Goal: Task Accomplishment & Management: Complete application form

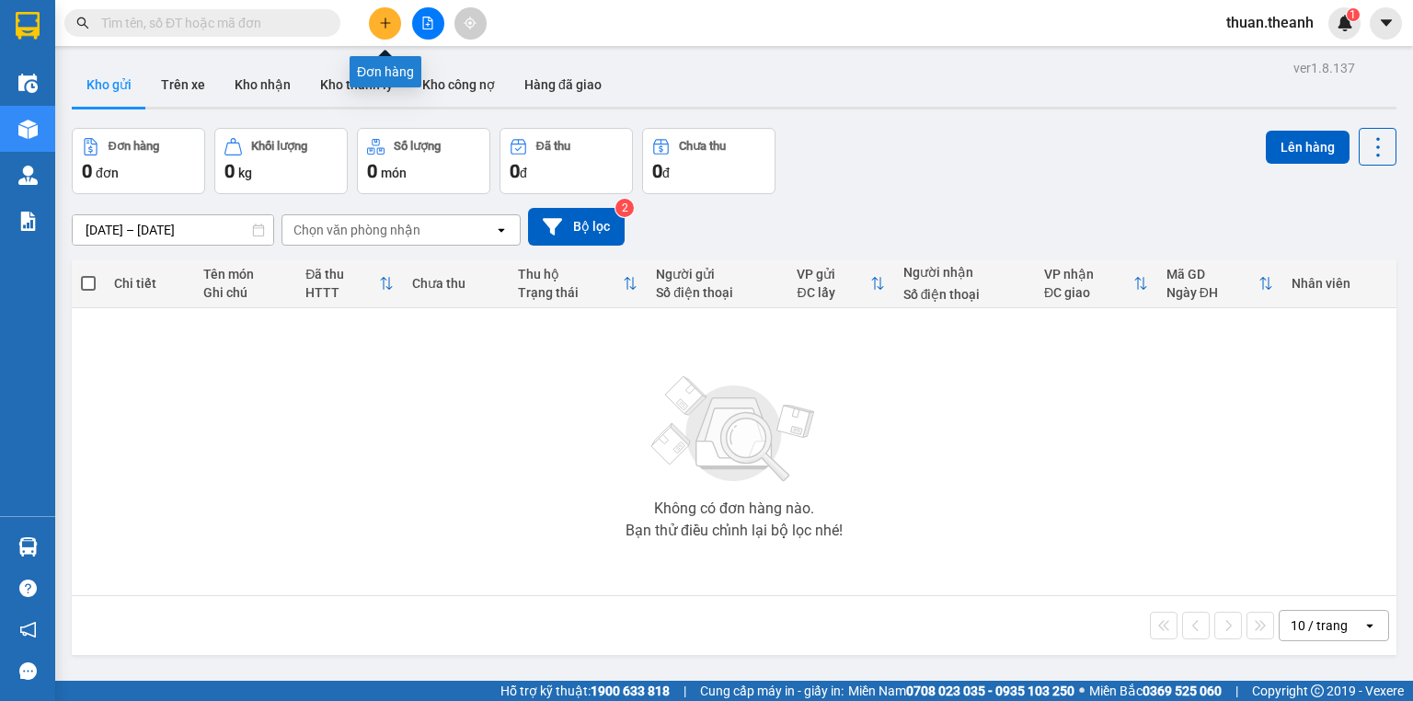
click at [379, 22] on icon "plus" at bounding box center [385, 23] width 13 height 13
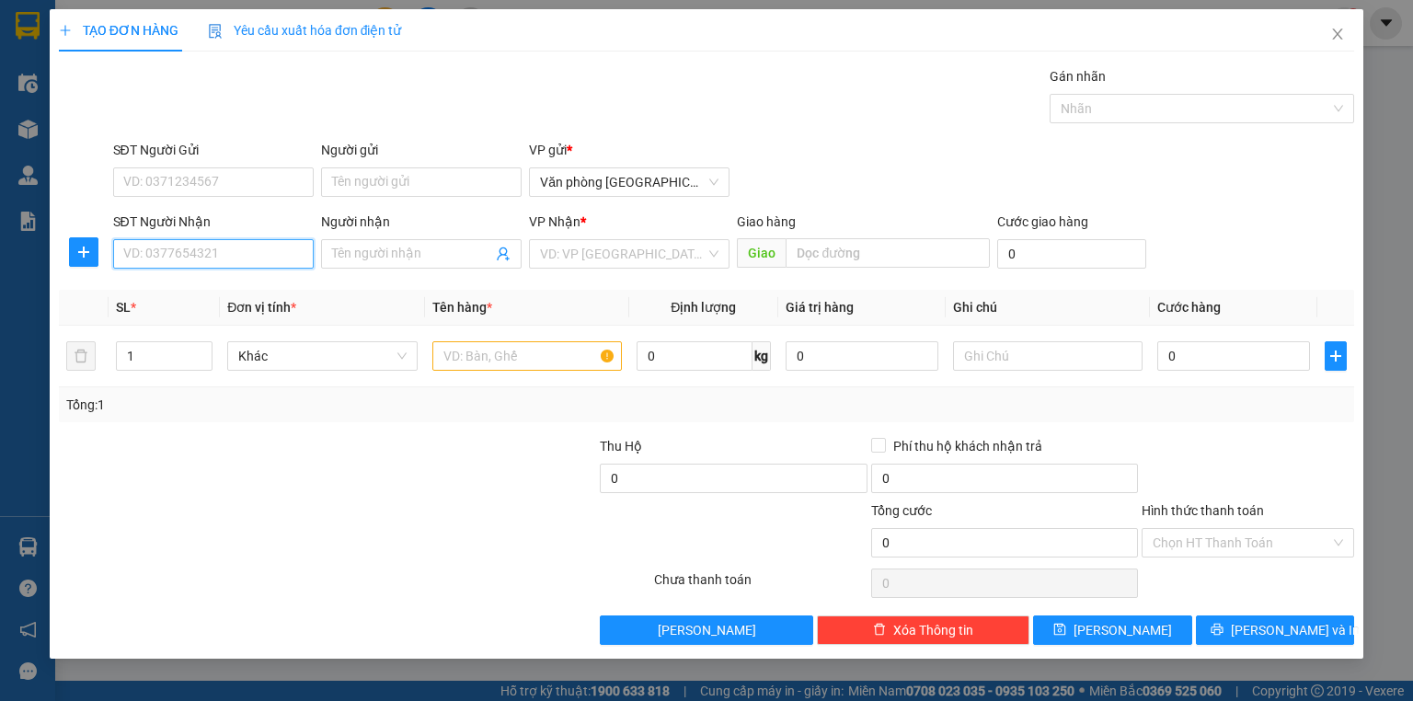
click at [254, 259] on input "SĐT Người Nhận" at bounding box center [213, 253] width 201 height 29
click at [254, 287] on div "0857166234" at bounding box center [213, 290] width 178 height 20
type input "0857166234"
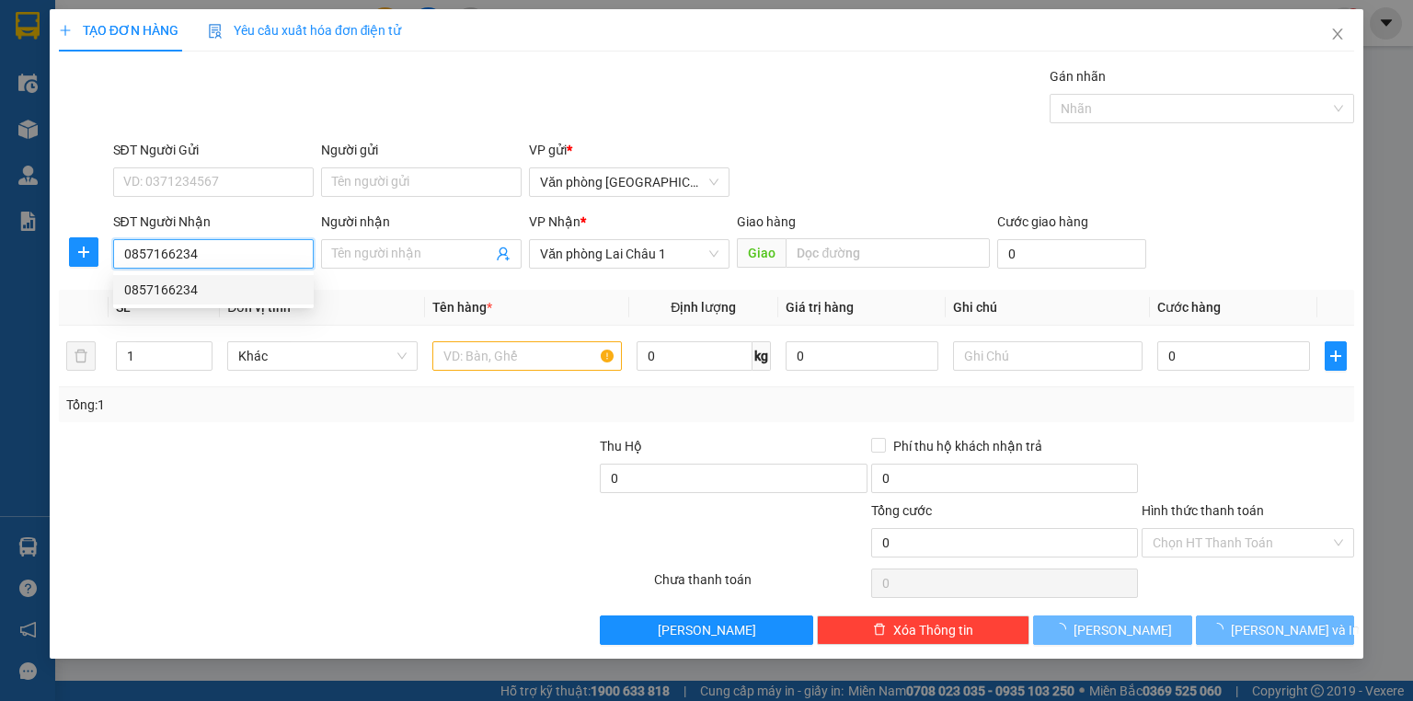
type input "50.000"
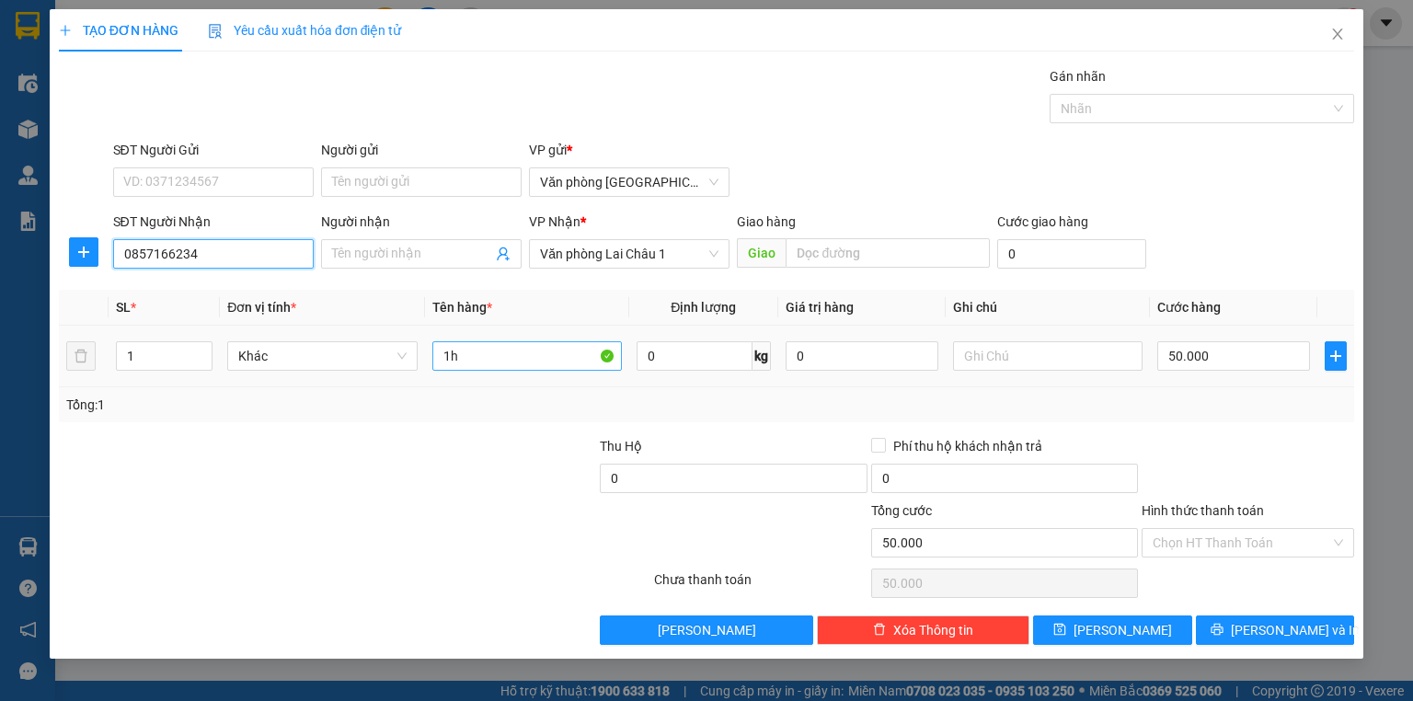
type input "0857166234"
drag, startPoint x: 529, startPoint y: 365, endPoint x: 412, endPoint y: 358, distance: 117.1
click at [412, 358] on tr "1 Khác 1h 0 kg 0 50.000" at bounding box center [706, 357] width 1295 height 62
type input "tải xanh"
click at [946, 384] on td at bounding box center [1048, 357] width 204 height 62
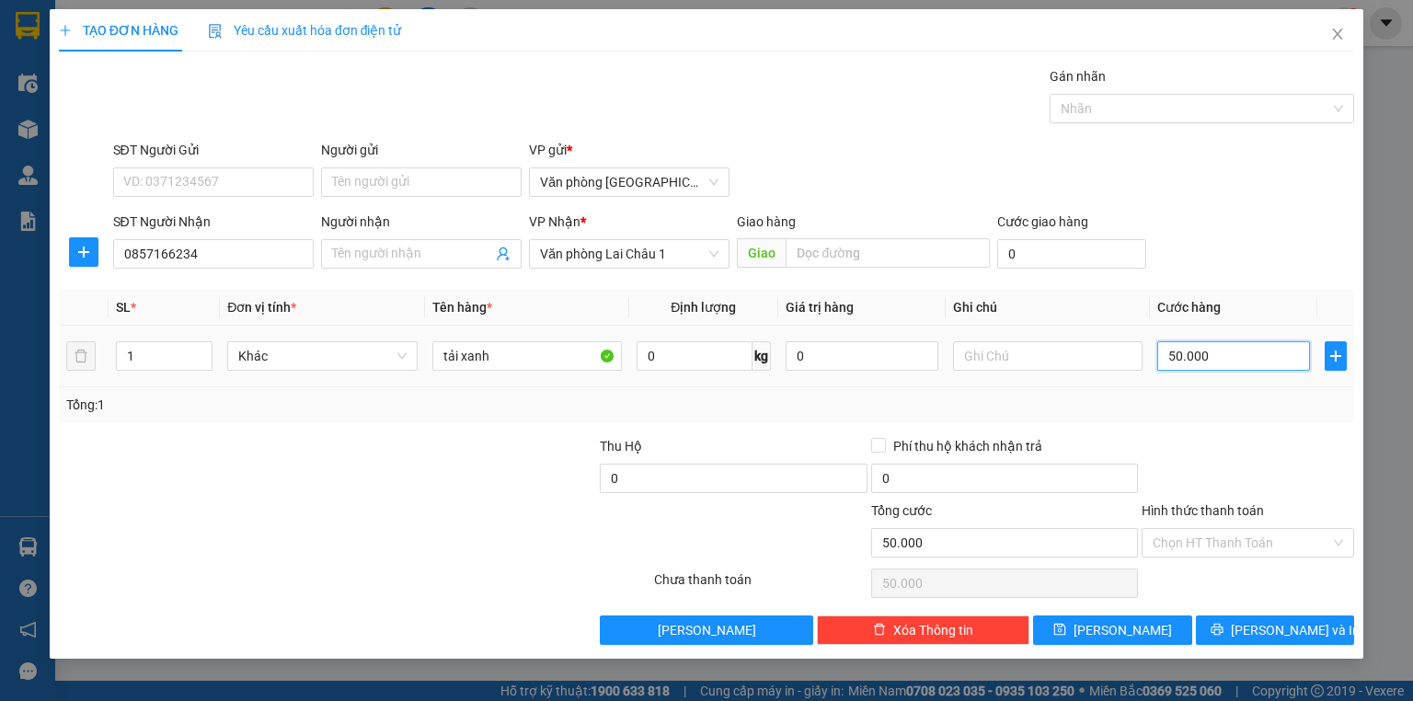
click at [1215, 358] on input "50.000" at bounding box center [1233, 355] width 153 height 29
type input "7"
type input "70"
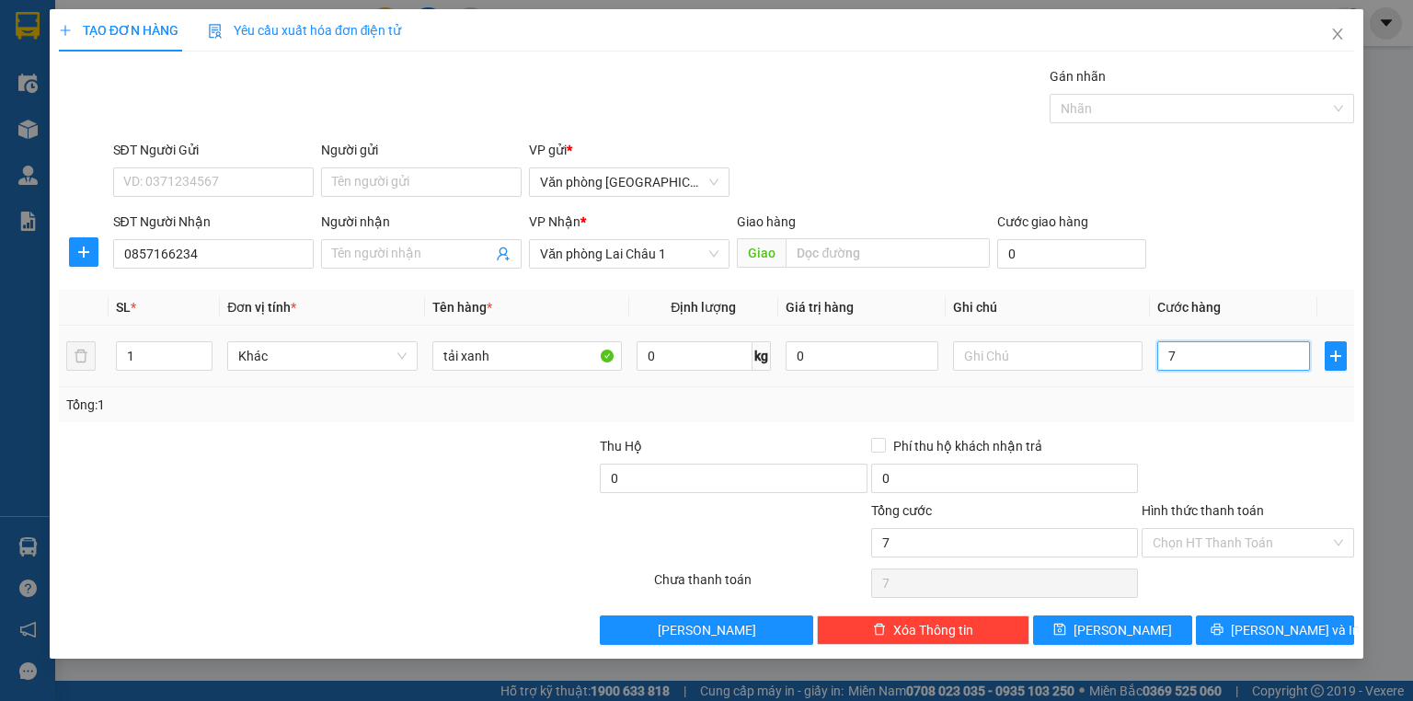
type input "70"
type input "700"
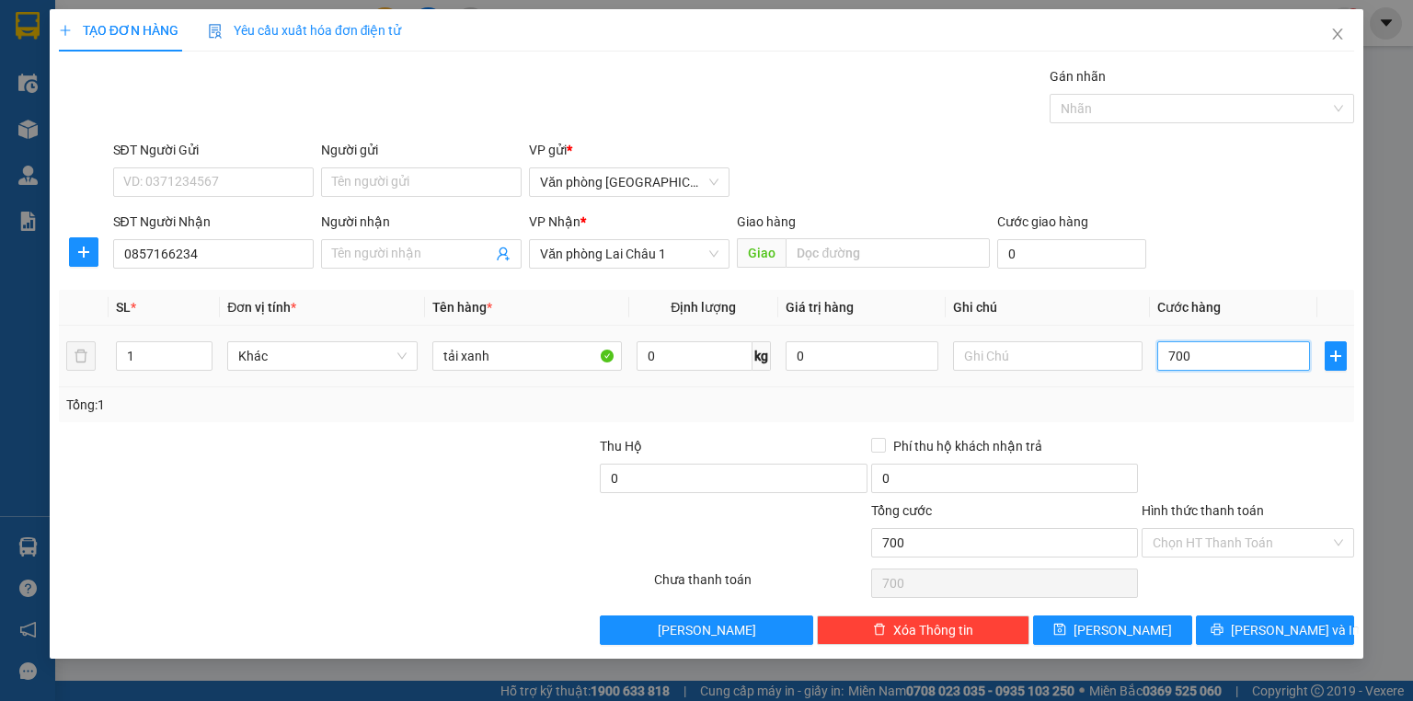
type input "7.000"
type input "70.000"
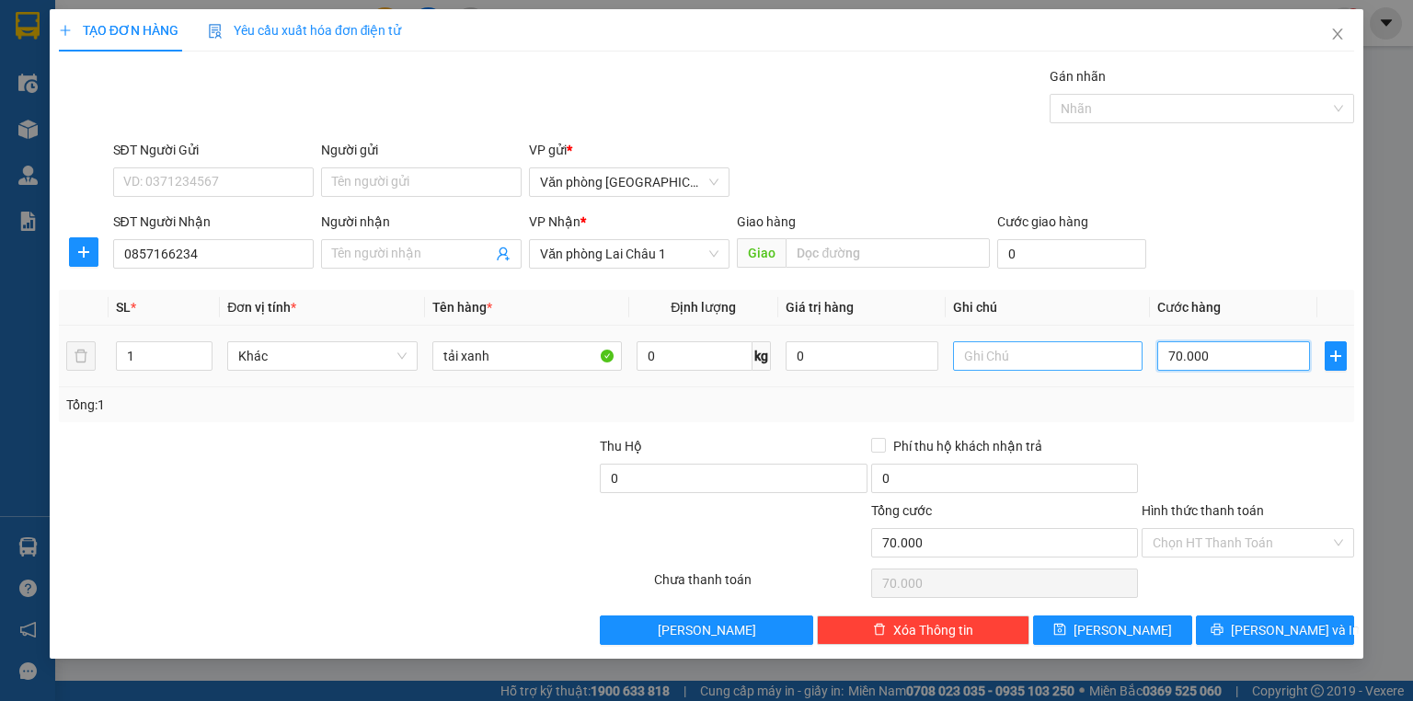
type input "70.000"
click at [1059, 346] on input "text" at bounding box center [1048, 355] width 190 height 29
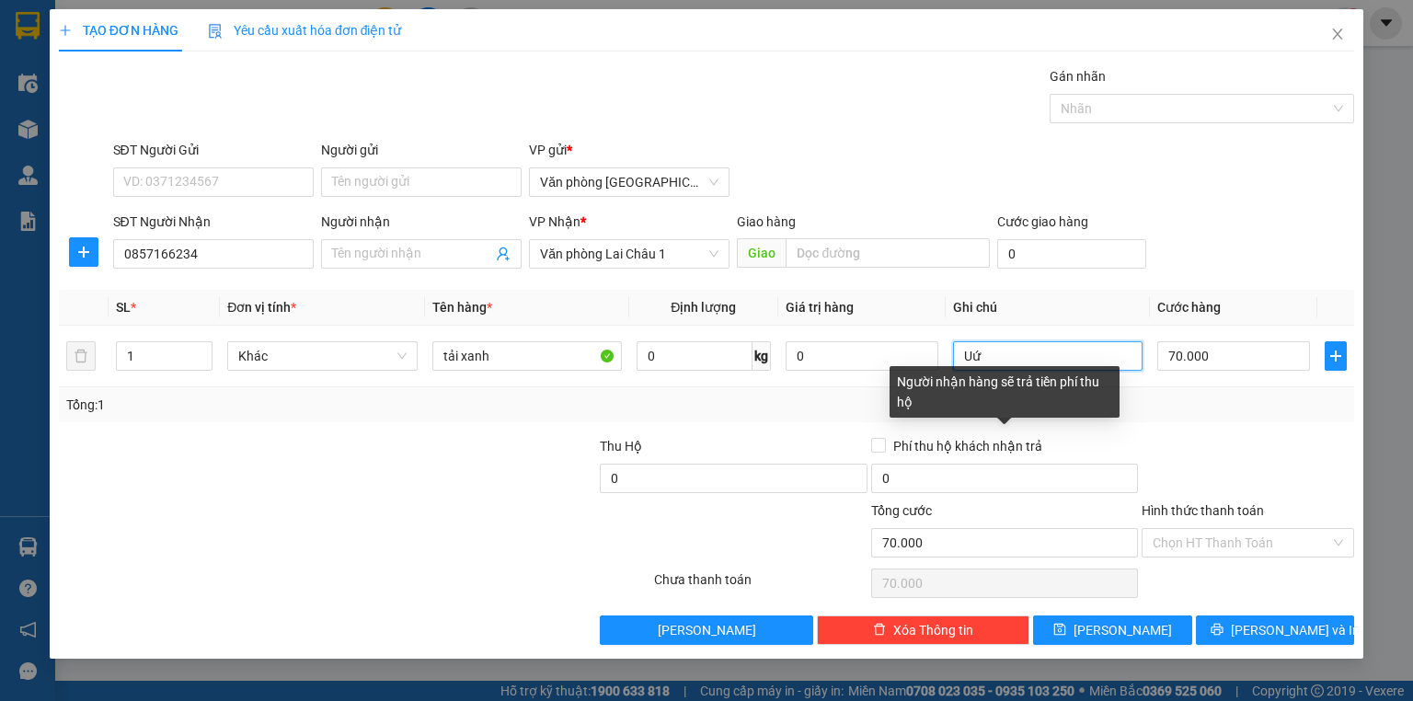
type input "U"
type input "Ư"
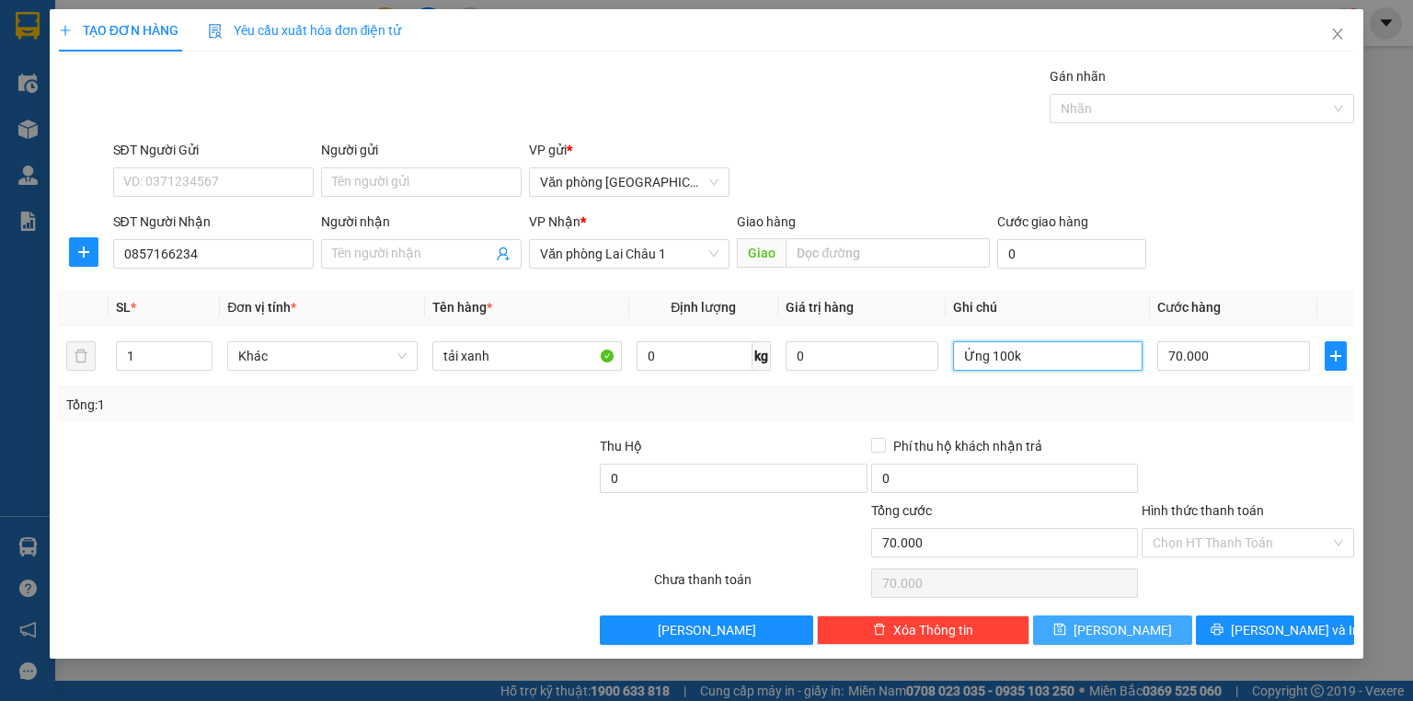
type input "Ứng 100k"
click at [1152, 626] on button "[PERSON_NAME]" at bounding box center [1112, 630] width 159 height 29
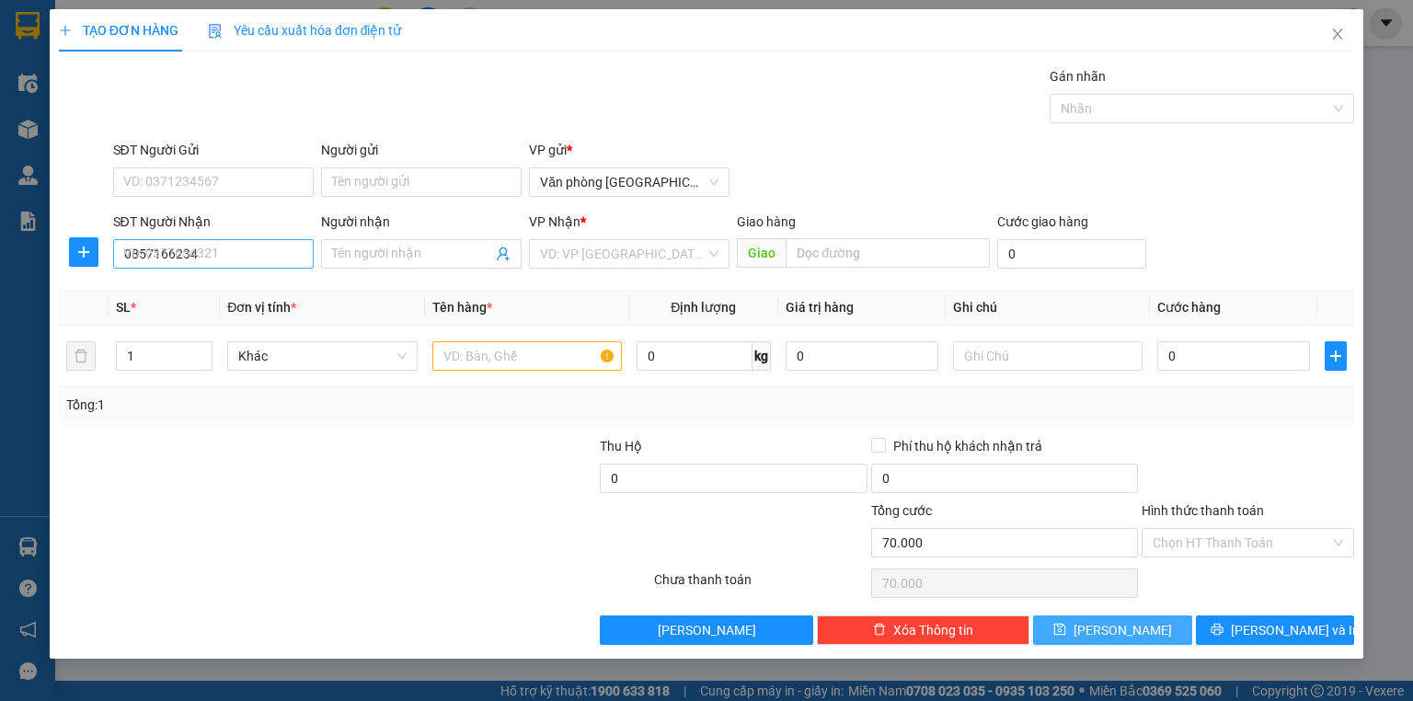
type input "0"
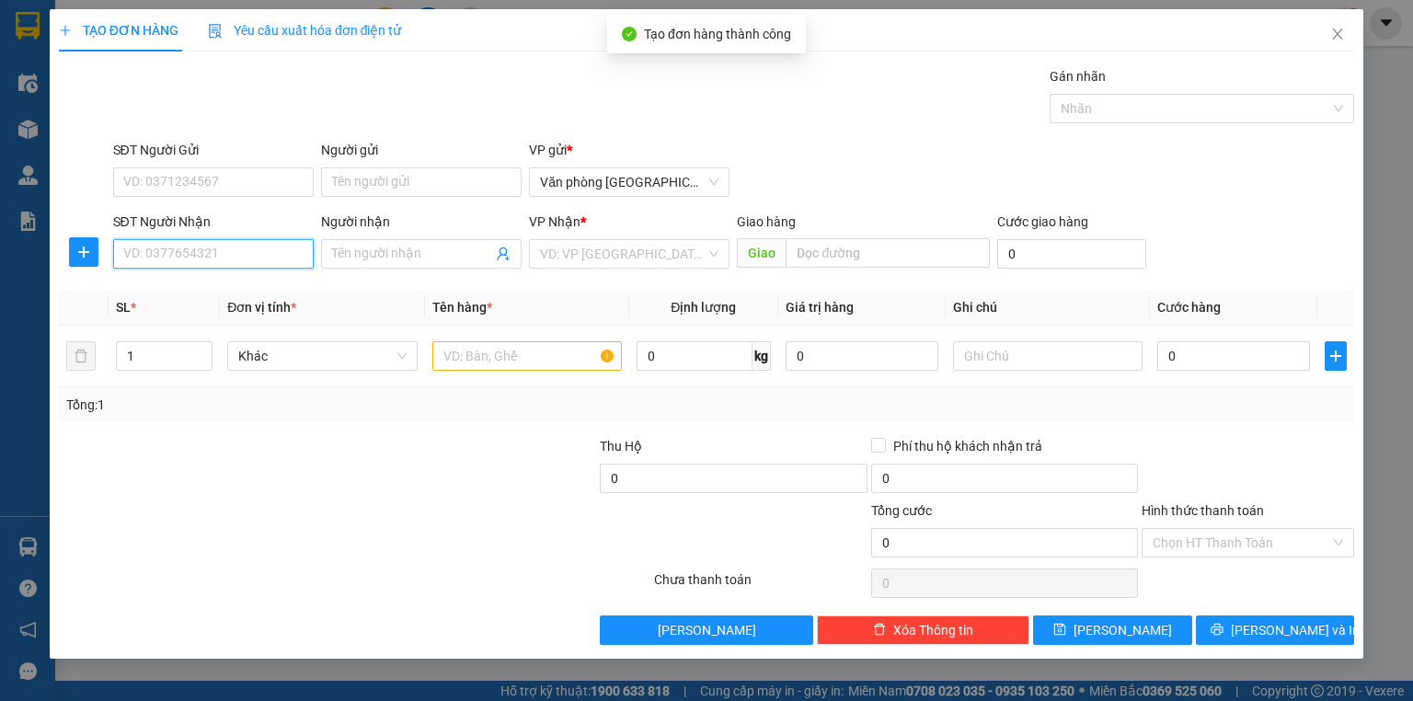
click at [173, 251] on input "SĐT Người Nhận" at bounding box center [213, 253] width 201 height 29
click at [210, 289] on div "0973476900 - ANH KÍNH" at bounding box center [213, 290] width 178 height 20
type input "0973476900"
type input "ANH KÍNH"
click at [210, 289] on div "0973476900 - ANH KÍNH" at bounding box center [213, 290] width 178 height 20
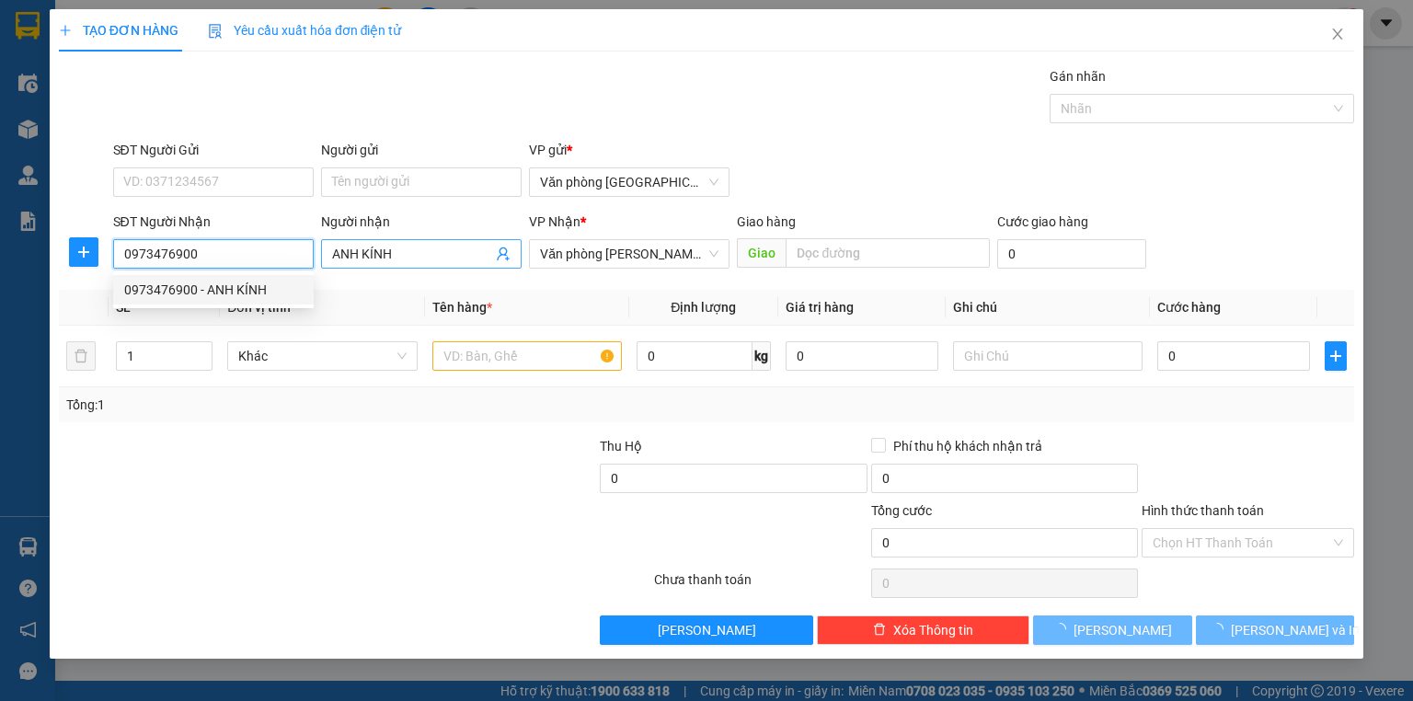
type input "50.000"
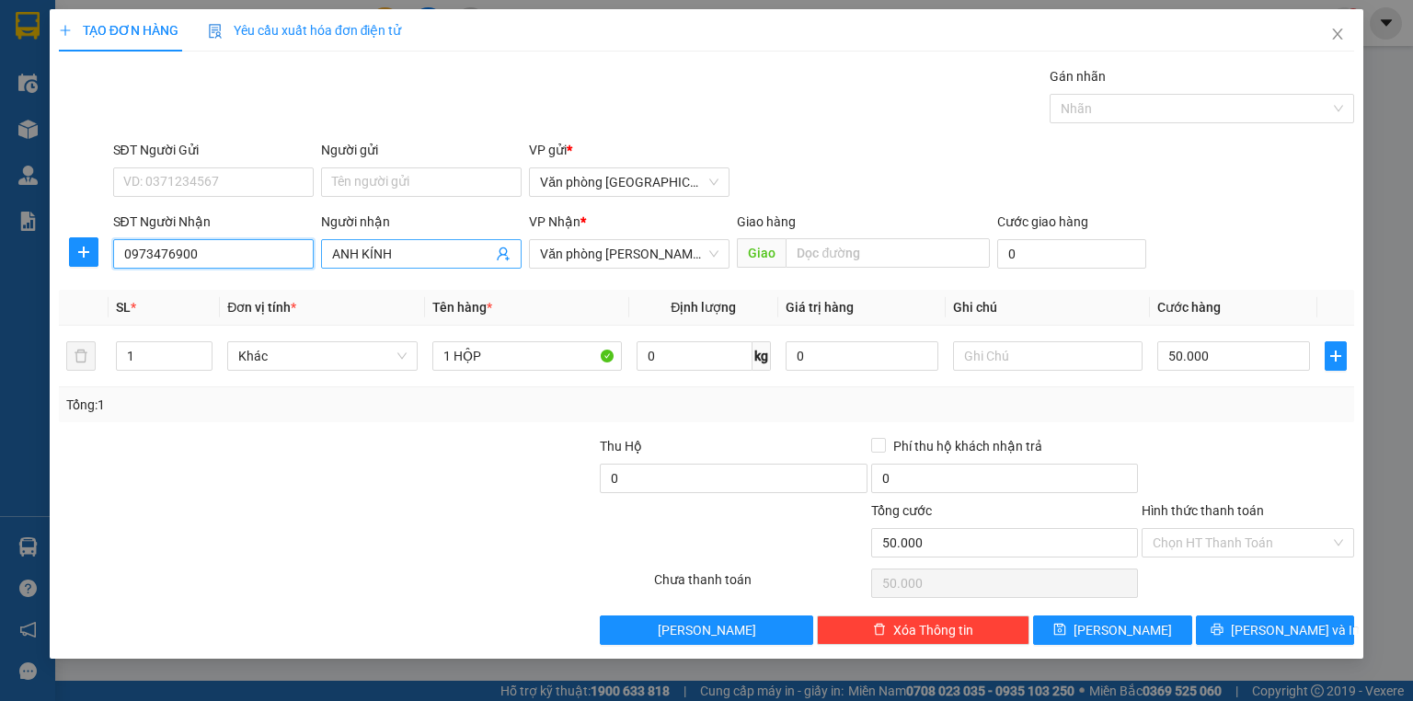
type input "0973476900"
drag, startPoint x: 426, startPoint y: 251, endPoint x: 309, endPoint y: 268, distance: 118.0
click at [309, 268] on div "SĐT Người Nhận 0973476900 Người nhận ANH KÍNH ANH KÍNH VP Nhận * Văn phòng Tam …" at bounding box center [733, 244] width 1249 height 64
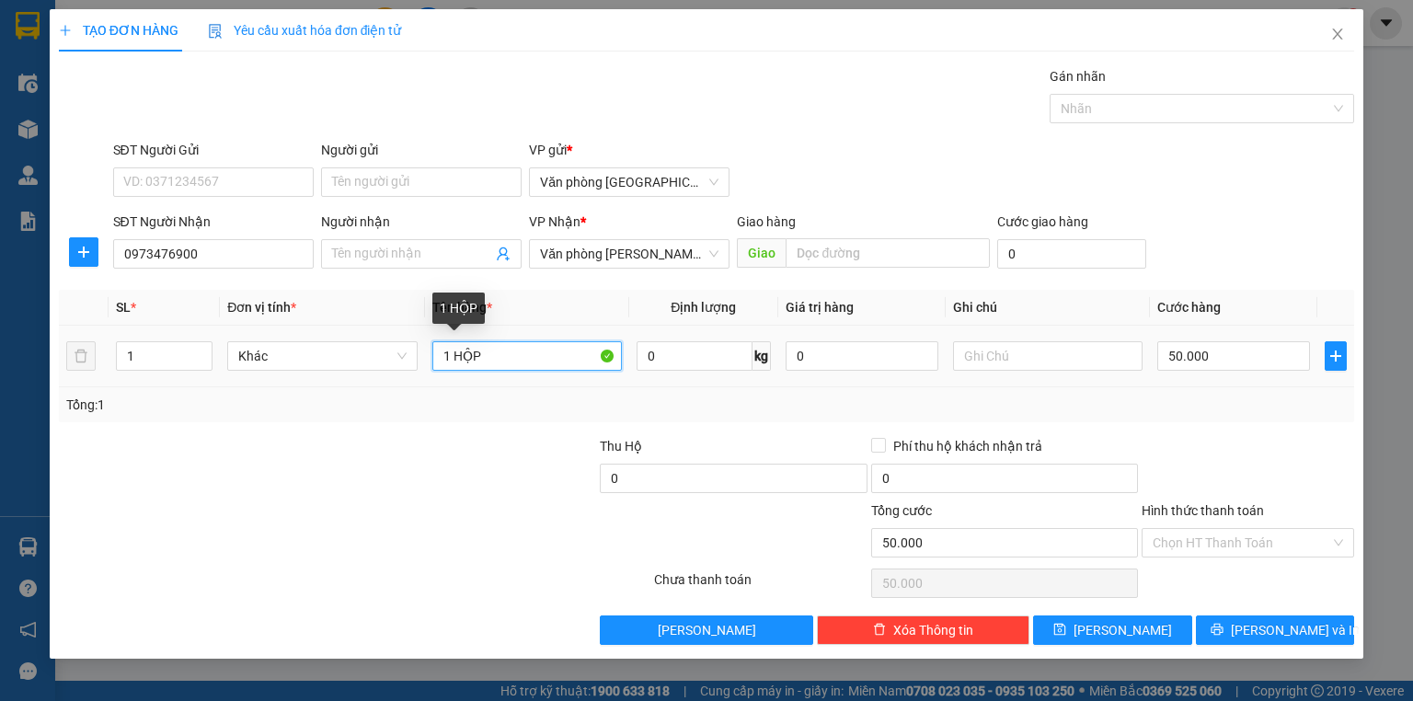
click at [556, 350] on input "1 HỘP" at bounding box center [527, 355] width 190 height 29
type input "h"
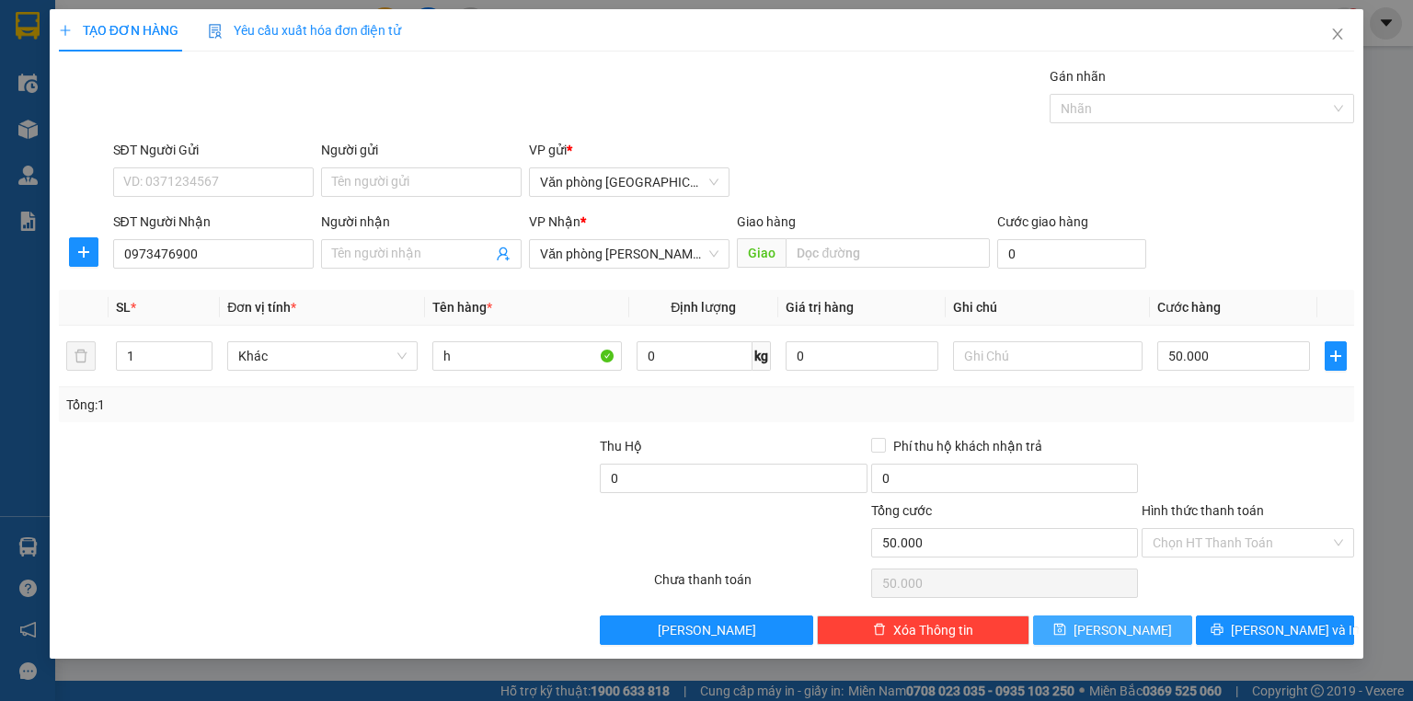
click at [1111, 632] on button "[PERSON_NAME]" at bounding box center [1112, 630] width 159 height 29
type input "0"
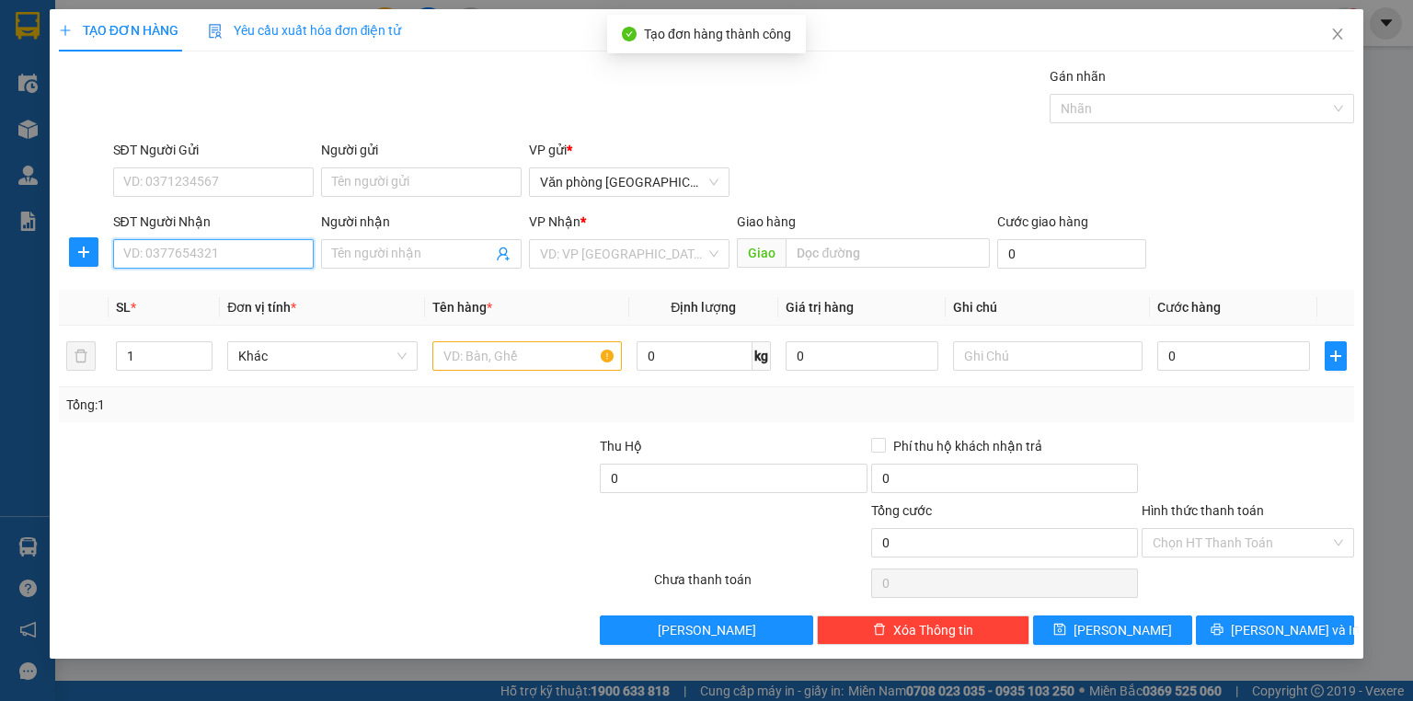
click at [274, 251] on input "SĐT Người Nhận" at bounding box center [213, 253] width 201 height 29
click at [254, 282] on div "0979839638 - quân" at bounding box center [213, 290] width 178 height 20
type input "0979839638"
type input "quân"
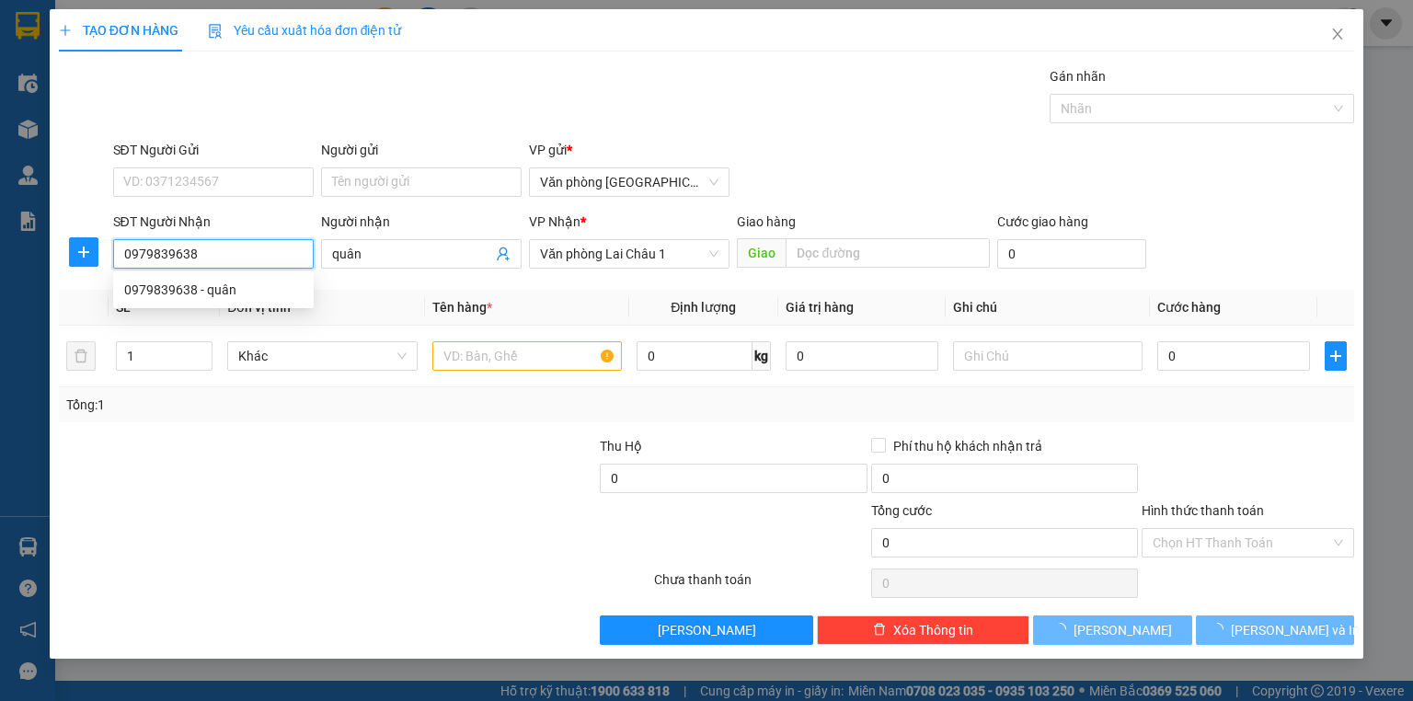
type input "70.000"
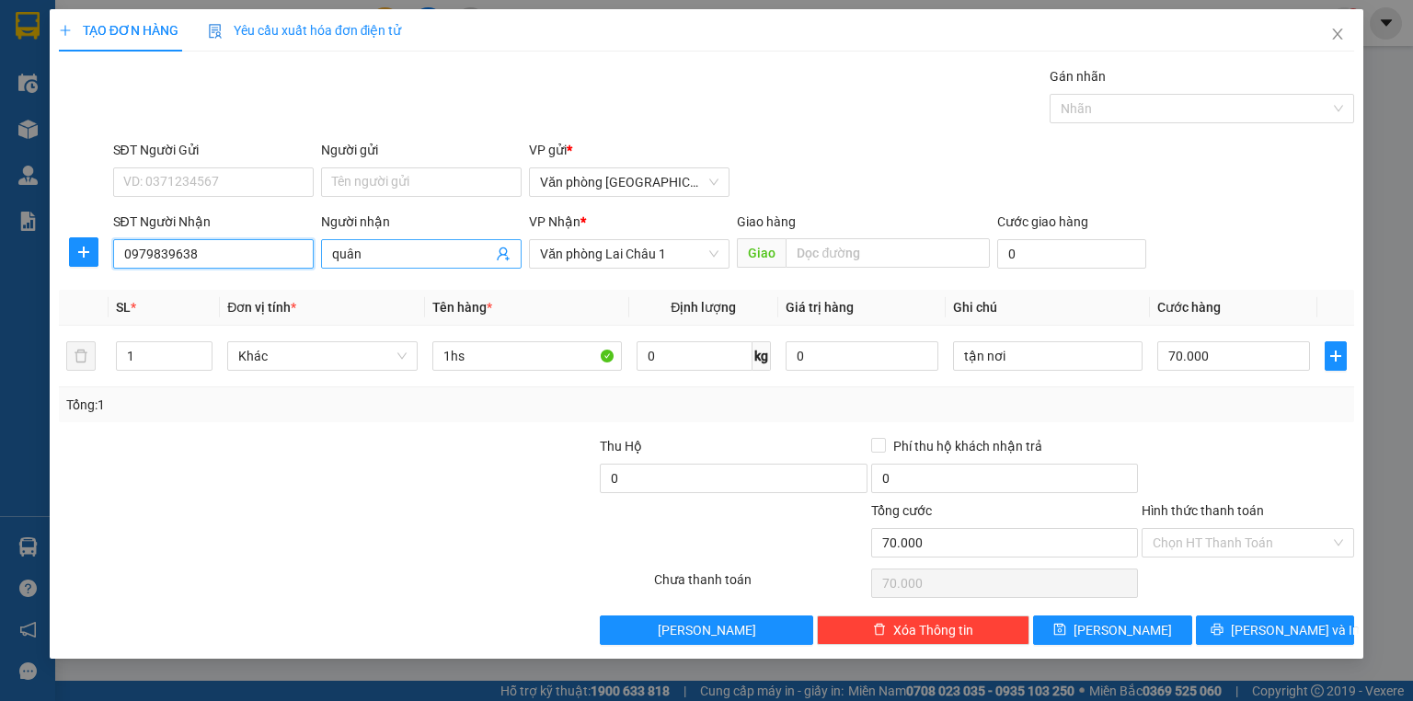
type input "0979839638"
drag, startPoint x: 404, startPoint y: 257, endPoint x: 196, endPoint y: 265, distance: 208.1
click at [196, 265] on div "SĐT Người Nhận 0979839638 Người nhận quân quân VP Nhận * Văn phòng Lai Châu 1 G…" at bounding box center [733, 244] width 1249 height 64
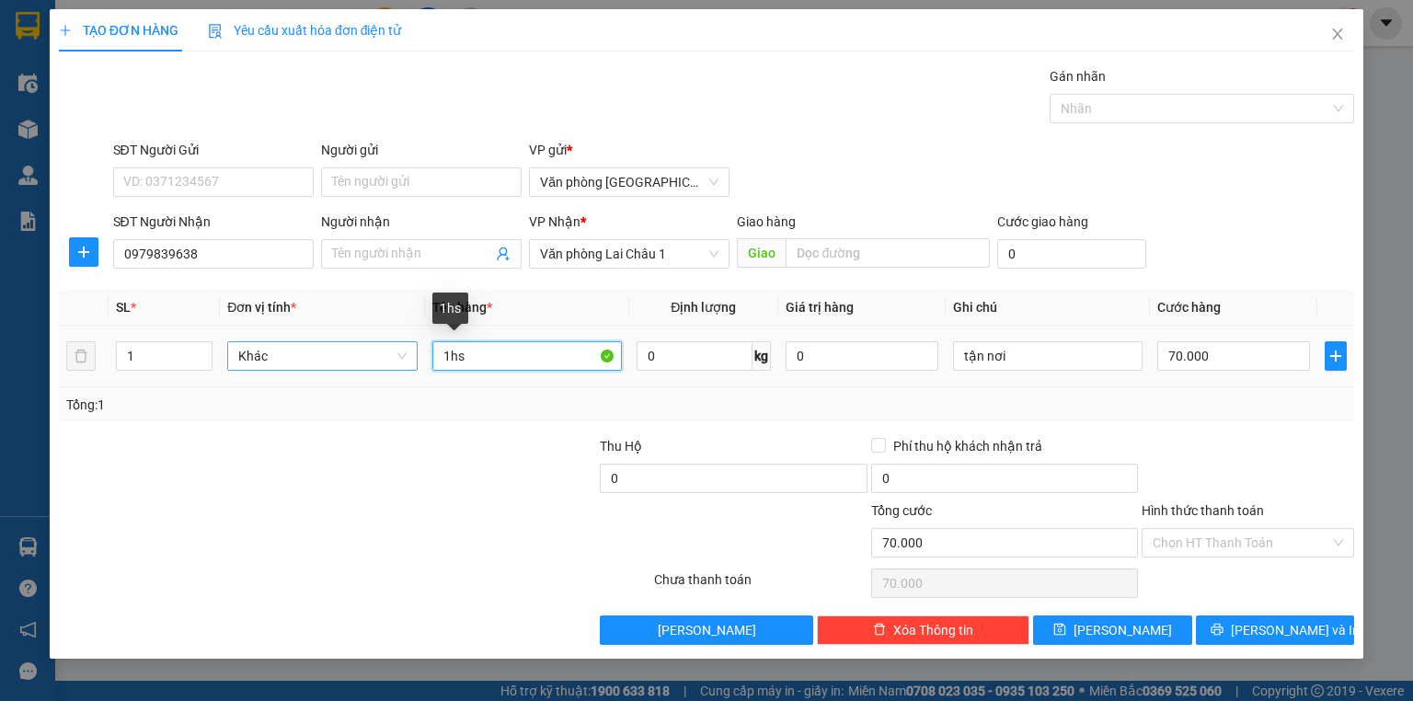
drag, startPoint x: 512, startPoint y: 353, endPoint x: 383, endPoint y: 367, distance: 129.5
click at [383, 367] on tr "1 Khác 1hs 0 kg 0 tận nơi 70.000" at bounding box center [706, 357] width 1295 height 62
type input "h/s"
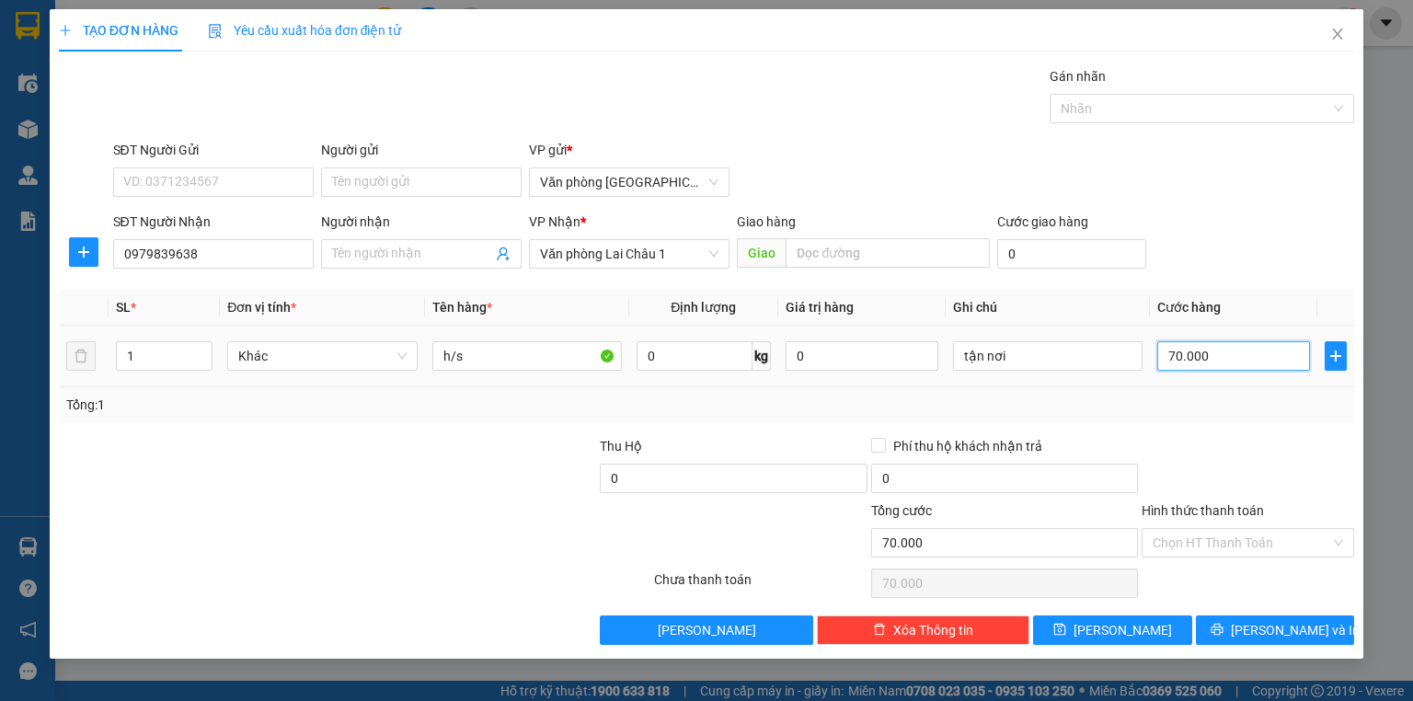
click at [1245, 351] on input "70.000" at bounding box center [1233, 355] width 153 height 29
type input "5"
type input "50"
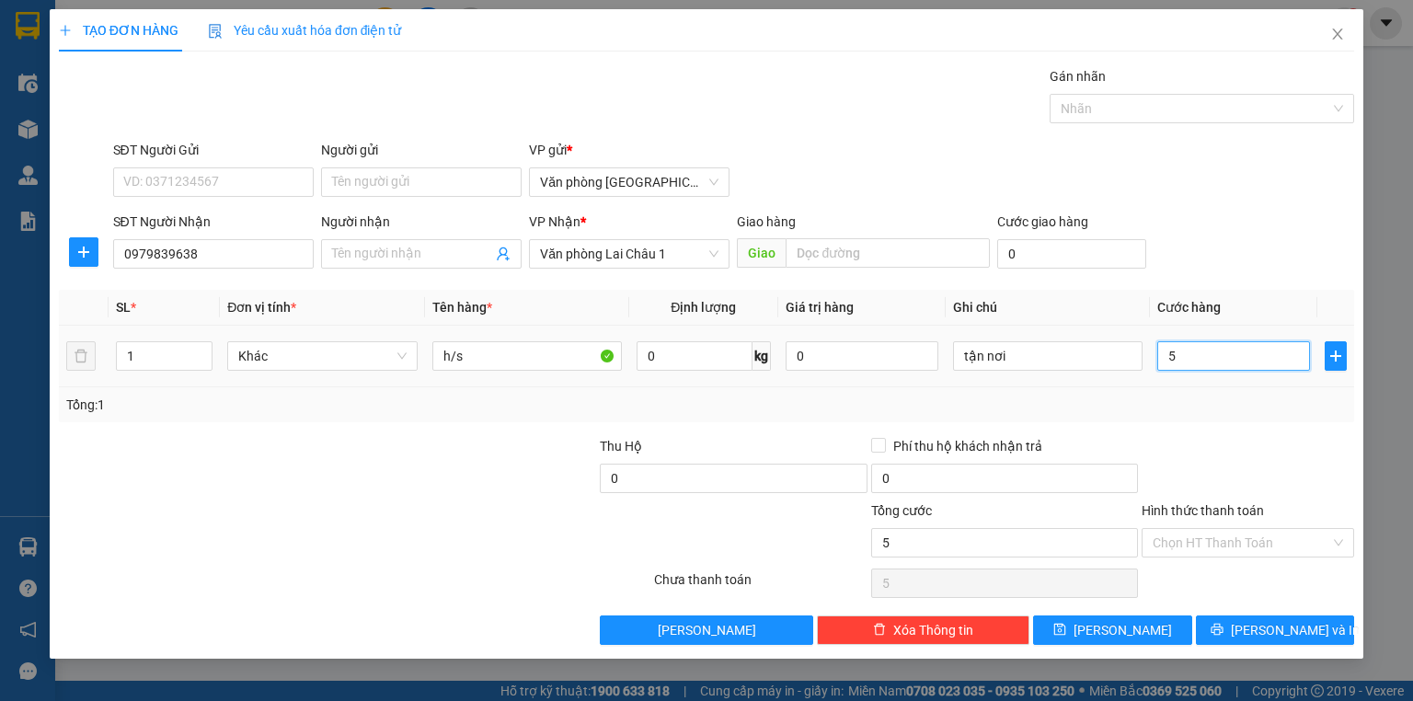
type input "50"
type input "500"
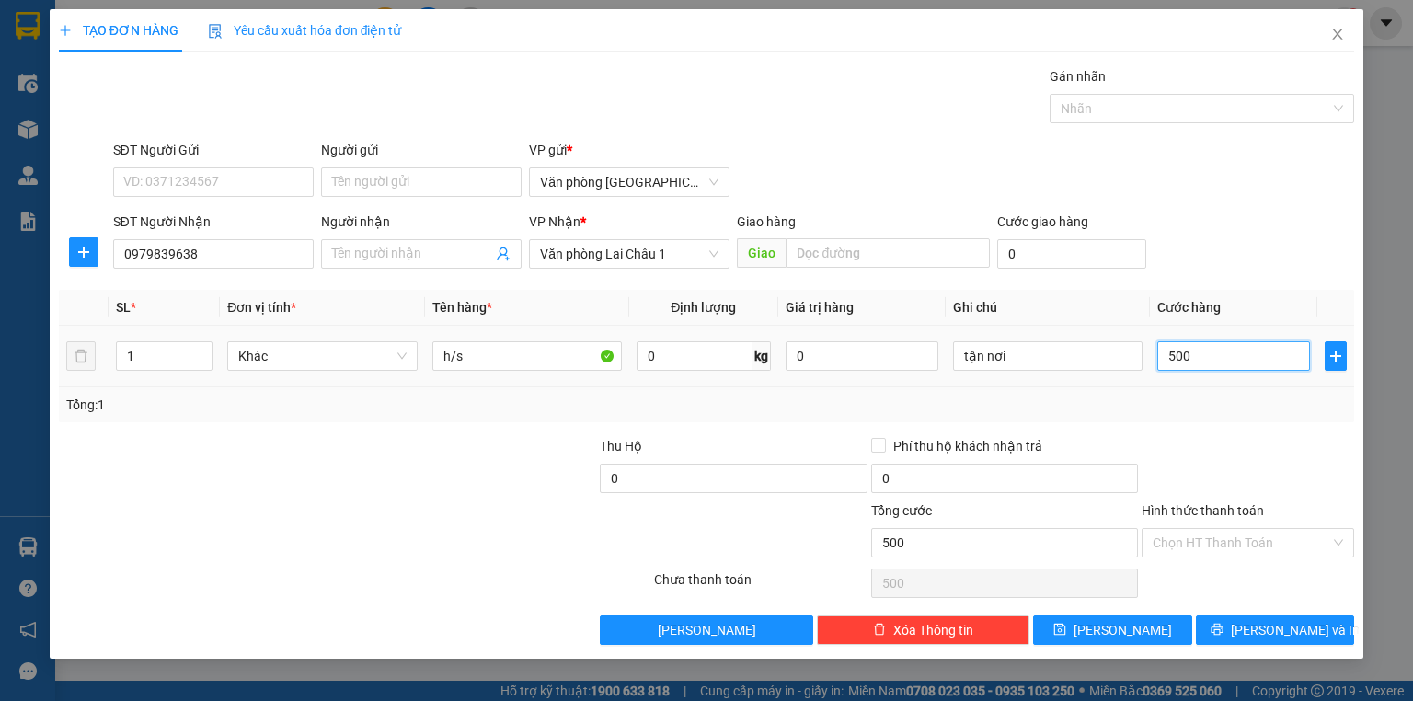
type input "5.000"
type input "50.000"
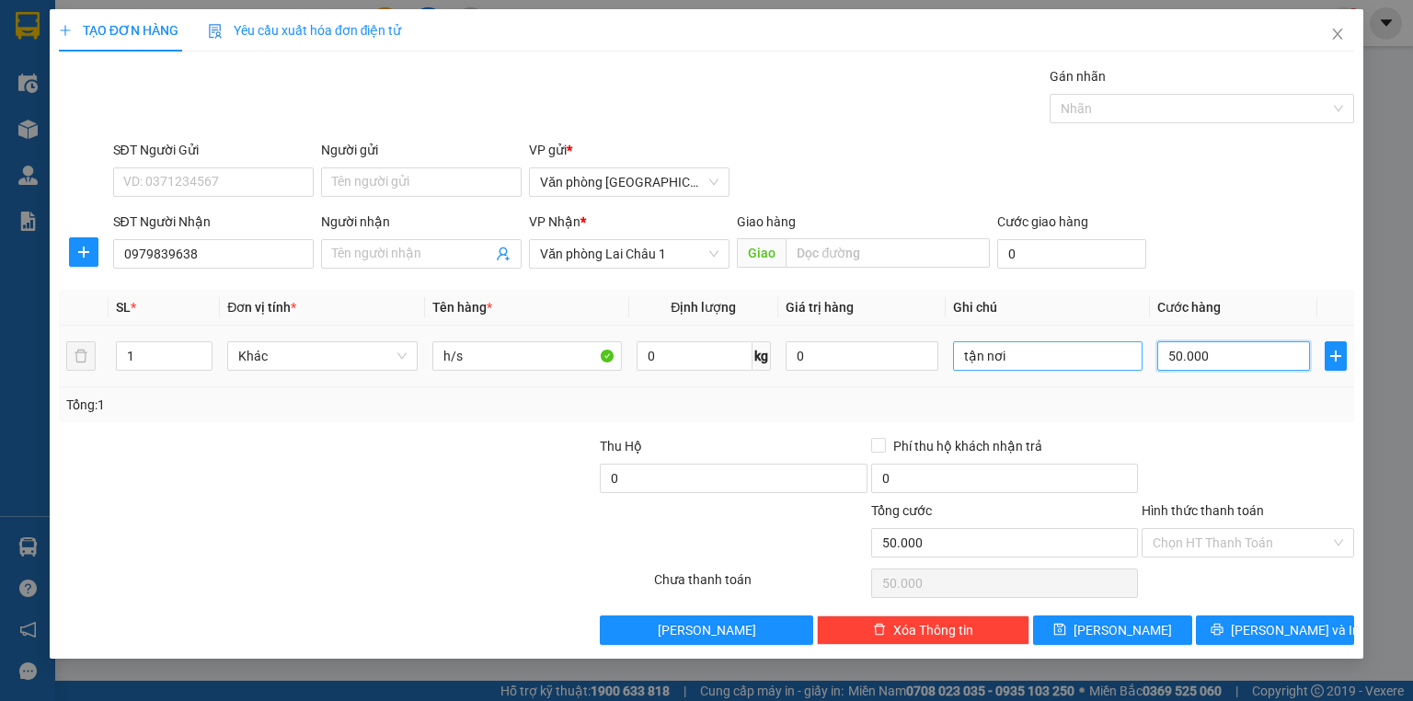
type input "50.000"
drag, startPoint x: 1072, startPoint y: 362, endPoint x: 910, endPoint y: 379, distance: 162.9
click at [910, 379] on tr "1 Khác h/s 0 kg 0 tận nơi 50.000" at bounding box center [706, 357] width 1295 height 62
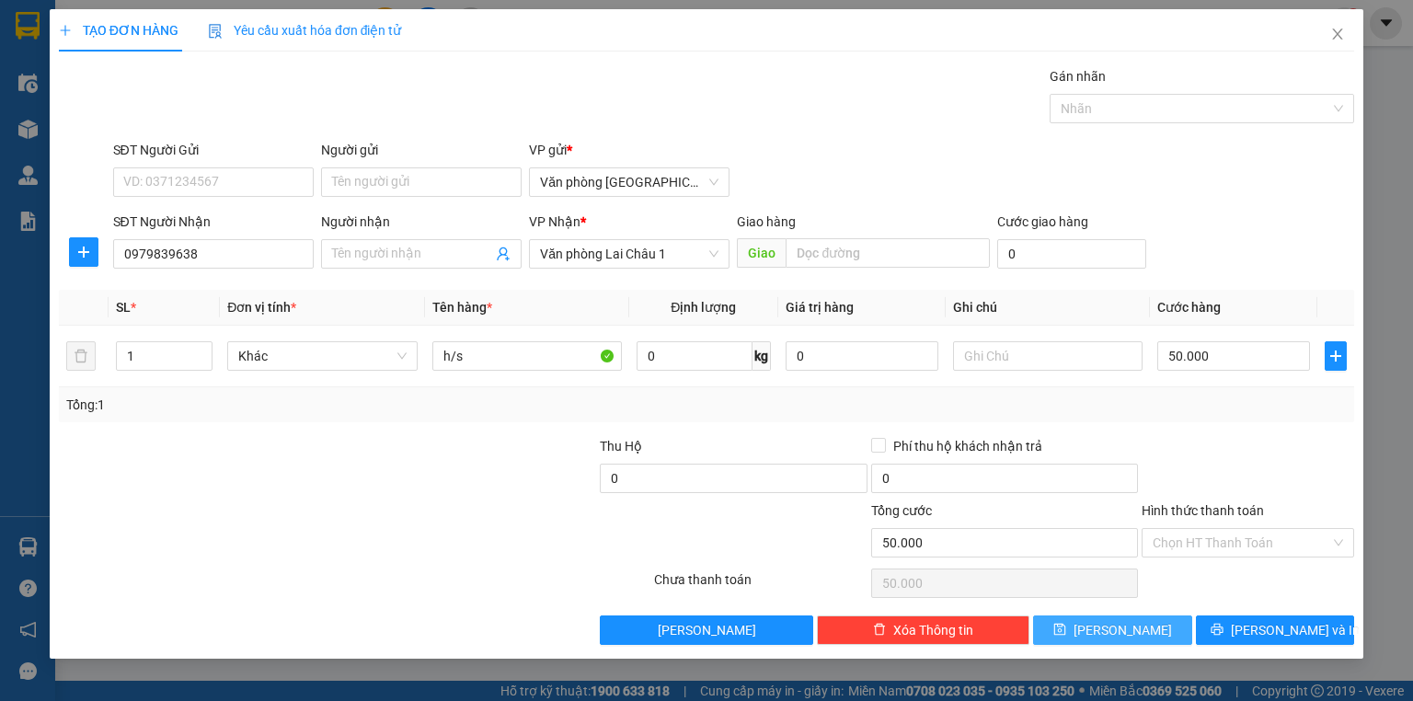
click at [1118, 632] on span "[PERSON_NAME]" at bounding box center [1123, 630] width 98 height 20
type input "0"
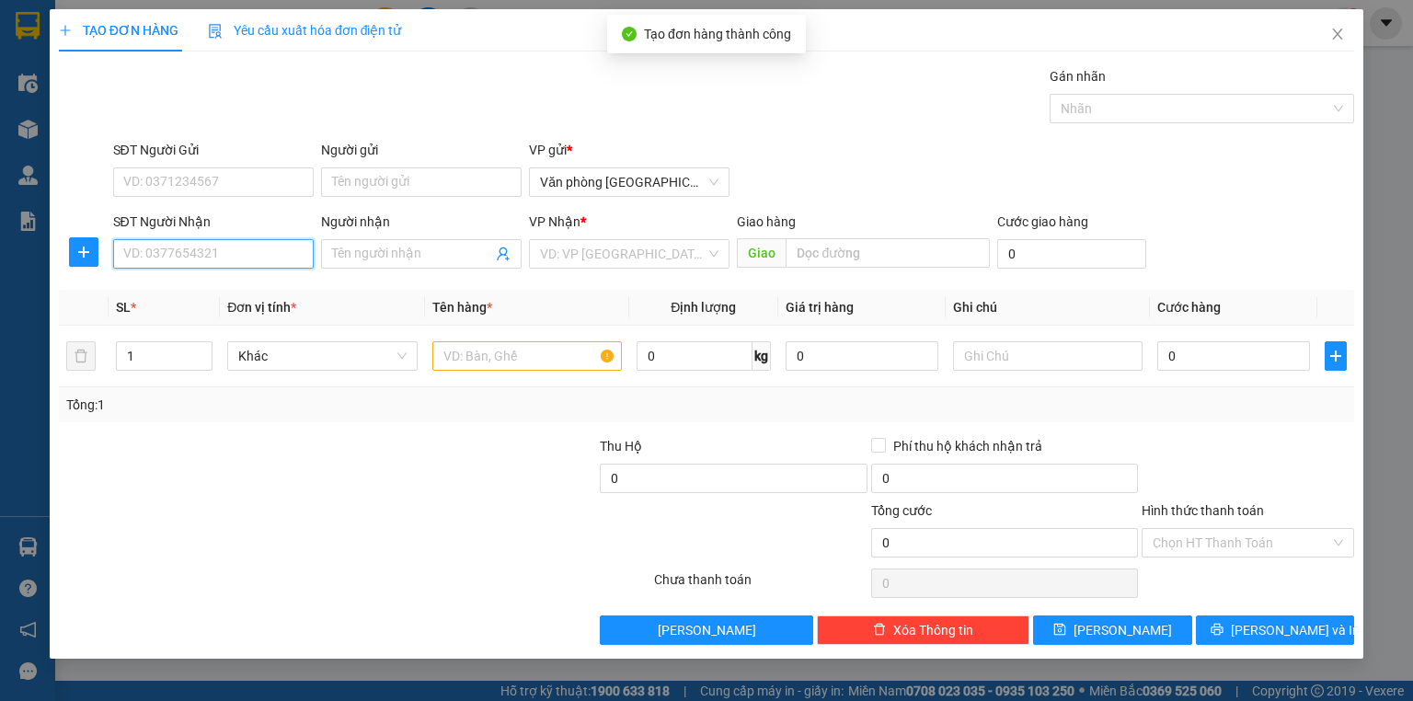
click at [215, 259] on input "SĐT Người Nhận" at bounding box center [213, 253] width 201 height 29
click at [228, 288] on div "0972935121" at bounding box center [213, 290] width 178 height 20
type input "0972935121"
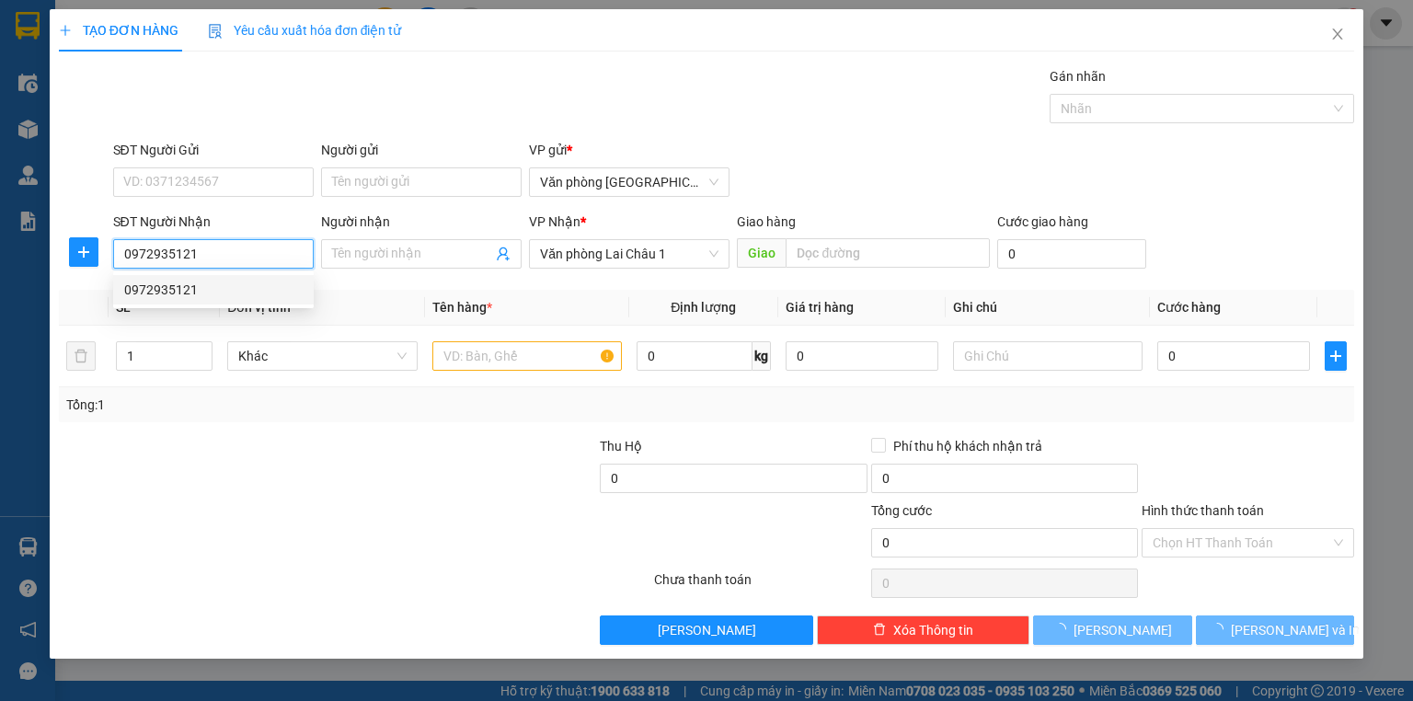
type input "50.000"
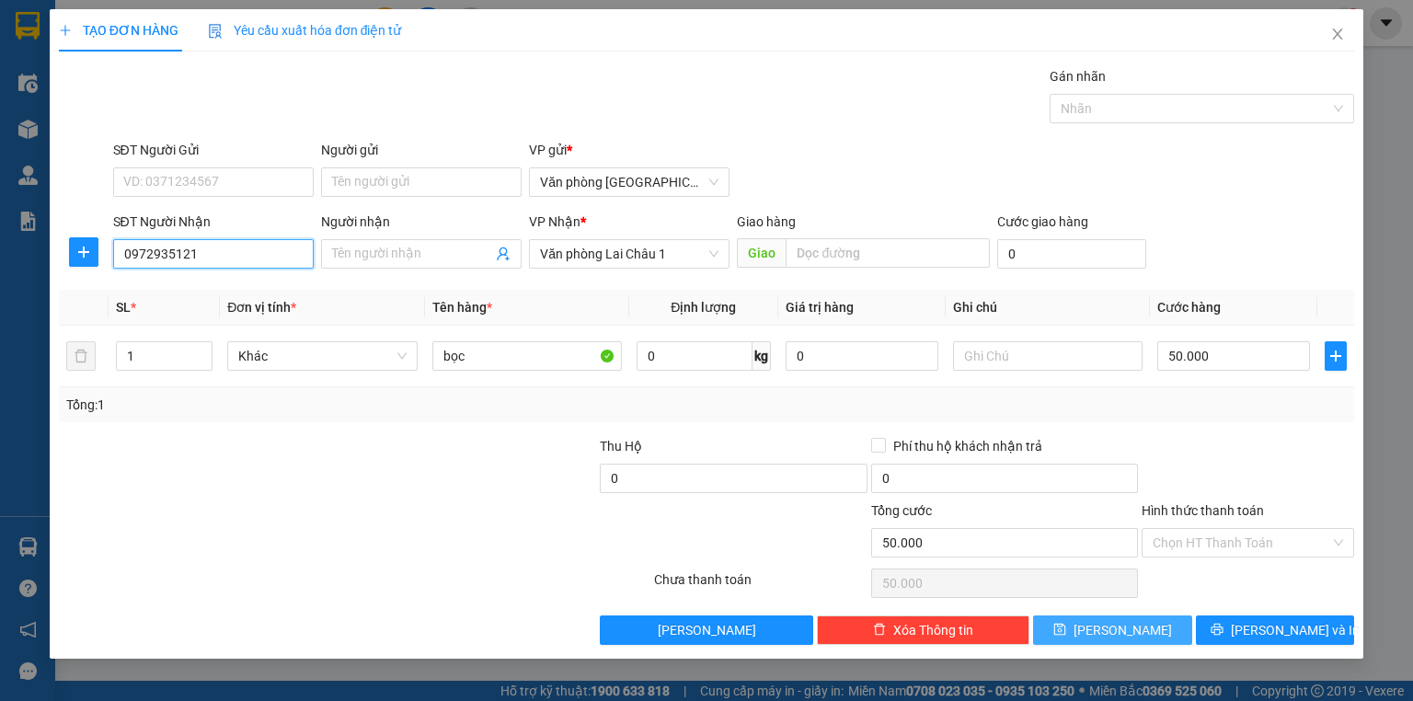
type input "0972935121"
click at [1067, 631] on button "[PERSON_NAME]" at bounding box center [1112, 630] width 159 height 29
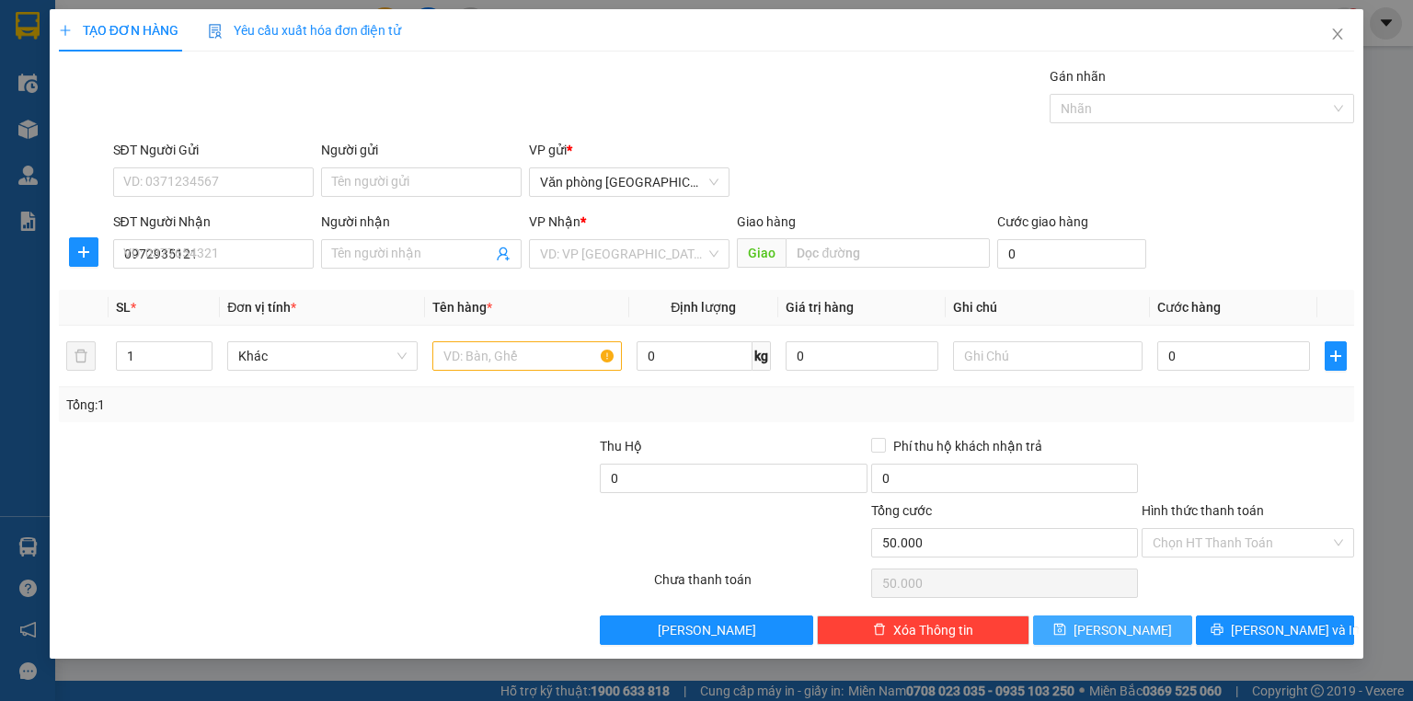
type input "0"
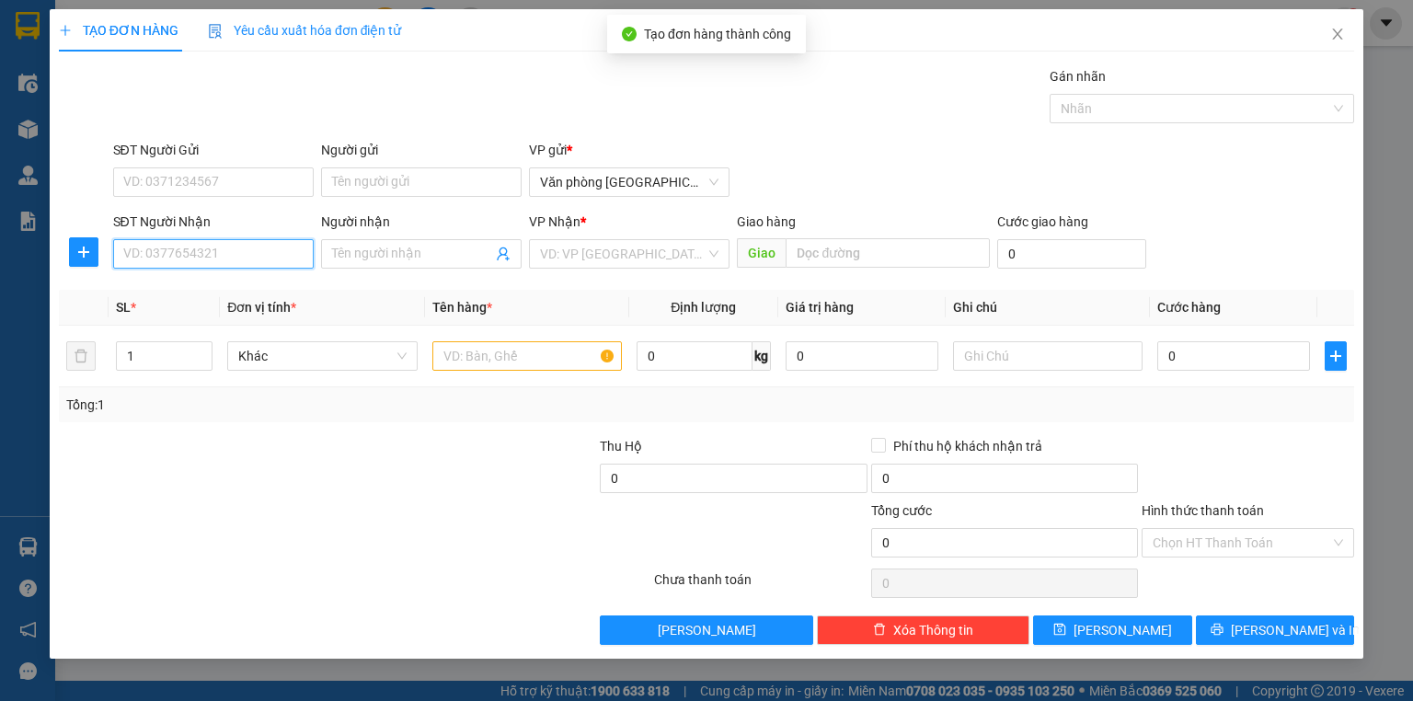
click at [251, 258] on input "SĐT Người Nhận" at bounding box center [213, 253] width 201 height 29
click at [254, 289] on div "0368202826" at bounding box center [213, 290] width 178 height 20
type input "0368202826"
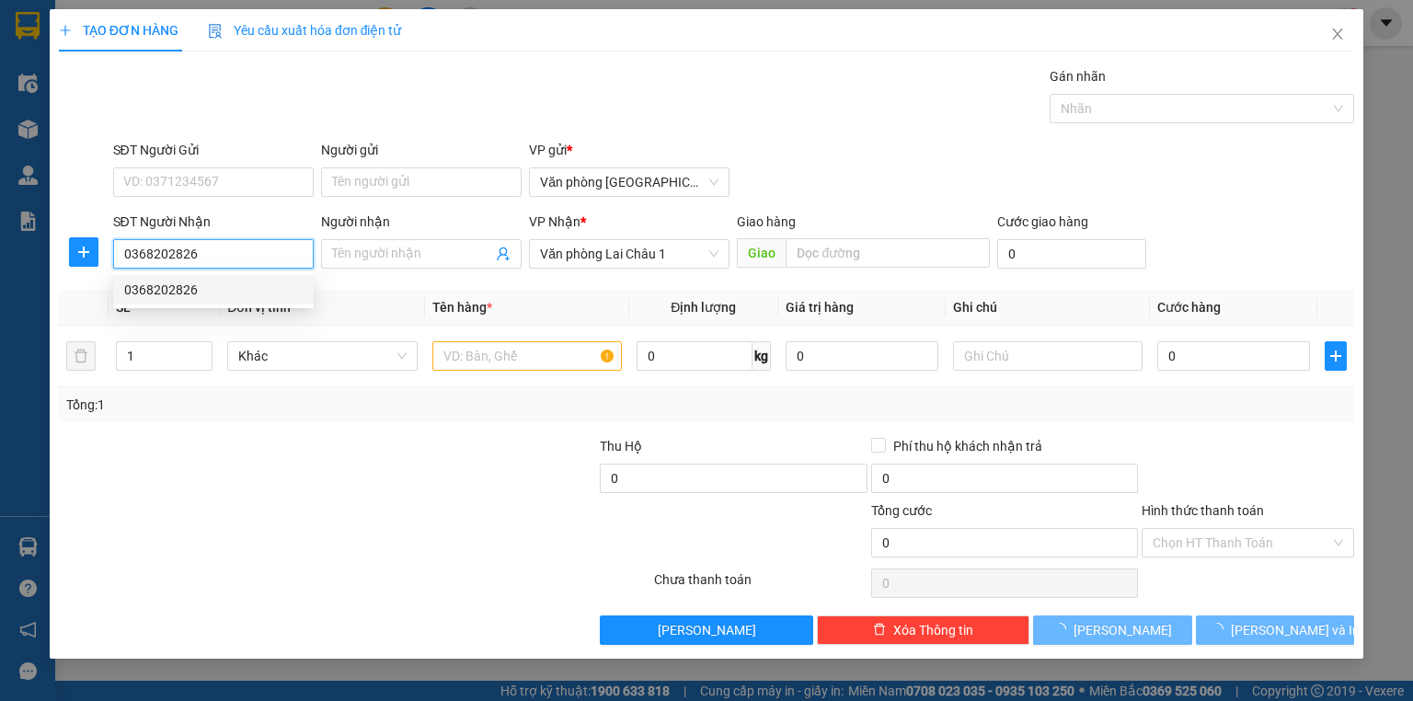
type input "50.000"
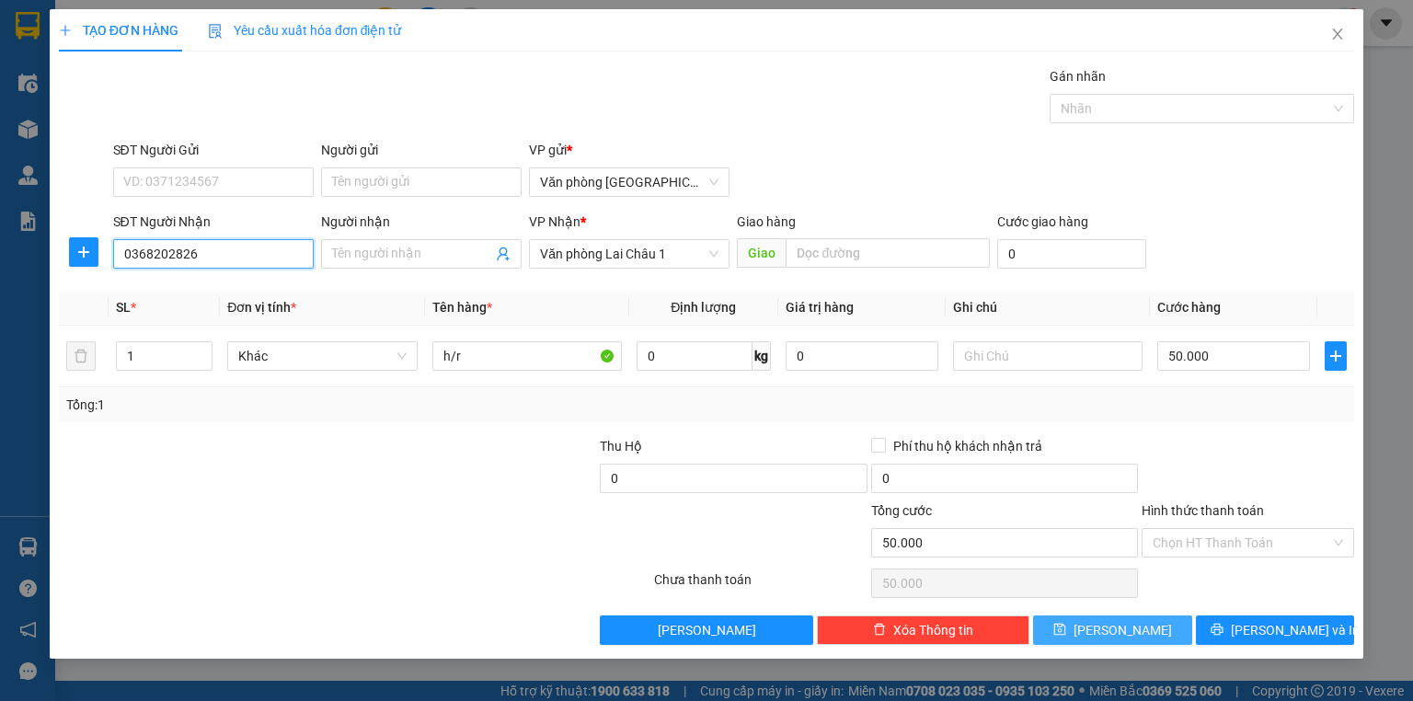
type input "0368202826"
drag, startPoint x: 1098, startPoint y: 637, endPoint x: 1075, endPoint y: 587, distance: 54.7
click at [1066, 637] on span "save" at bounding box center [1059, 630] width 13 height 15
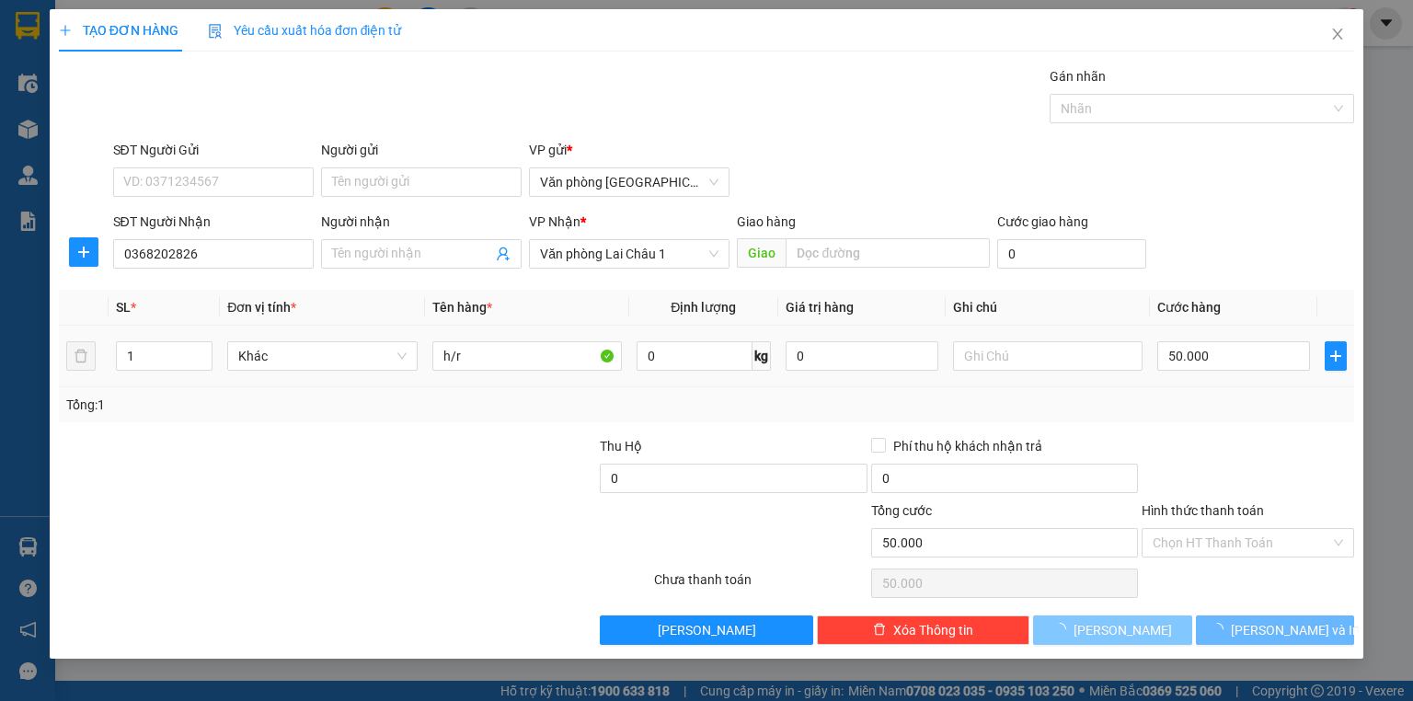
type input "0"
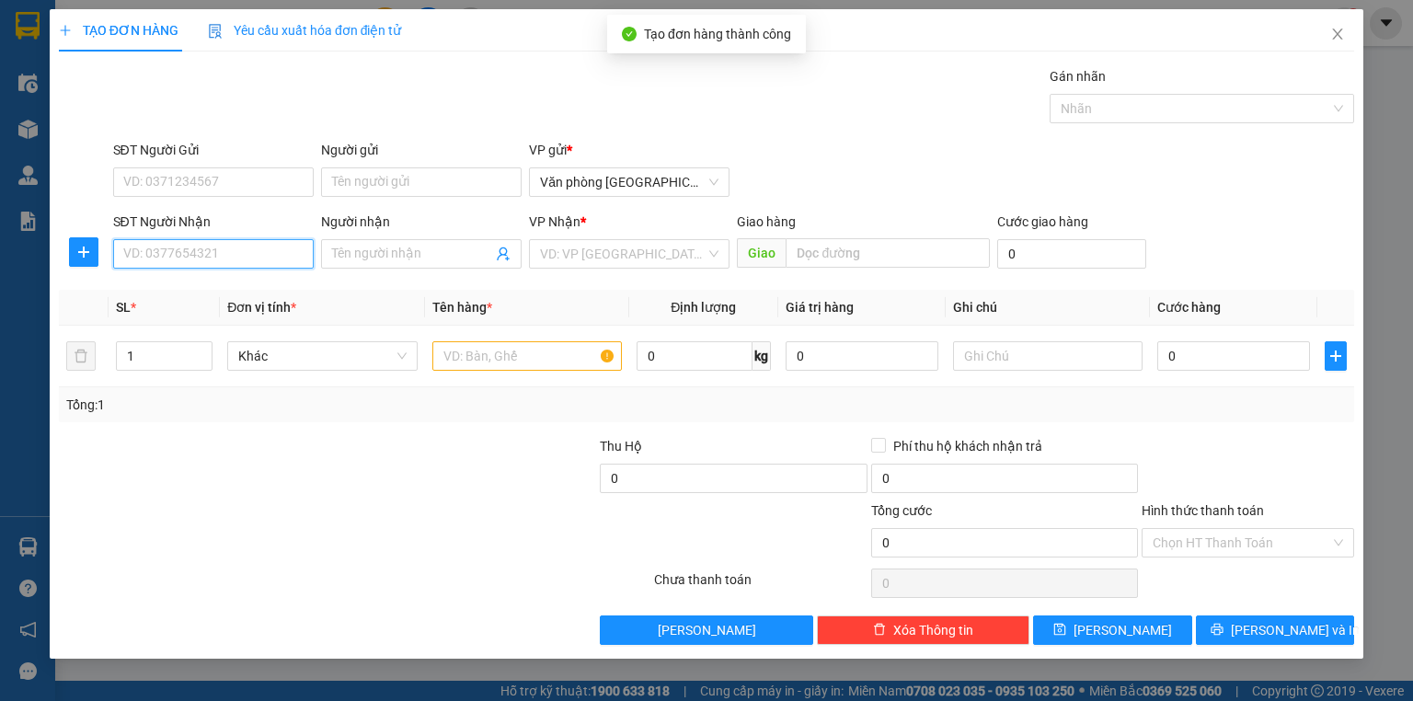
click at [221, 258] on input "SĐT Người Nhận" at bounding box center [213, 253] width 201 height 29
click at [229, 294] on div "0845042001" at bounding box center [213, 290] width 178 height 20
type input "0845042001"
type input "50.000"
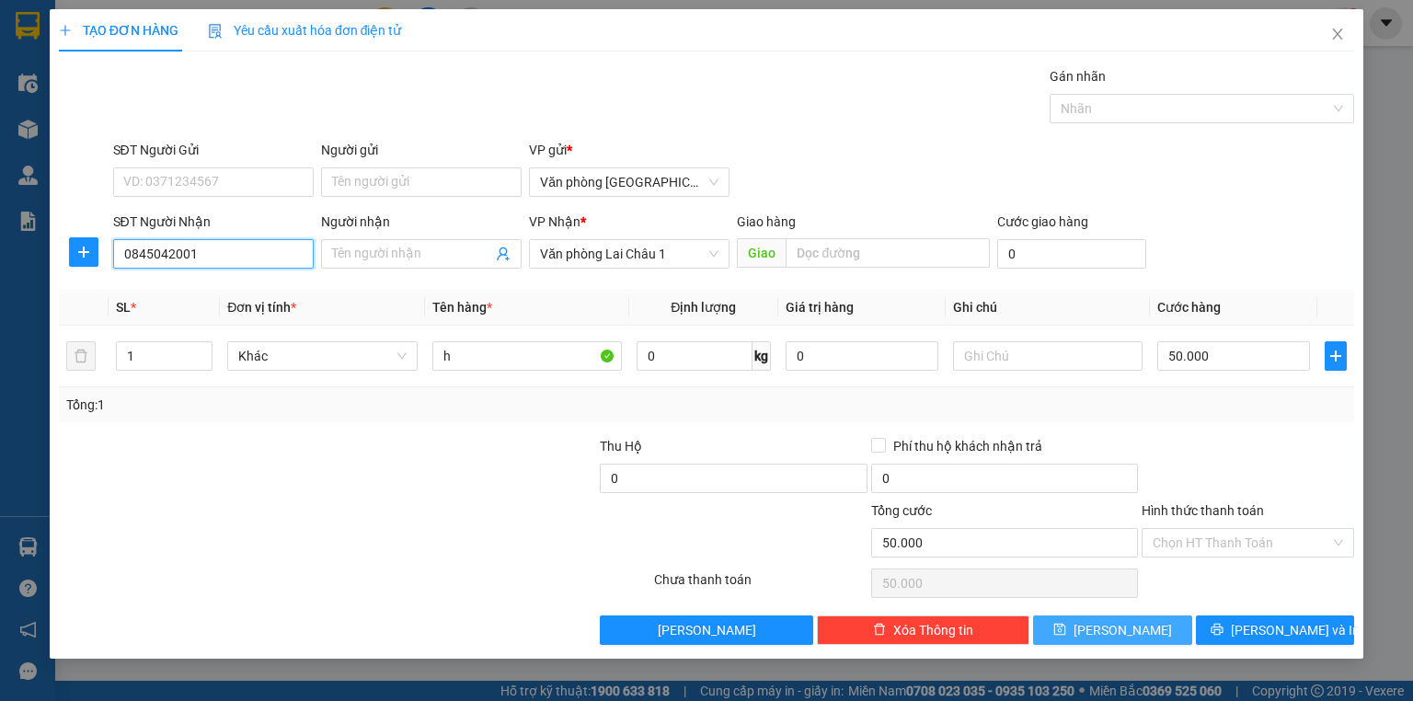
type input "0845042001"
click at [1145, 628] on button "[PERSON_NAME]" at bounding box center [1112, 630] width 159 height 29
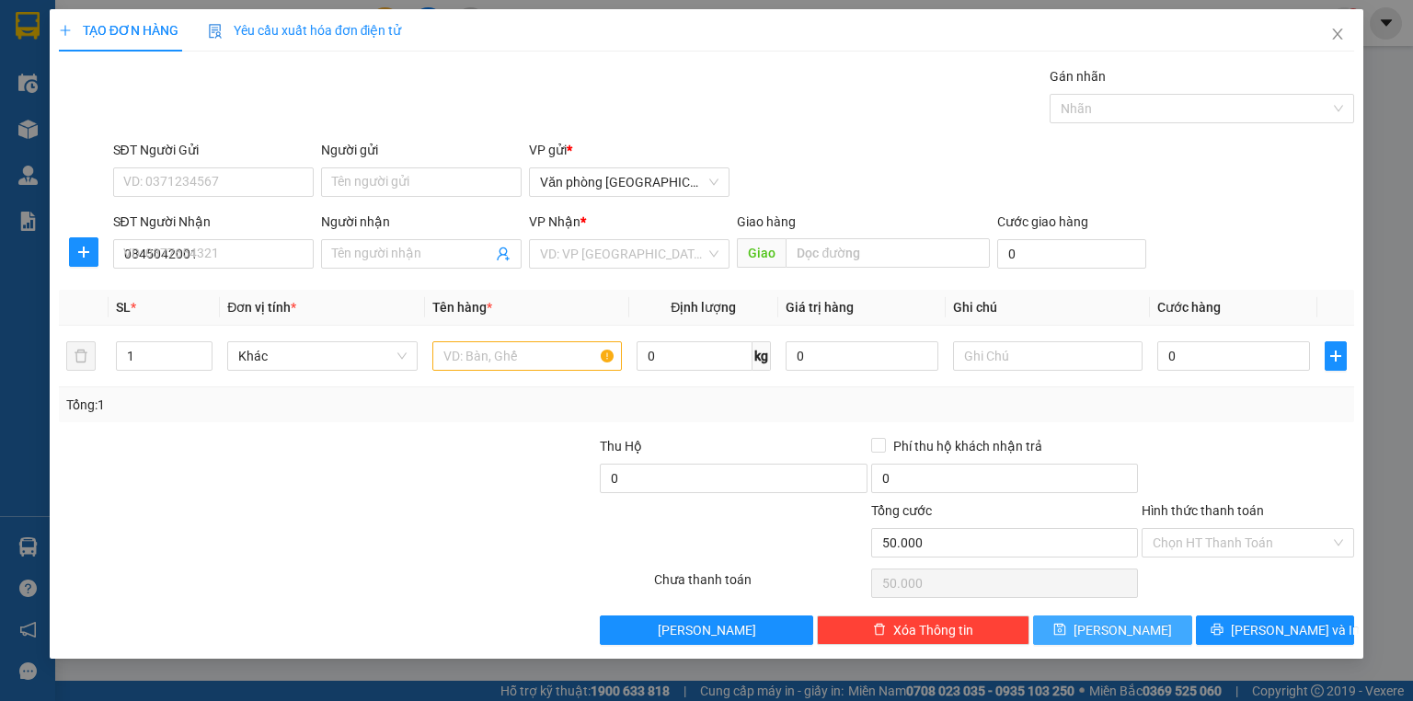
type input "0"
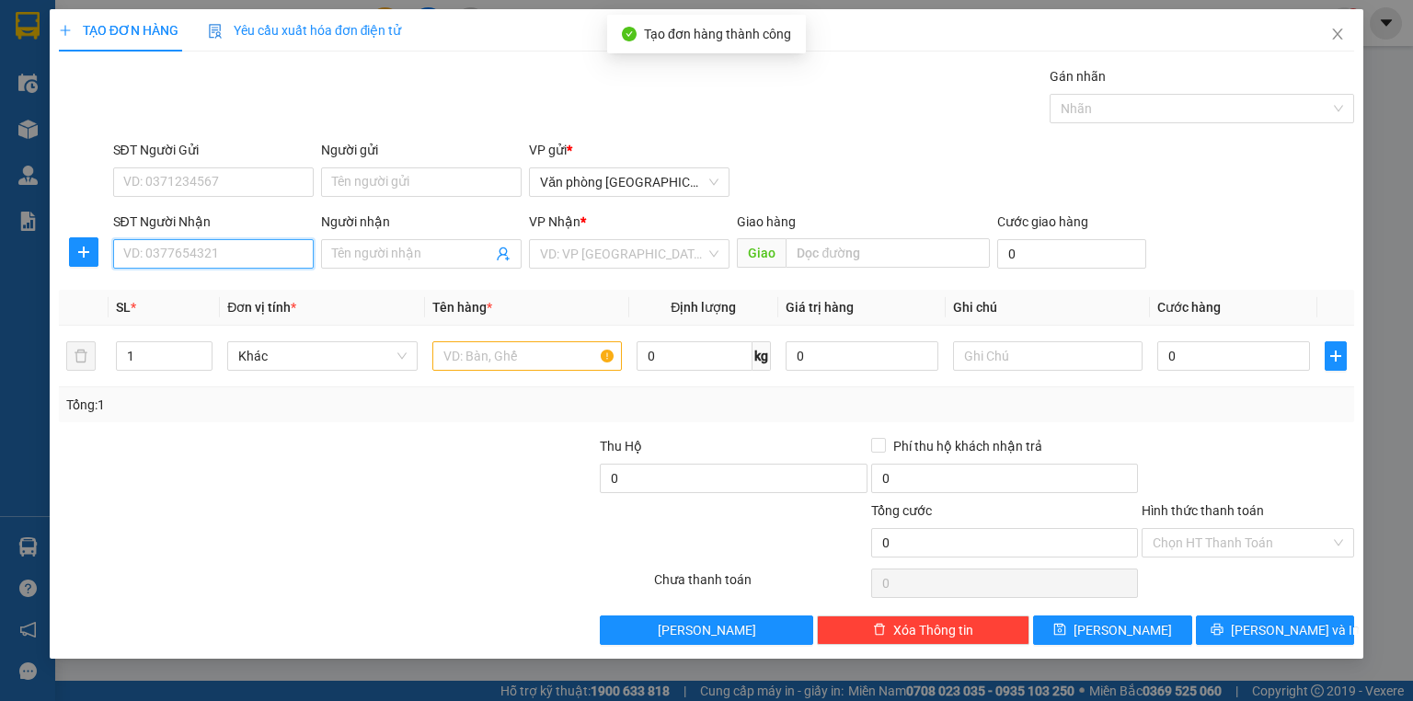
click at [213, 263] on input "SĐT Người Nhận" at bounding box center [213, 253] width 201 height 29
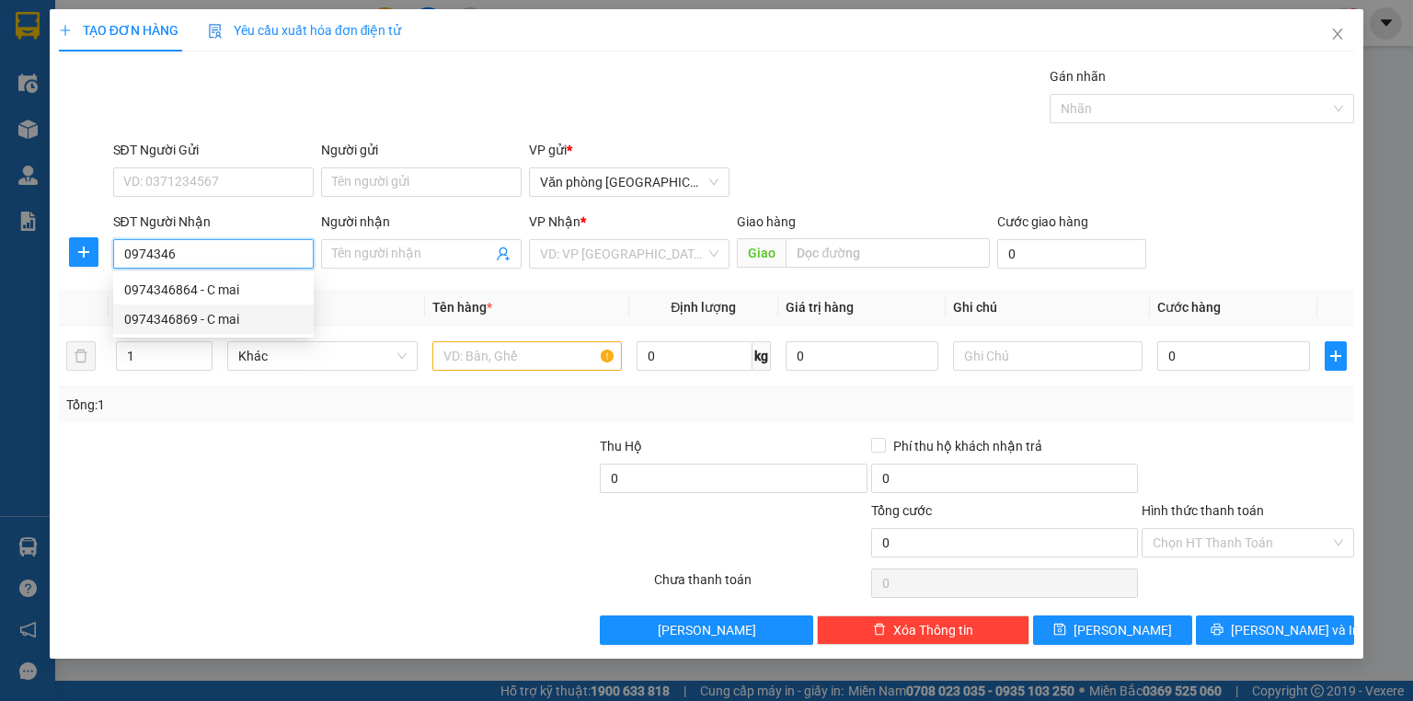
click at [250, 317] on div "0974346869 - C mai" at bounding box center [213, 319] width 178 height 20
type input "0974346869"
type input "C mai"
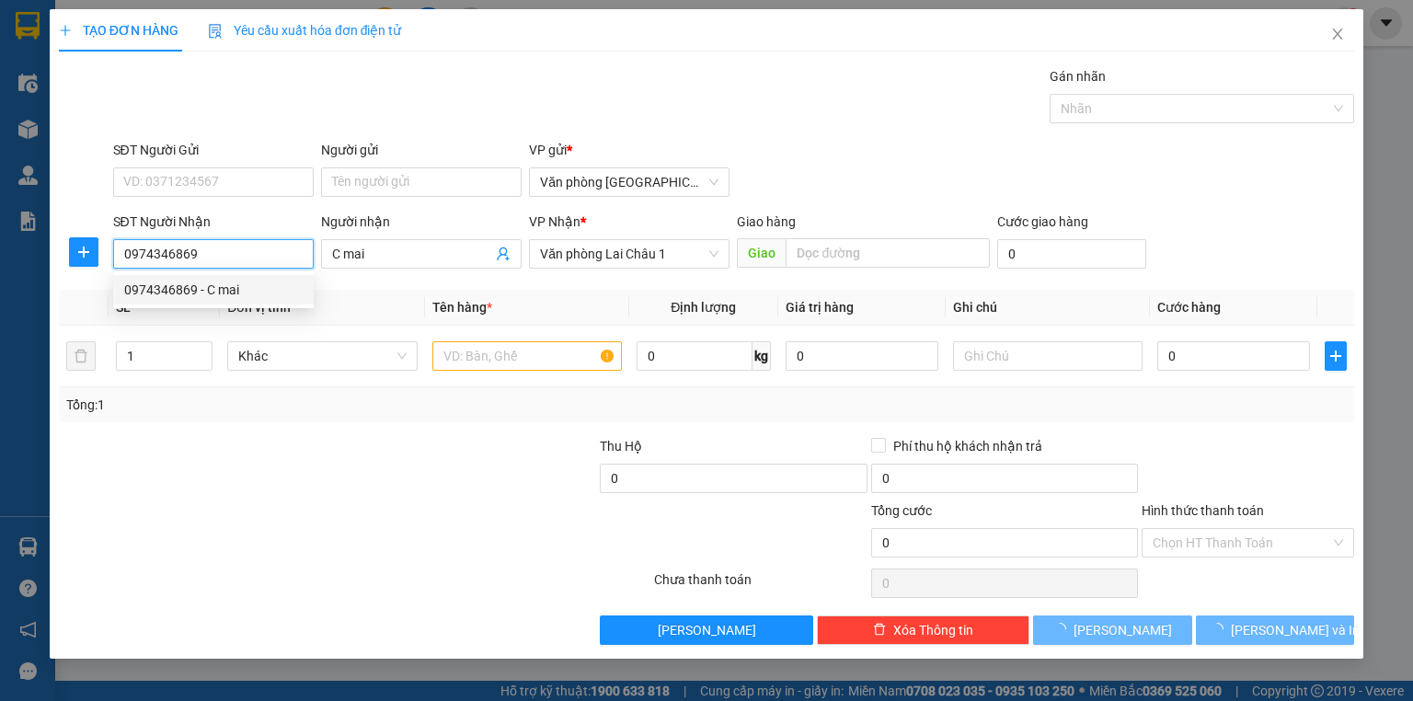
type input "50.000"
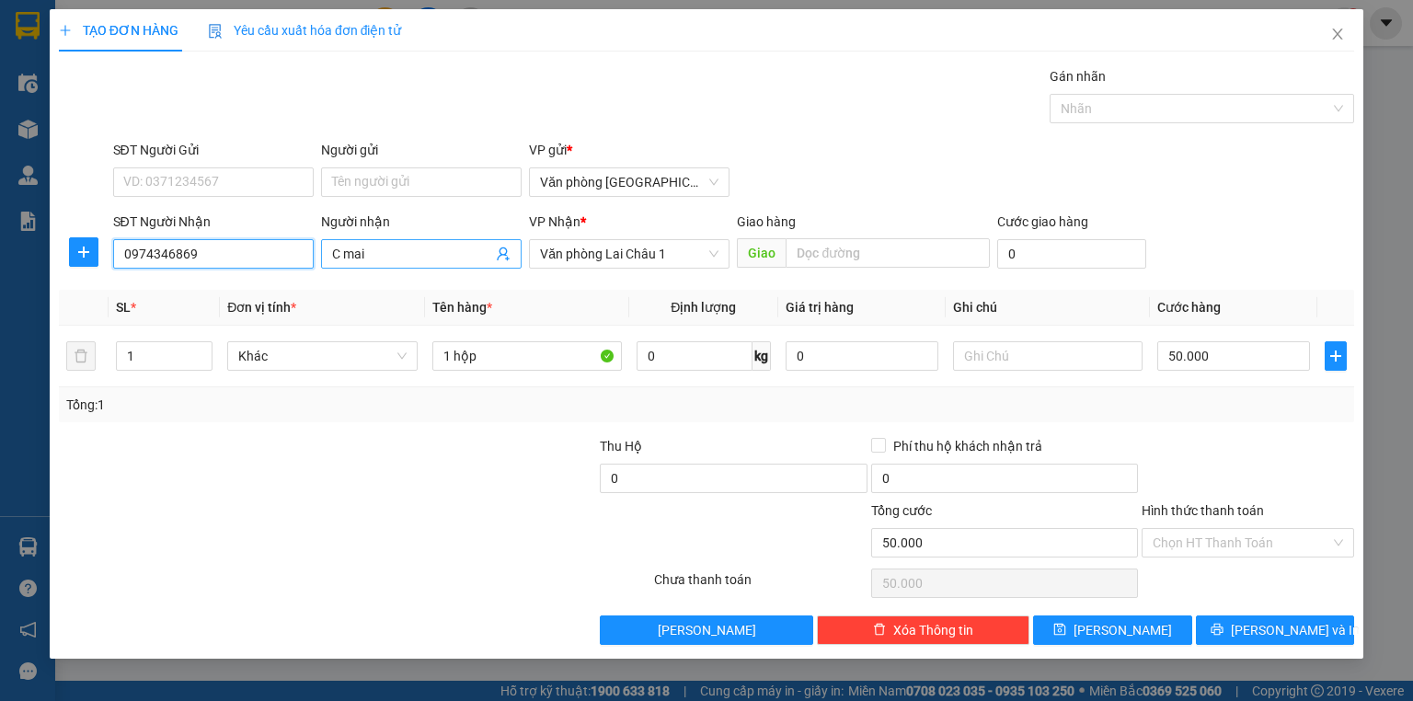
type input "0974346869"
drag, startPoint x: 420, startPoint y: 261, endPoint x: 309, endPoint y: 265, distance: 110.5
click at [309, 265] on div "SĐT Người Nhận 0974346869 Người nhận C mai C mai VP Nhận * Văn phòng Lai Châu 1…" at bounding box center [733, 244] width 1249 height 64
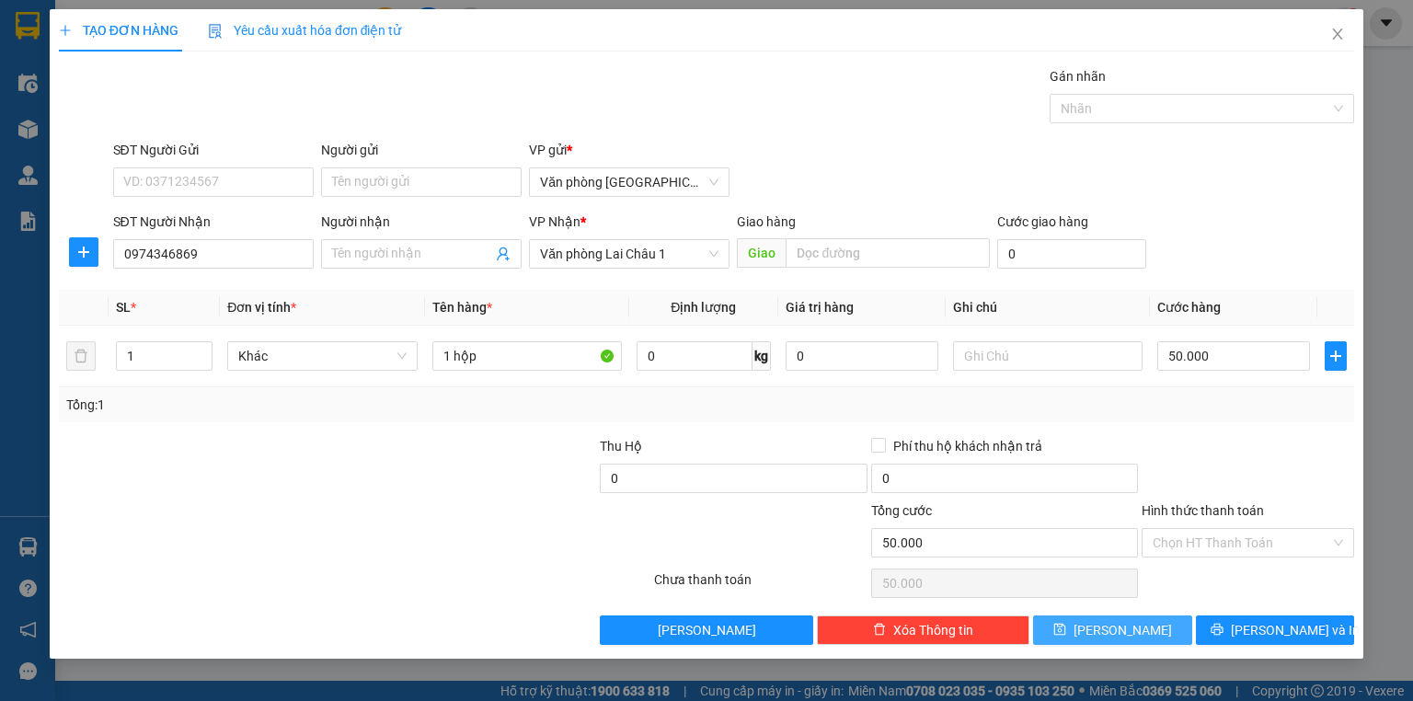
click at [1089, 626] on button "[PERSON_NAME]" at bounding box center [1112, 630] width 159 height 29
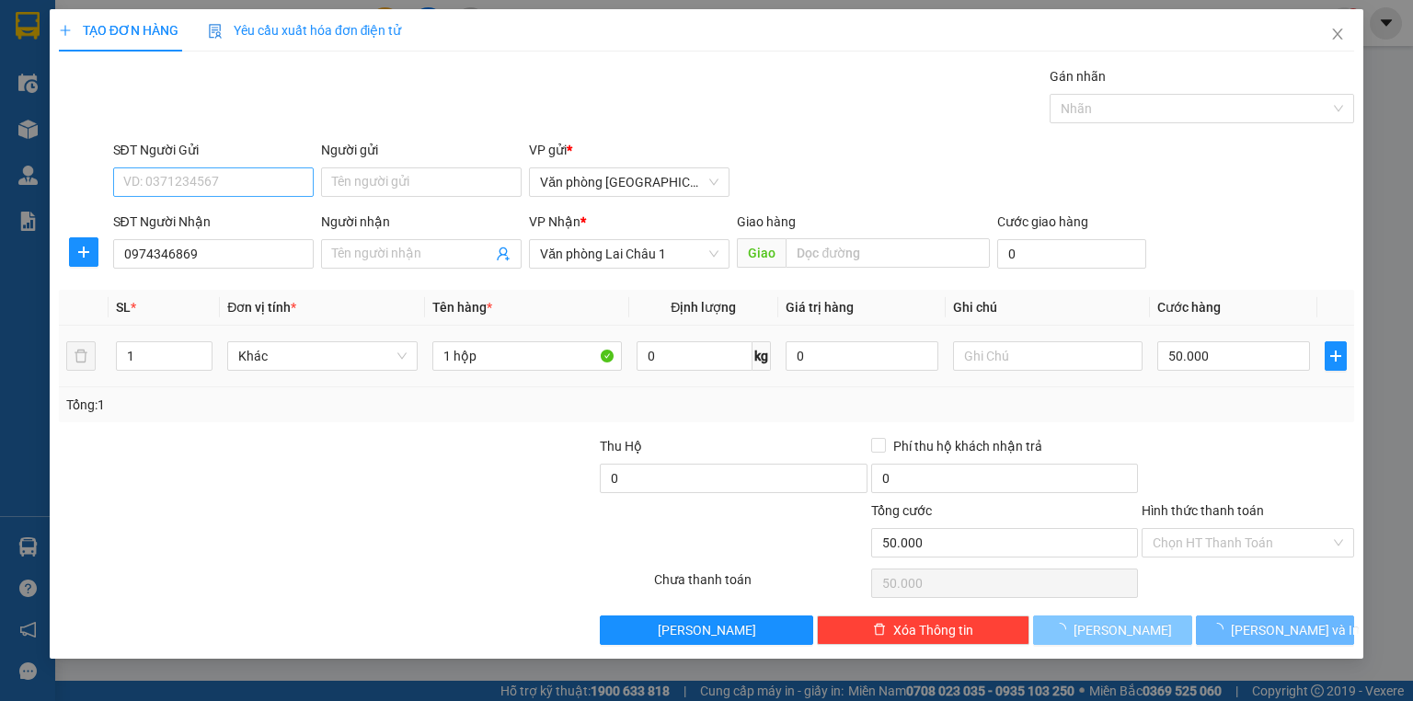
type input "0"
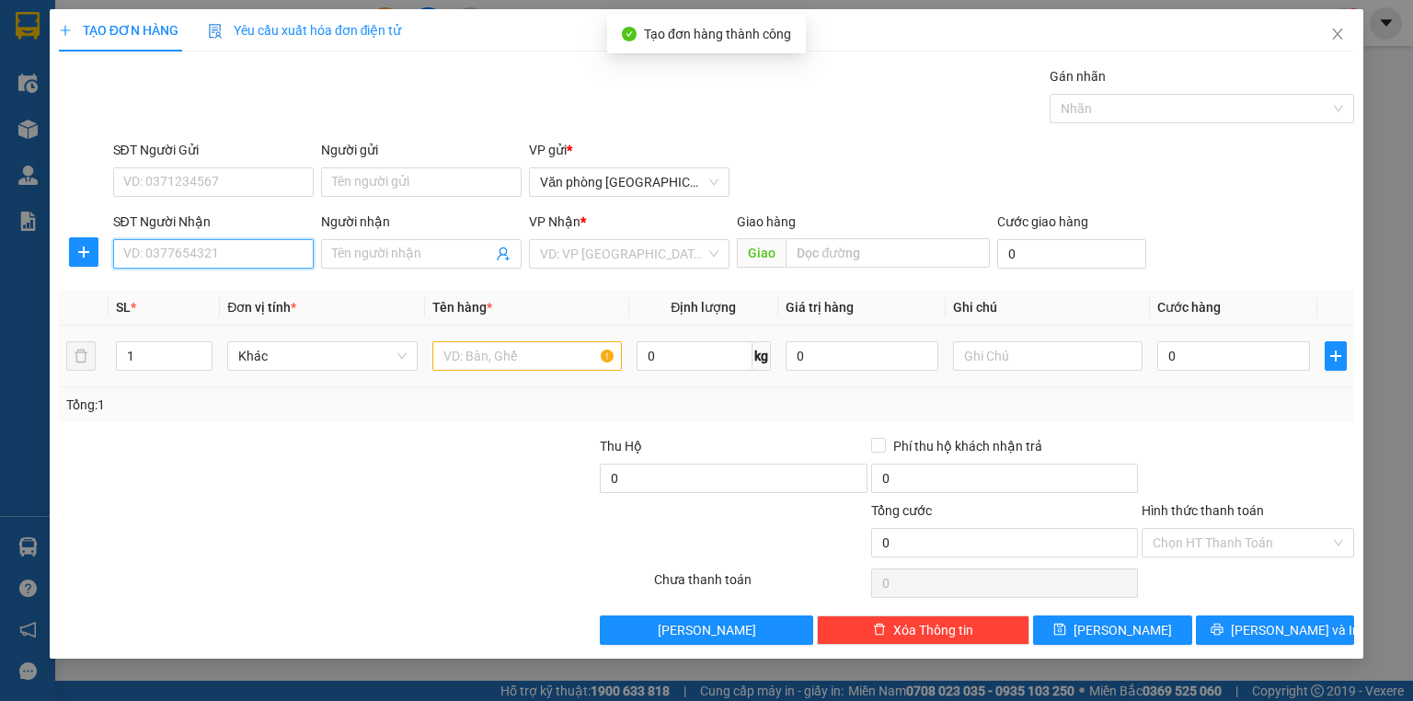
click at [179, 263] on input "SĐT Người Nhận" at bounding box center [213, 253] width 201 height 29
click at [197, 293] on div "0915334995 - ANH THUẦN" at bounding box center [213, 290] width 178 height 20
type input "0915334995"
type input "ANH THUẦN"
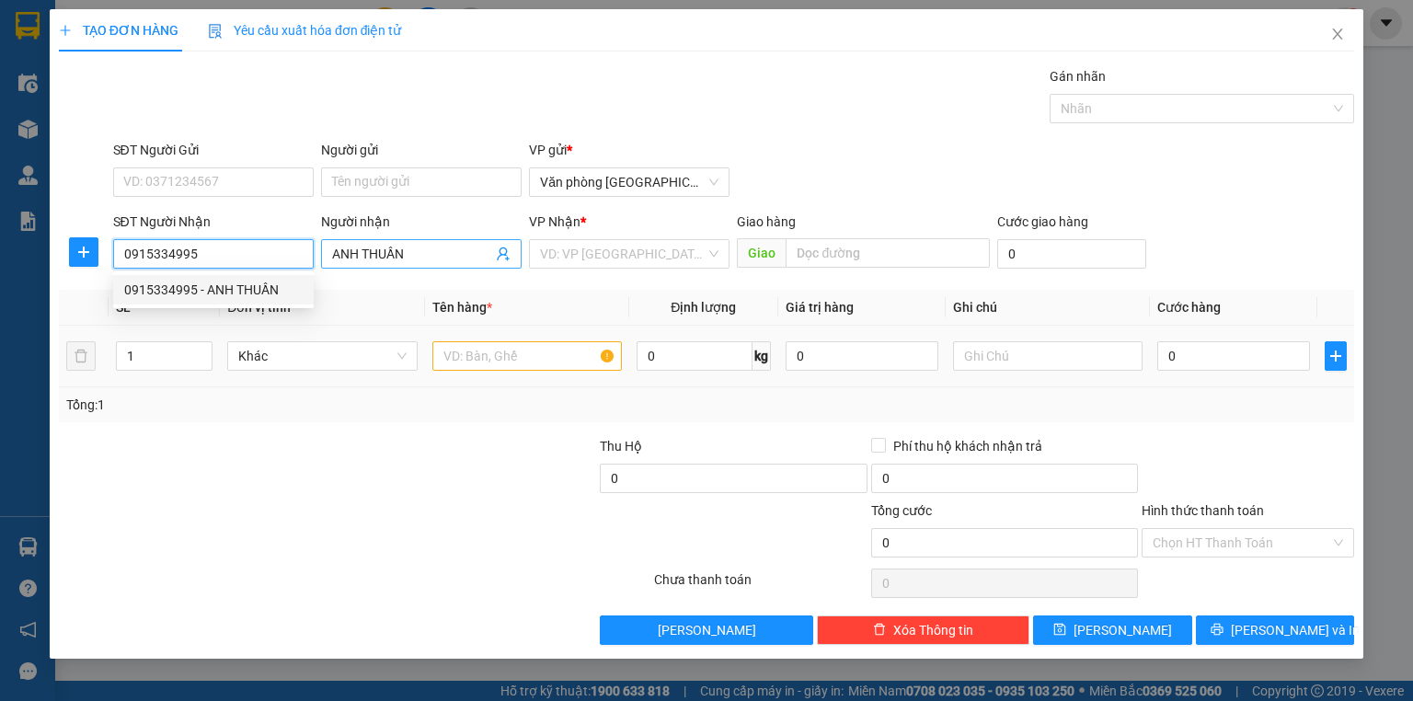
type input "50.000"
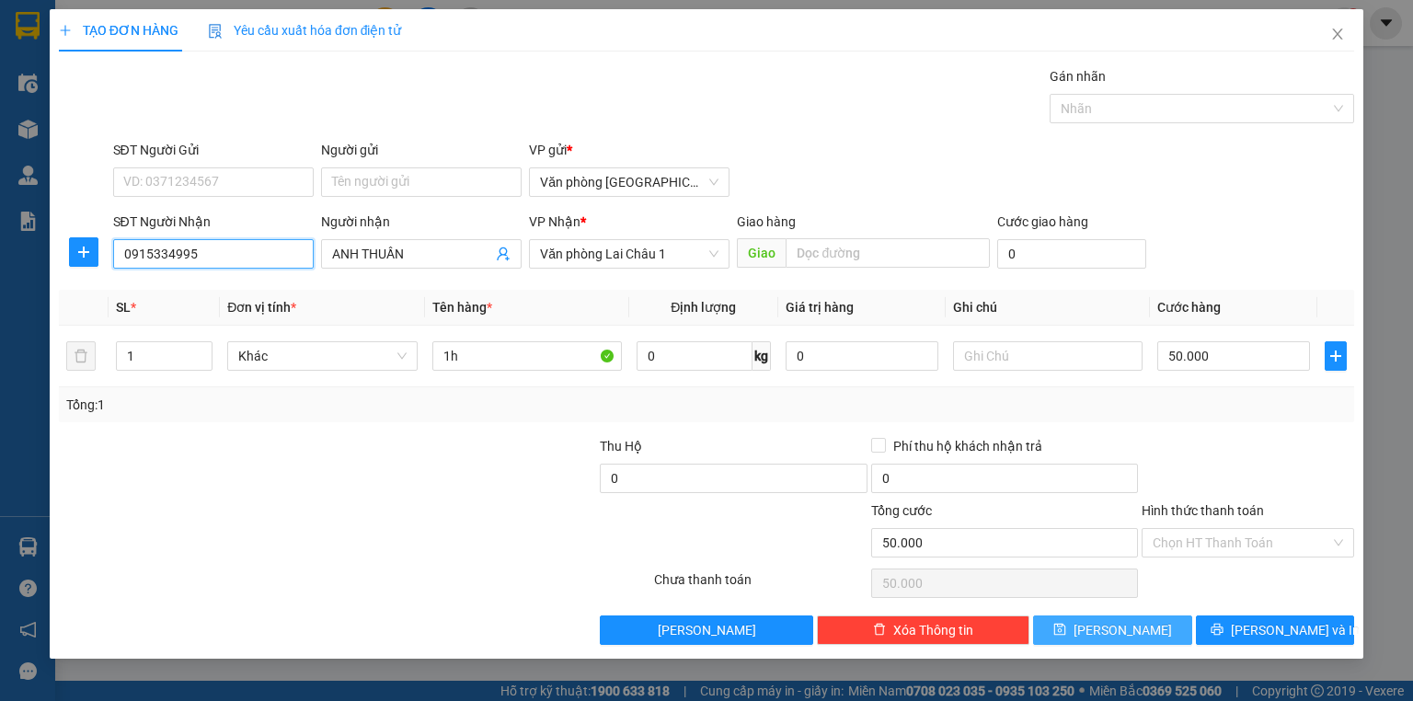
type input "0915334995"
click at [1116, 626] on span "[PERSON_NAME]" at bounding box center [1123, 630] width 98 height 20
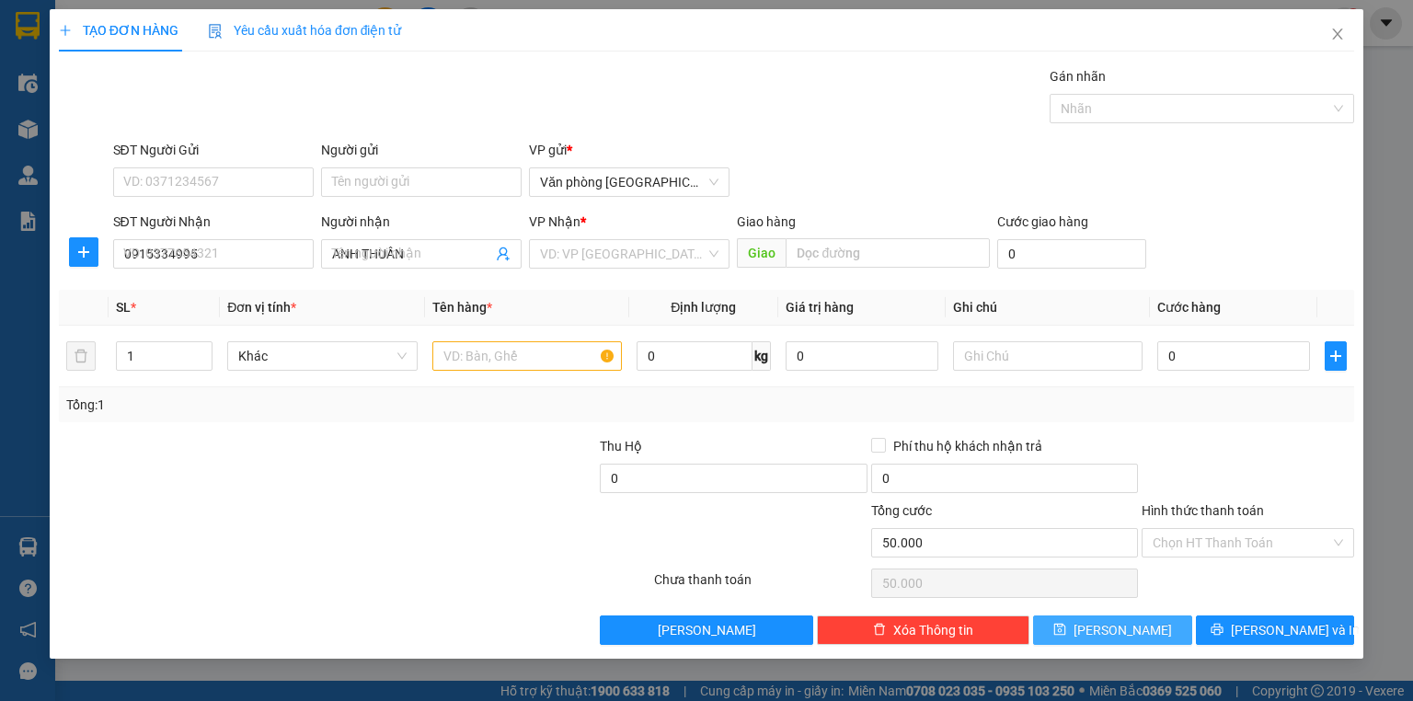
type input "0"
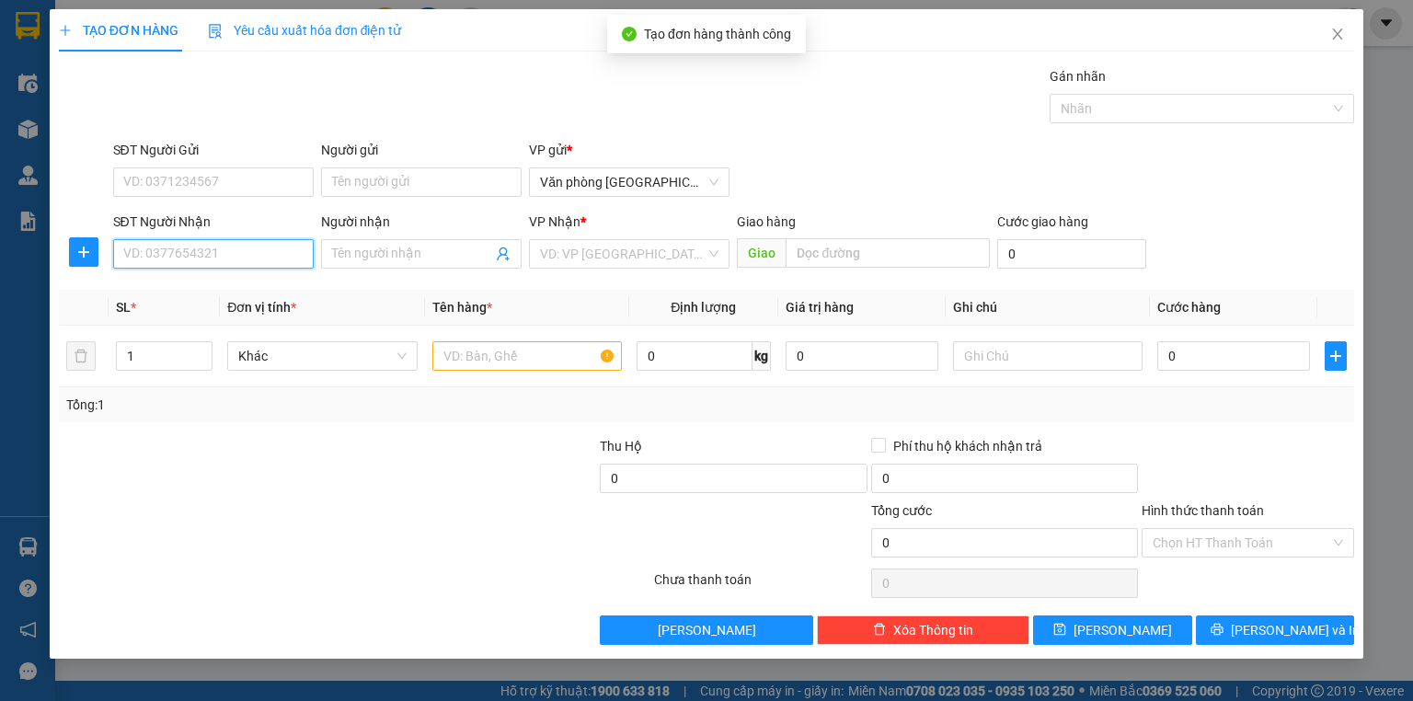
click at [213, 250] on input "SĐT Người Nhận" at bounding box center [213, 253] width 201 height 29
click at [209, 293] on div "0978373767 - [PERSON_NAME]" at bounding box center [214, 290] width 181 height 20
type input "0978373767"
type input "[PERSON_NAME]"
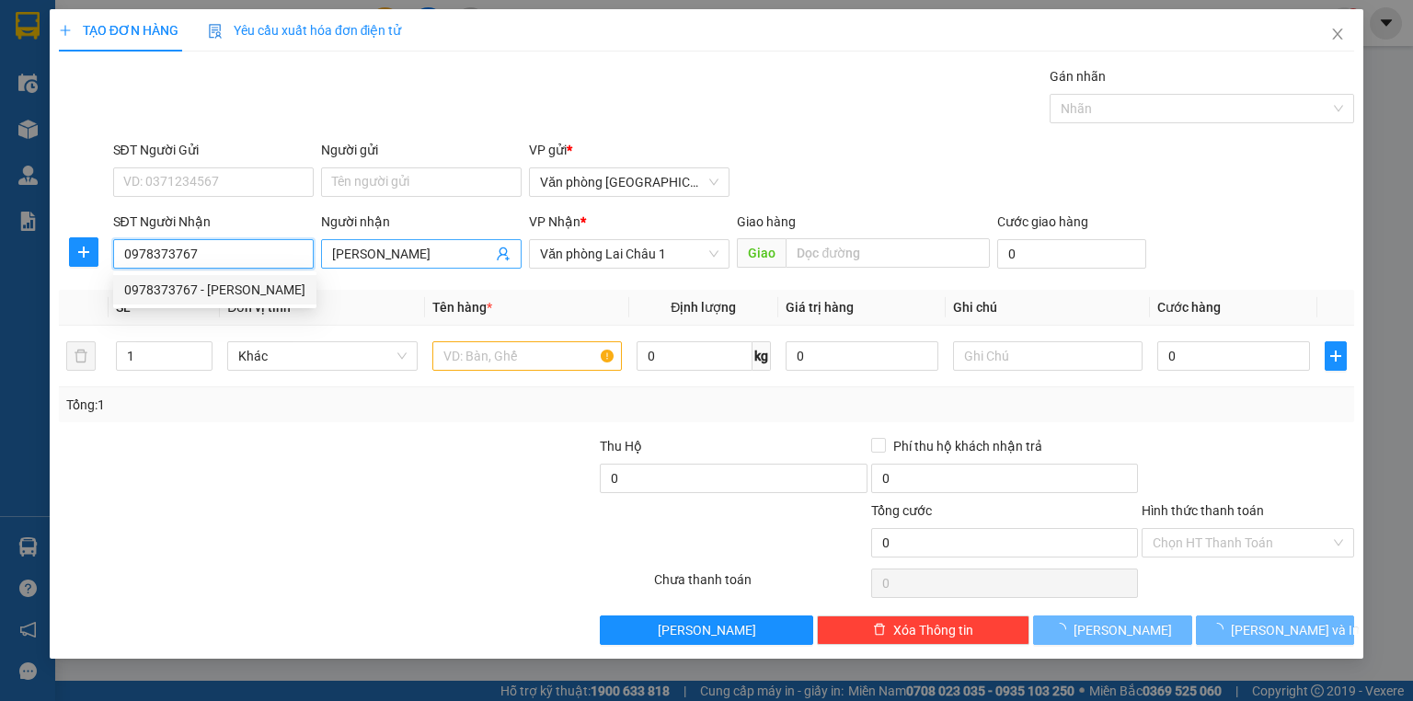
type input "50.000"
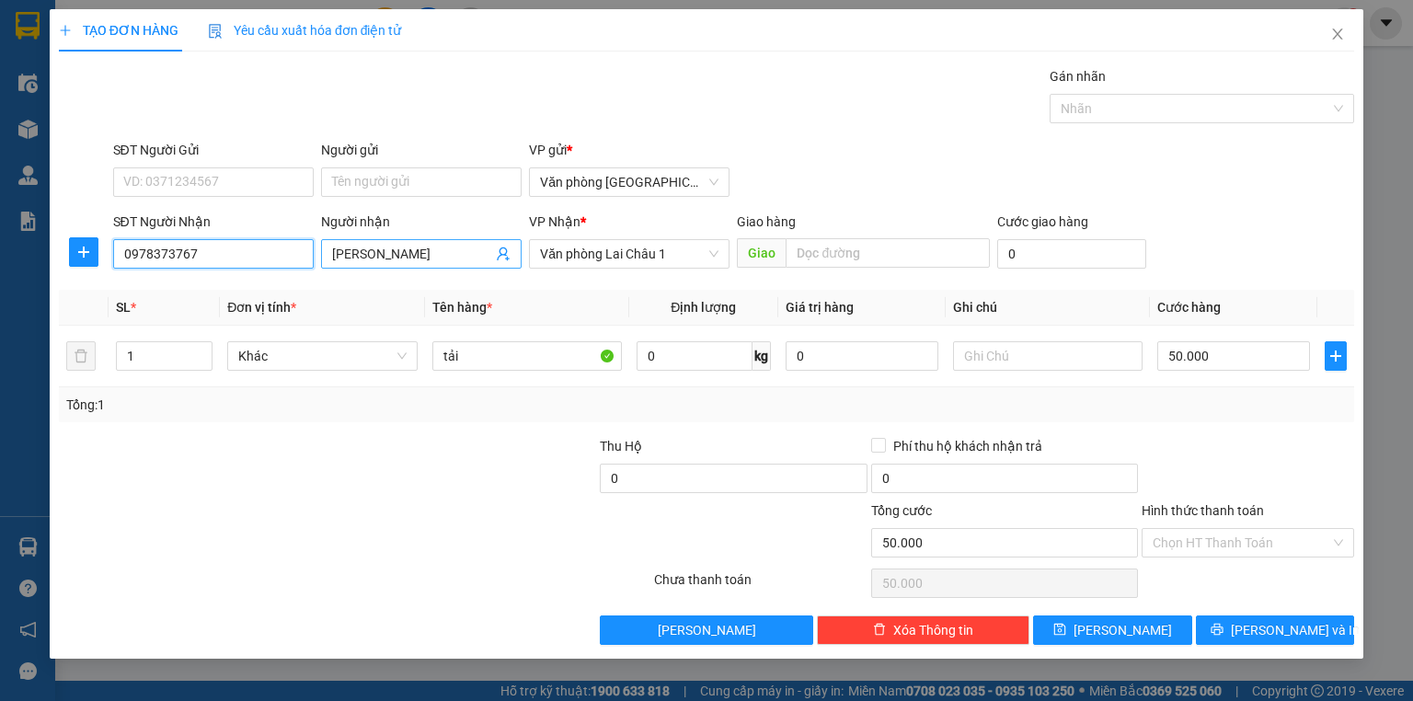
type input "0978373767"
drag, startPoint x: 392, startPoint y: 247, endPoint x: 298, endPoint y: 258, distance: 94.4
click at [298, 258] on div "SĐT Người Nhận 0978373767 Người nhận c thanh c thanh VP Nhận * Văn phòng Lai Ch…" at bounding box center [733, 244] width 1249 height 64
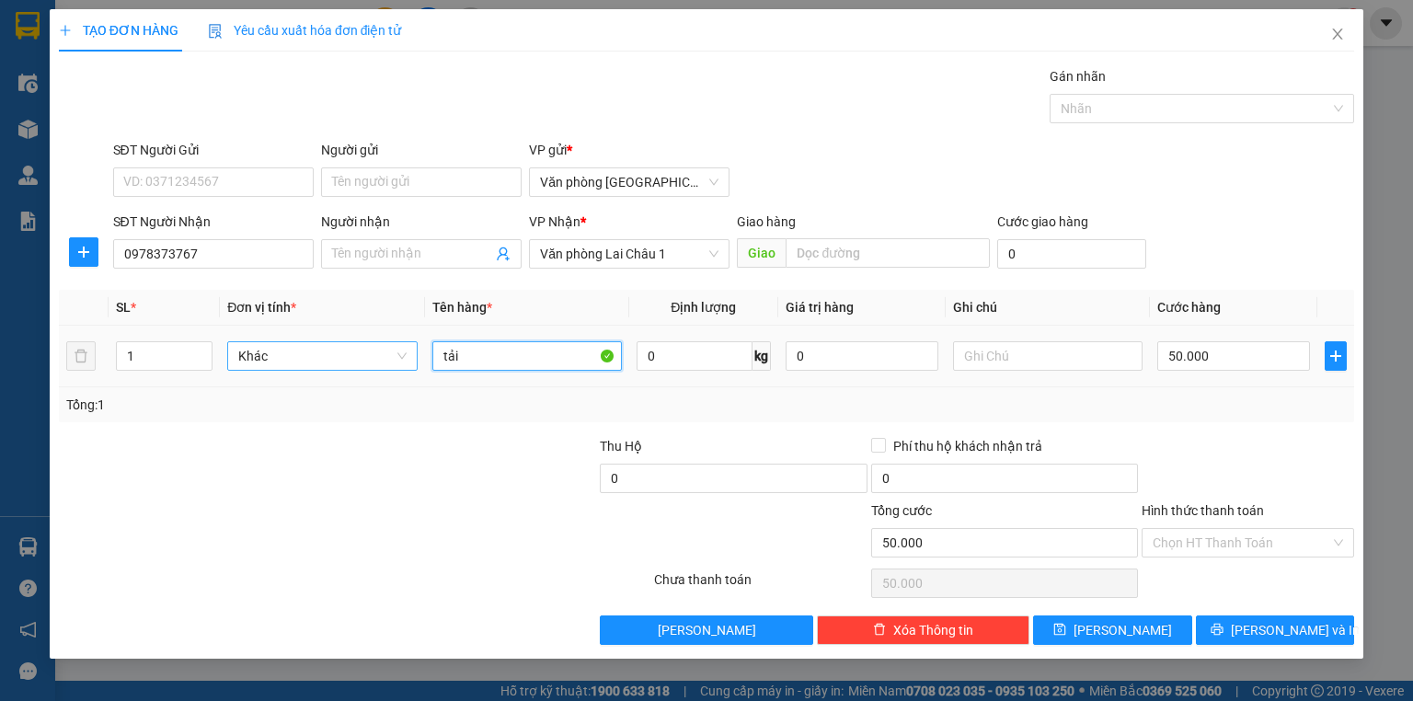
drag, startPoint x: 515, startPoint y: 355, endPoint x: 307, endPoint y: 354, distance: 207.9
click at [307, 354] on tr "1 Khác tải 0 kg 0 50.000" at bounding box center [706, 357] width 1295 height 62
type input "b đen"
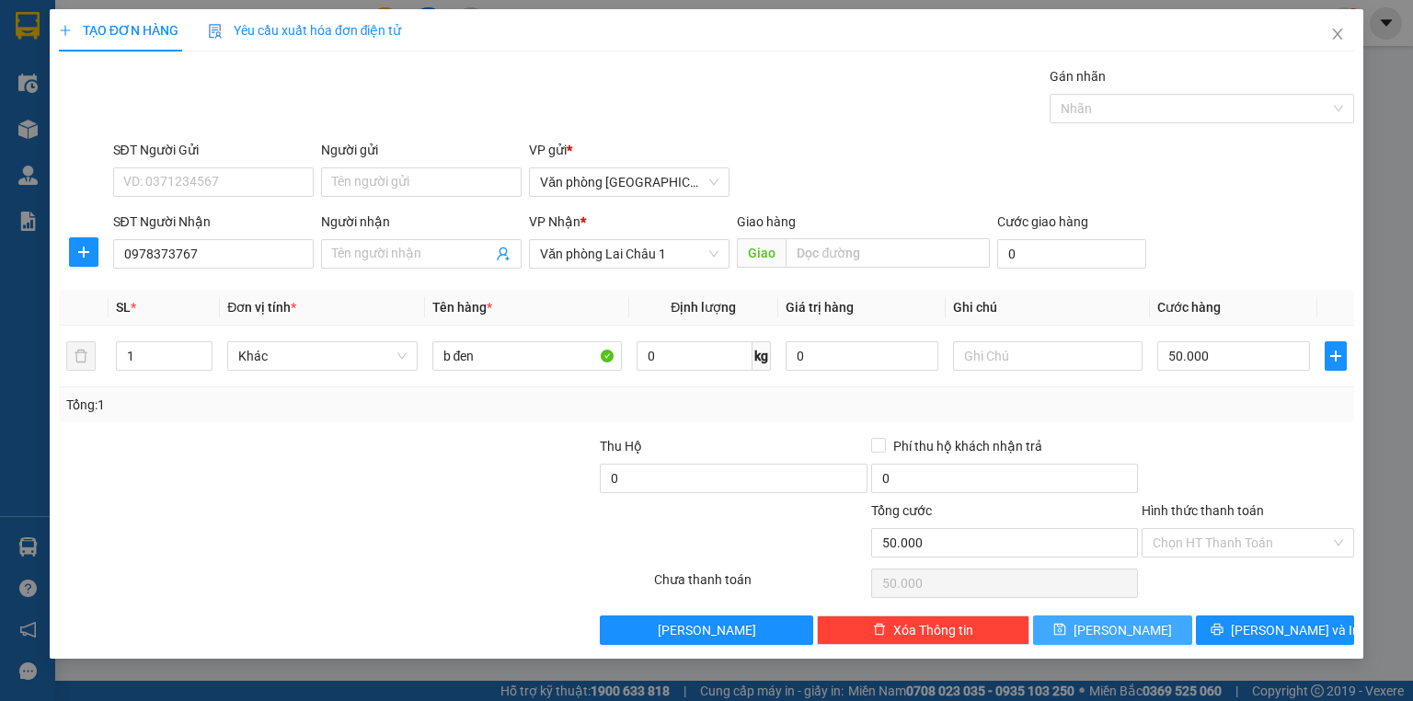
click at [1146, 620] on button "[PERSON_NAME]" at bounding box center [1112, 630] width 159 height 29
type input "0"
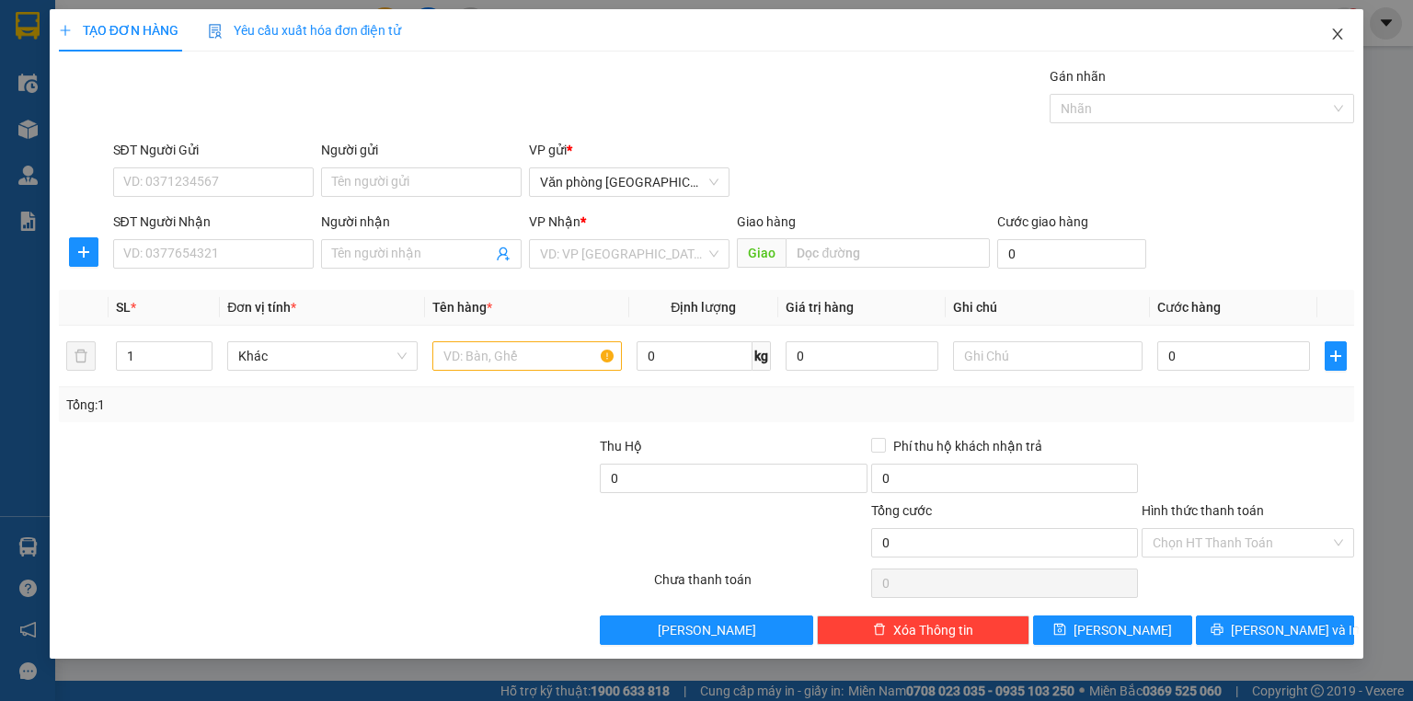
click at [1336, 40] on icon "close" at bounding box center [1337, 34] width 15 height 15
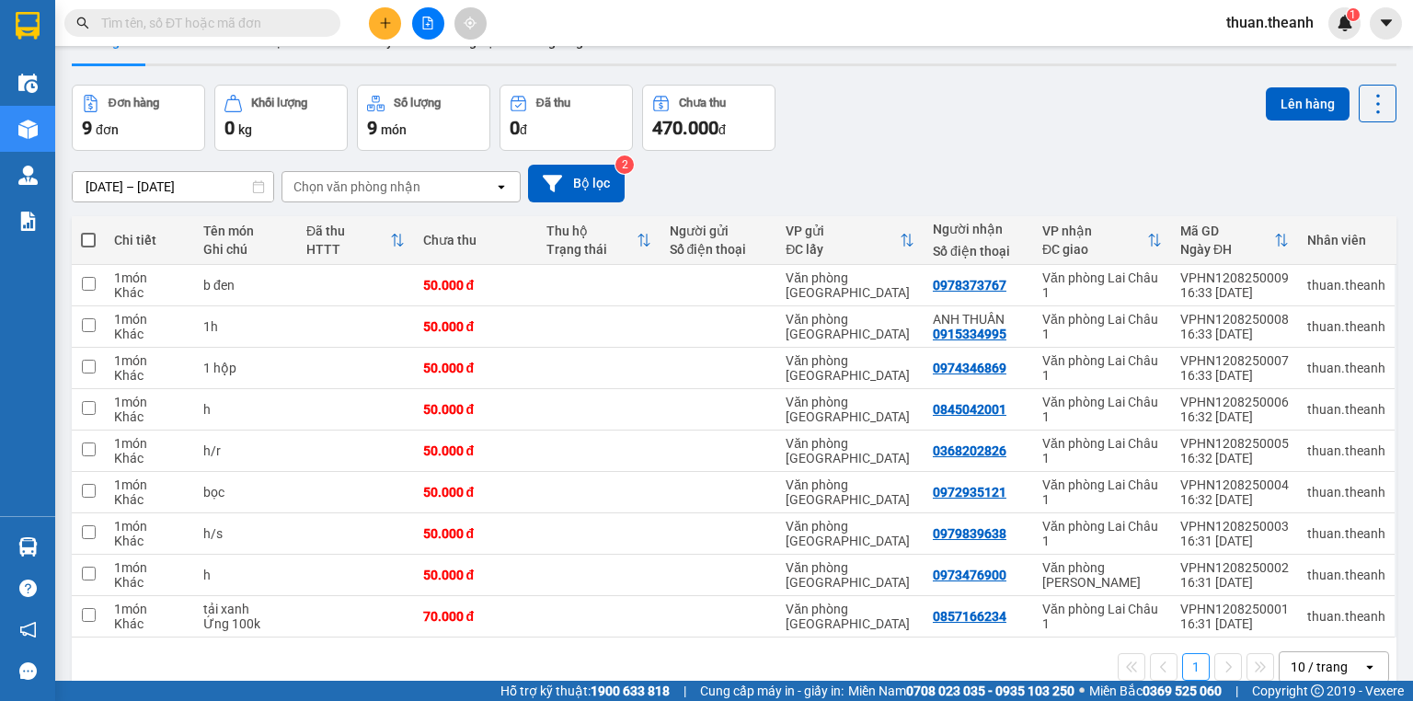
scroll to position [85, 0]
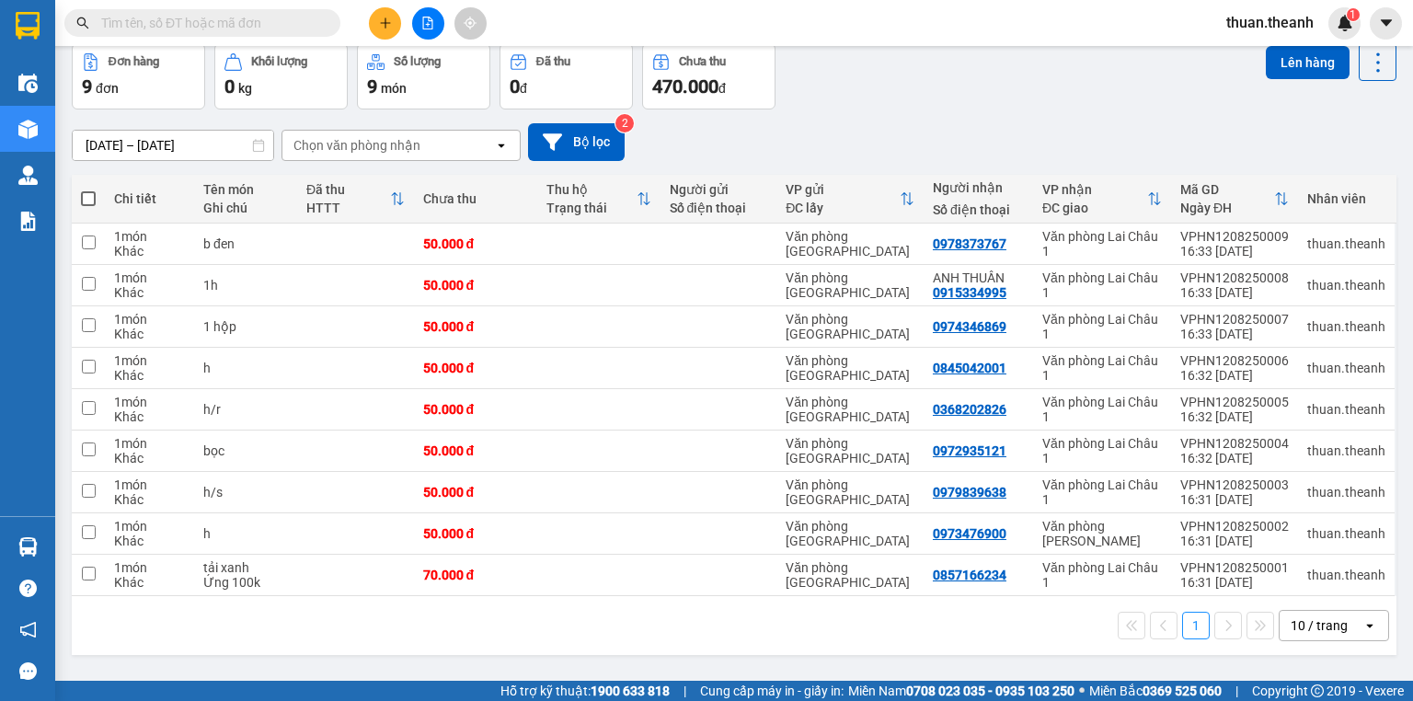
click at [1334, 611] on div "10 / trang" at bounding box center [1321, 625] width 83 height 29
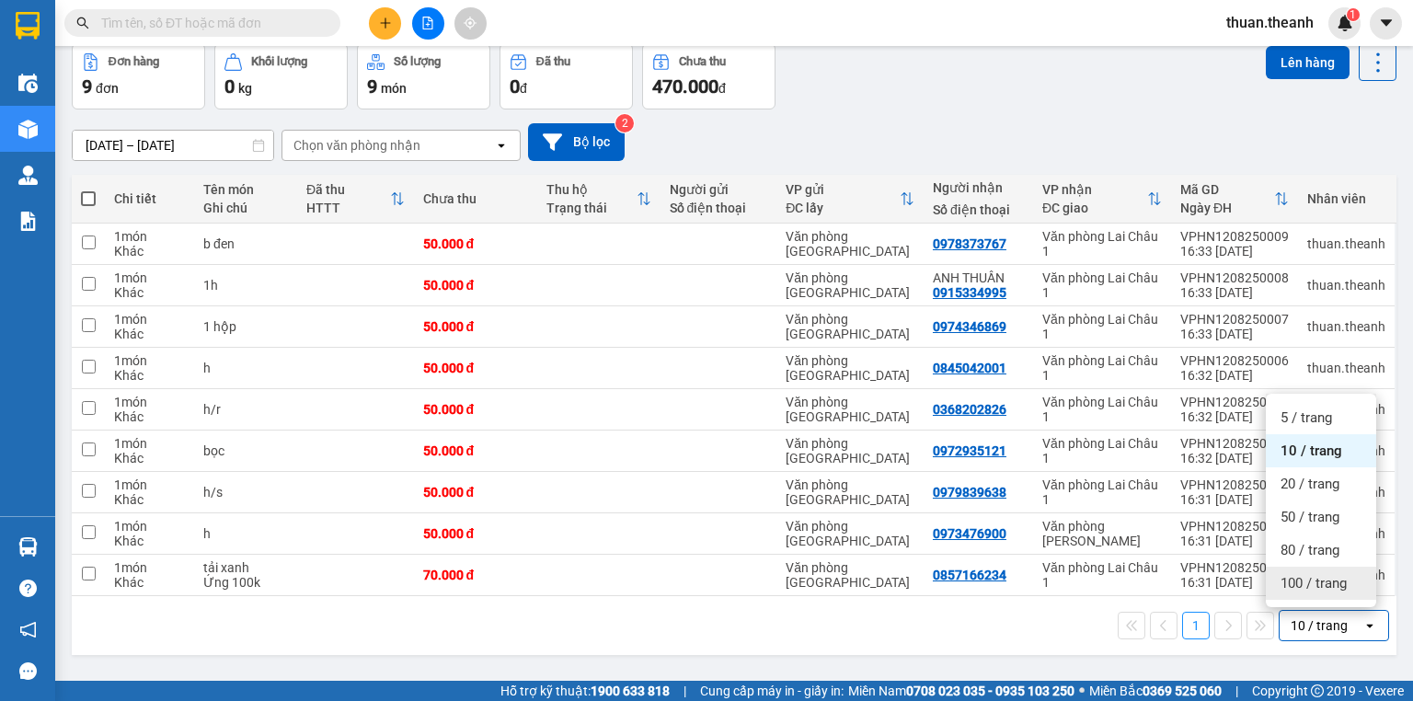
click at [1335, 594] on div "100 / trang" at bounding box center [1321, 583] width 110 height 33
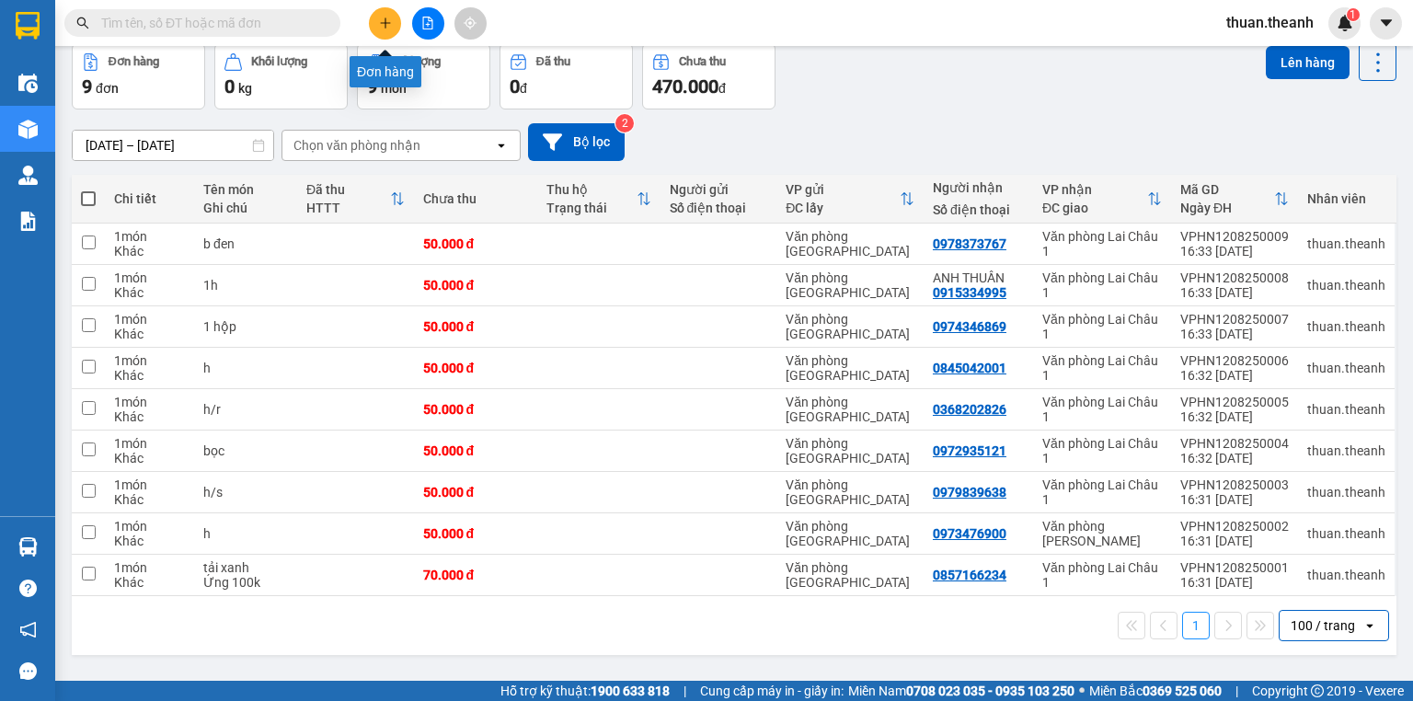
click at [384, 24] on icon "plus" at bounding box center [385, 23] width 13 height 13
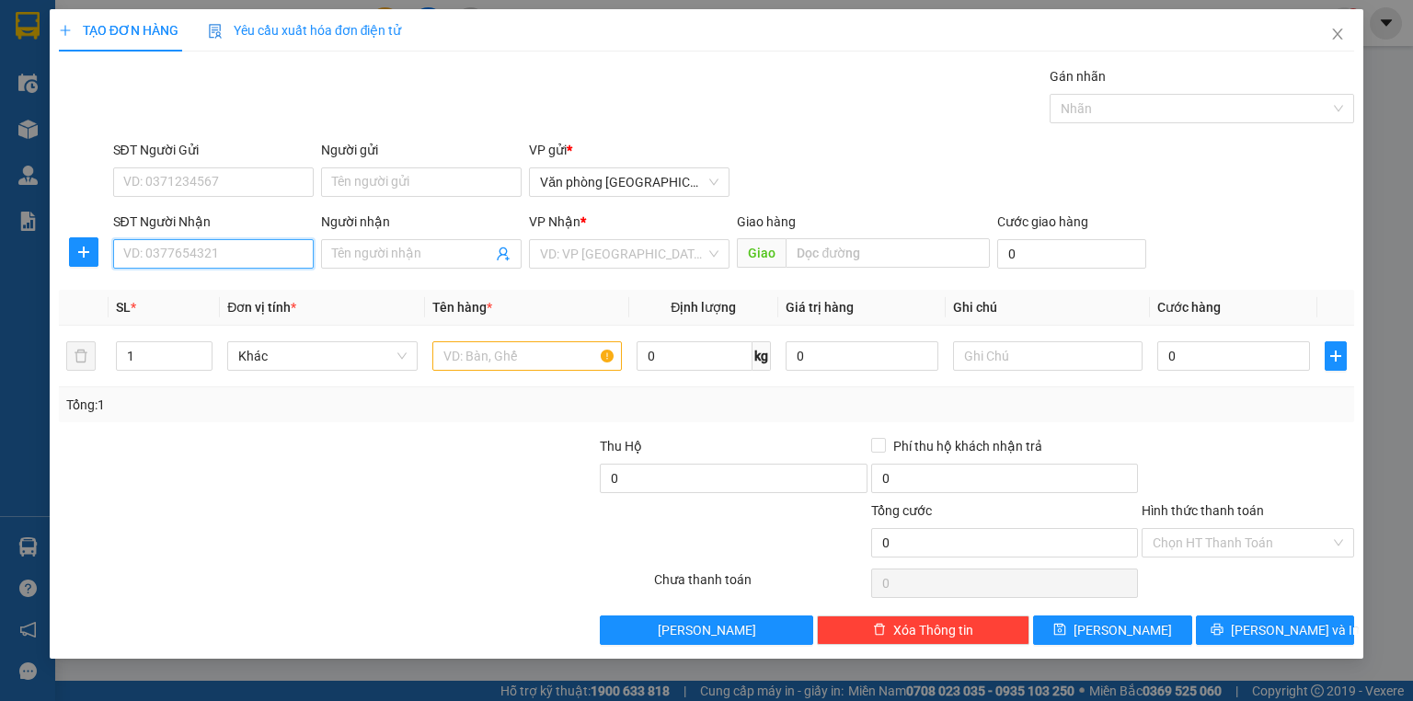
click at [210, 251] on input "SĐT Người Nhận" at bounding box center [213, 253] width 201 height 29
type input "0968027551"
click at [231, 298] on div "0968027551 - [PERSON_NAME]" at bounding box center [214, 290] width 181 height 20
type input "[PERSON_NAME]"
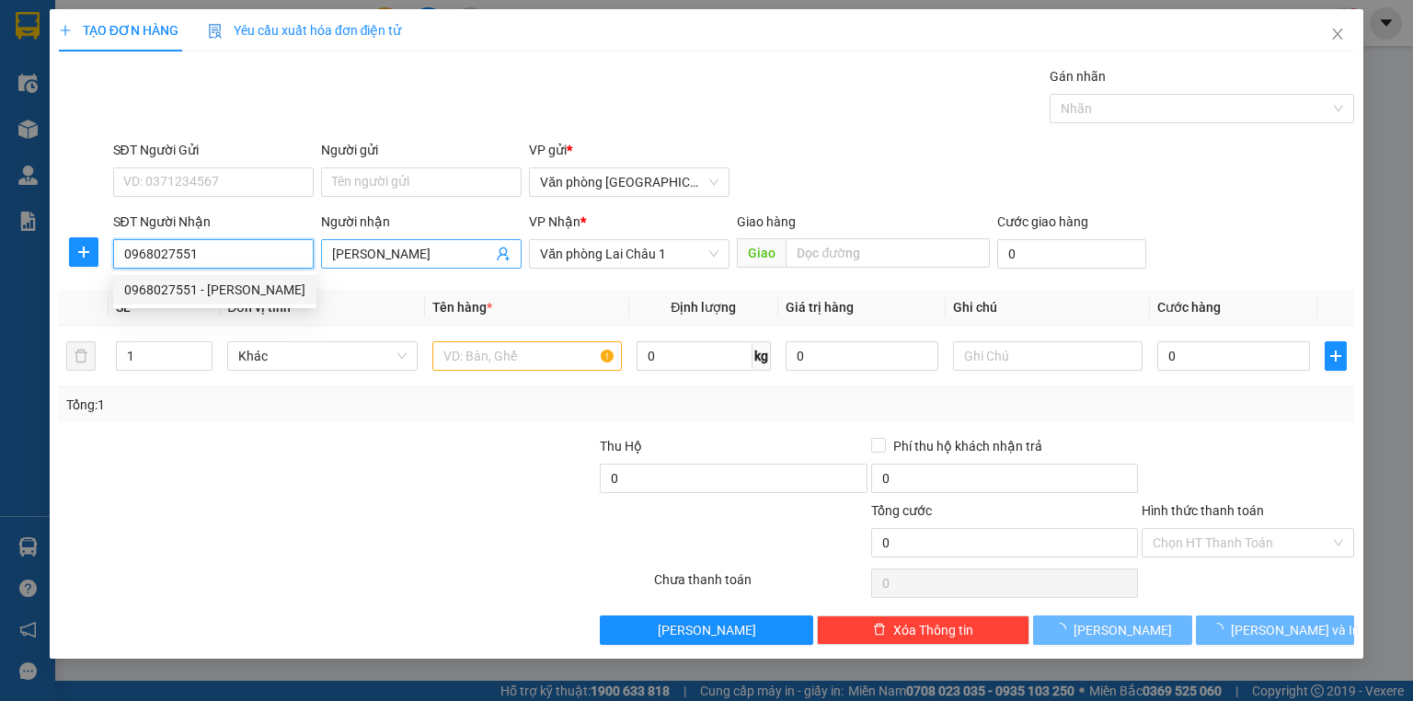
type input "100.000"
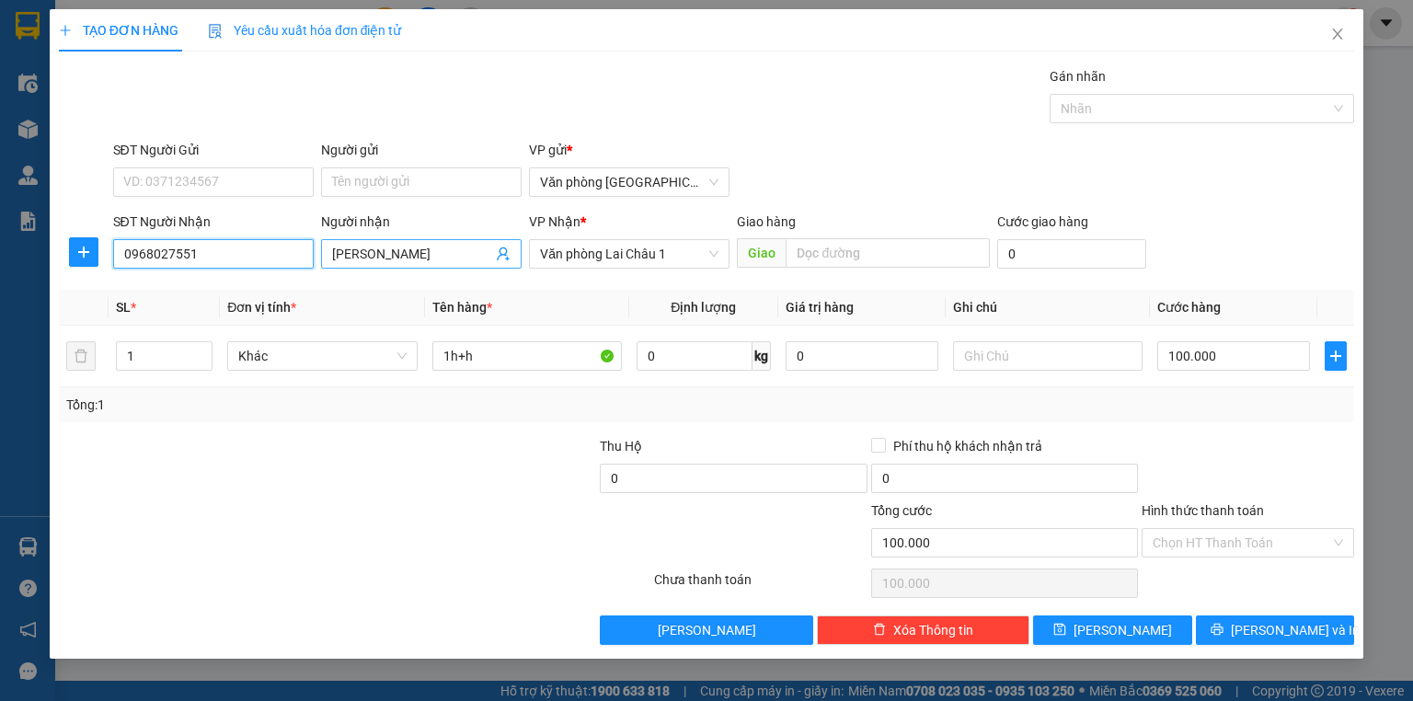
type input "0968027551"
drag, startPoint x: 446, startPoint y: 248, endPoint x: 316, endPoint y: 266, distance: 131.8
click at [316, 266] on div "SĐT Người Nhận 0968027551 Người nhận [PERSON_NAME] [PERSON_NAME] VP Nhận * Văn …" at bounding box center [733, 244] width 1249 height 64
click at [1264, 369] on div "100.000" at bounding box center [1233, 356] width 153 height 37
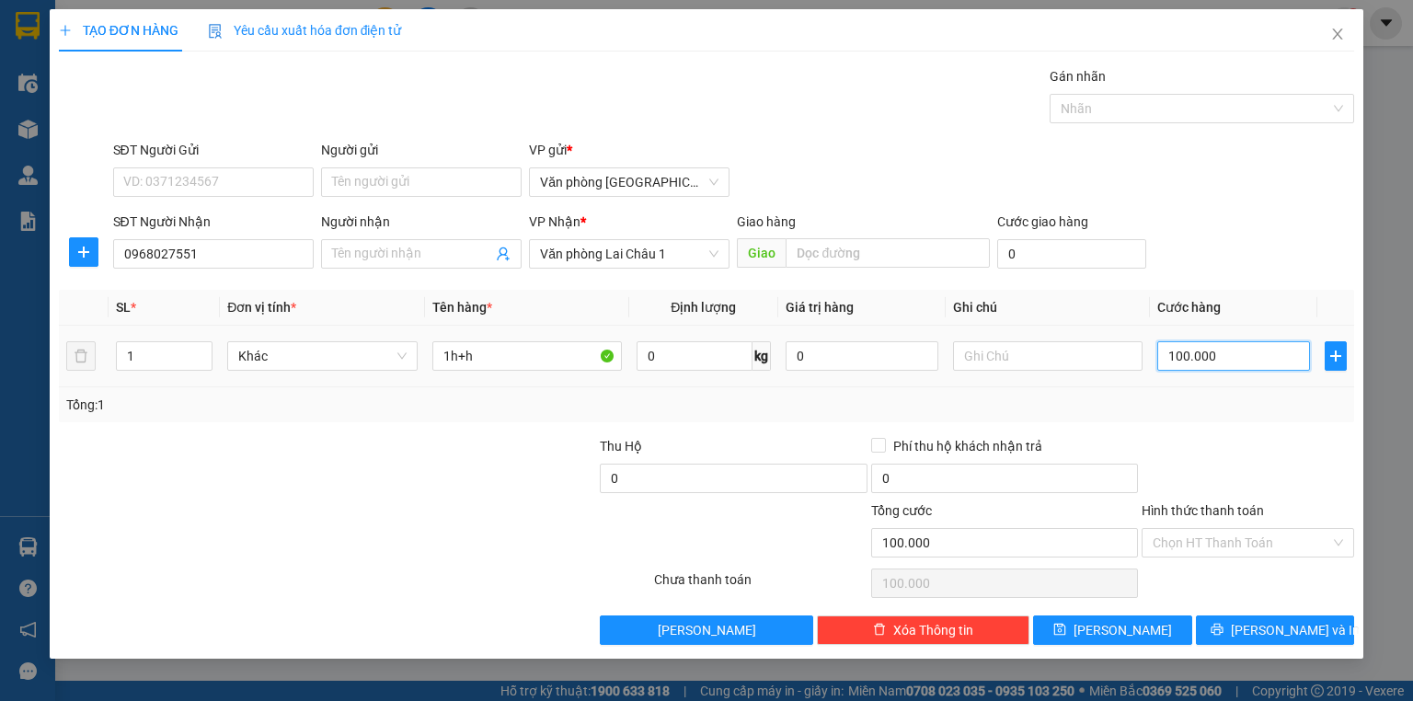
click at [1262, 368] on input "100.000" at bounding box center [1233, 355] width 153 height 29
type input "5"
type input "50"
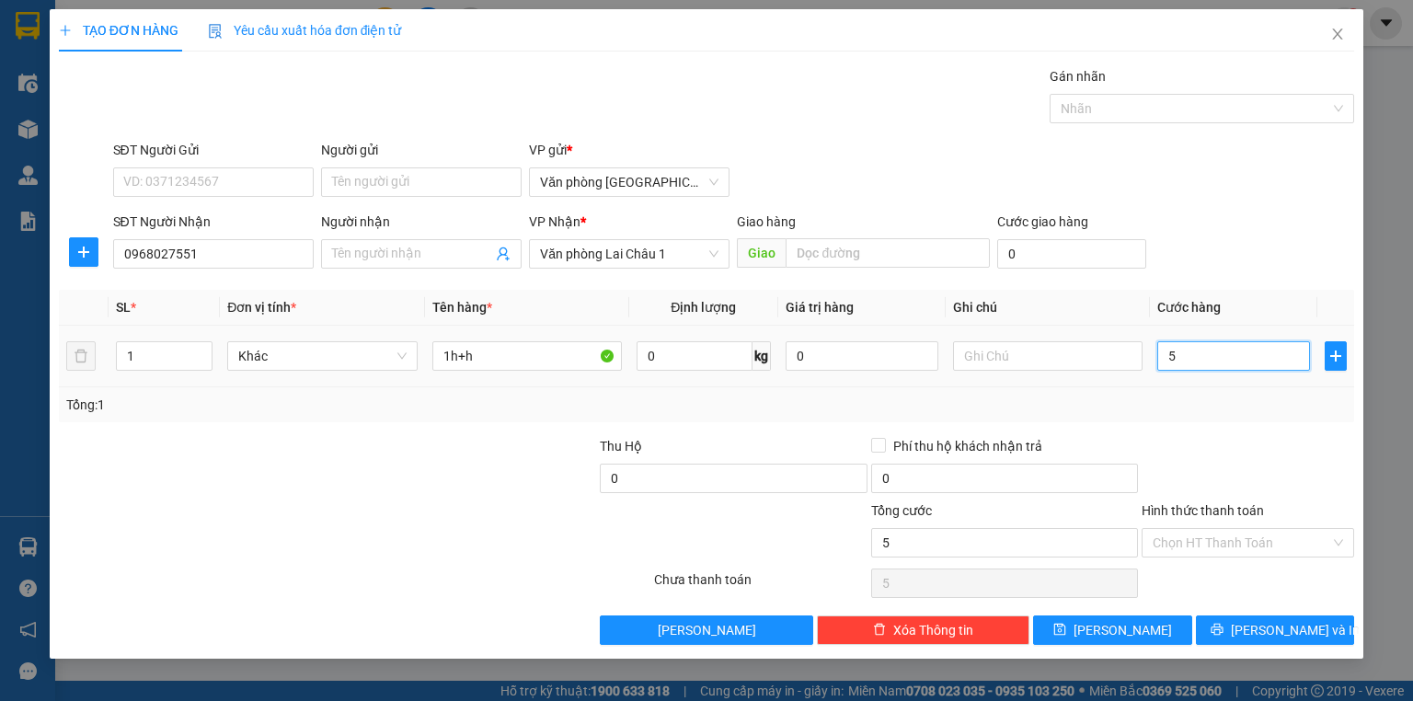
type input "50"
type input "500"
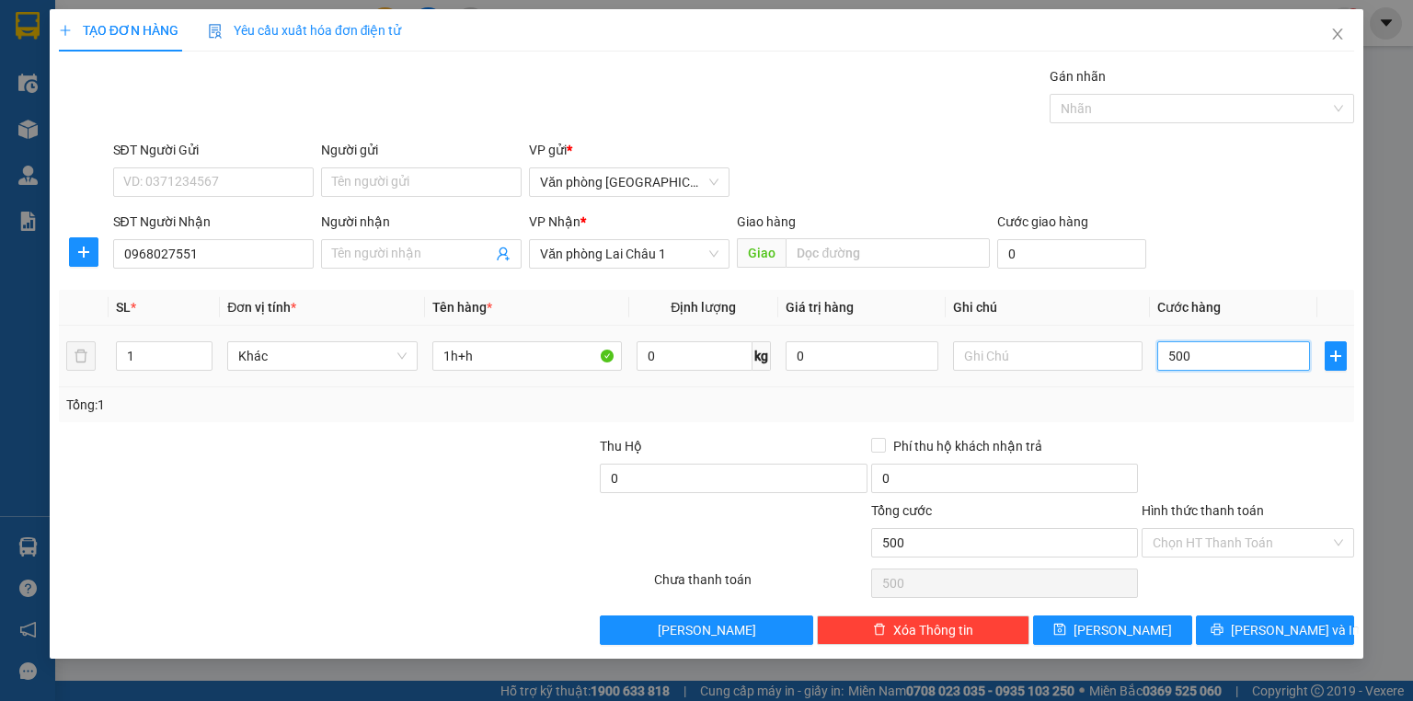
type input "5.000"
type input "50.000"
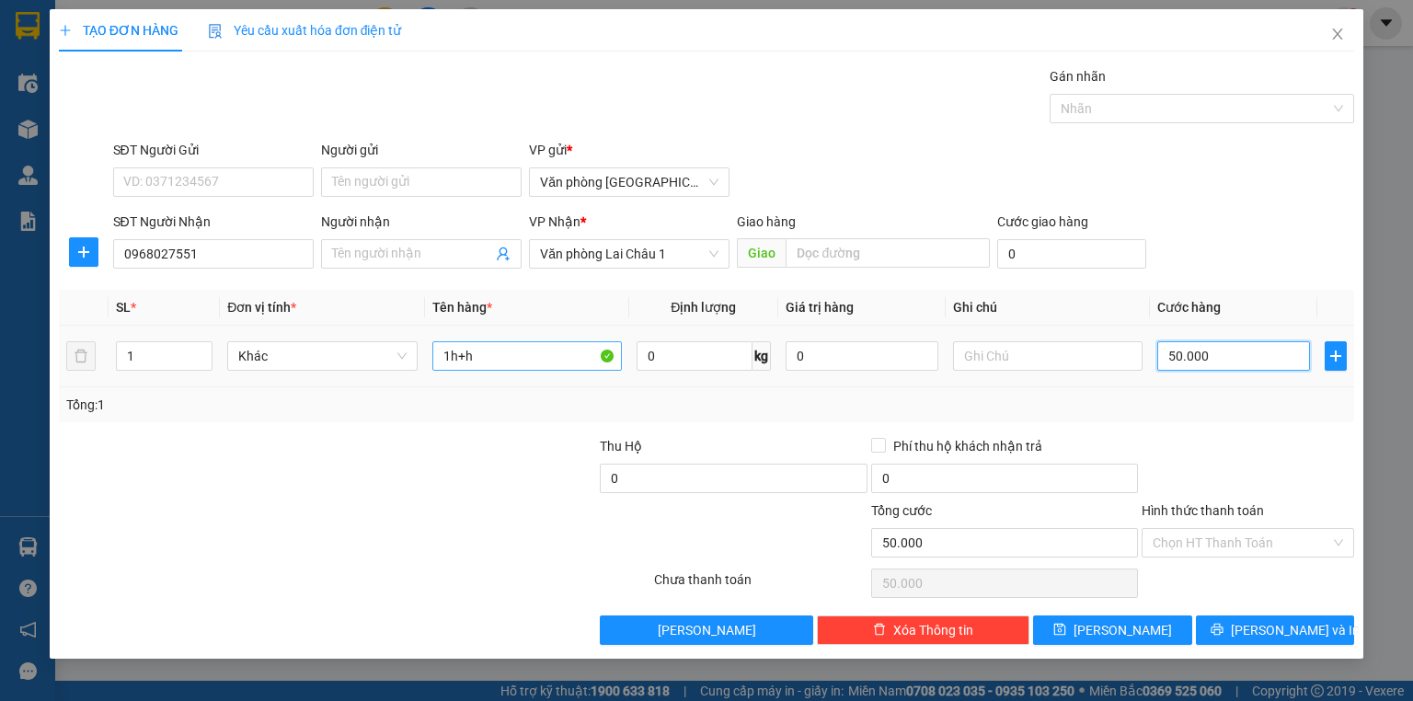
type input "50.000"
drag, startPoint x: 545, startPoint y: 355, endPoint x: 346, endPoint y: 373, distance: 199.5
click at [346, 373] on tr "1 Khác 1h+h 0 kg 0 50.000" at bounding box center [706, 357] width 1295 height 62
type input "h"
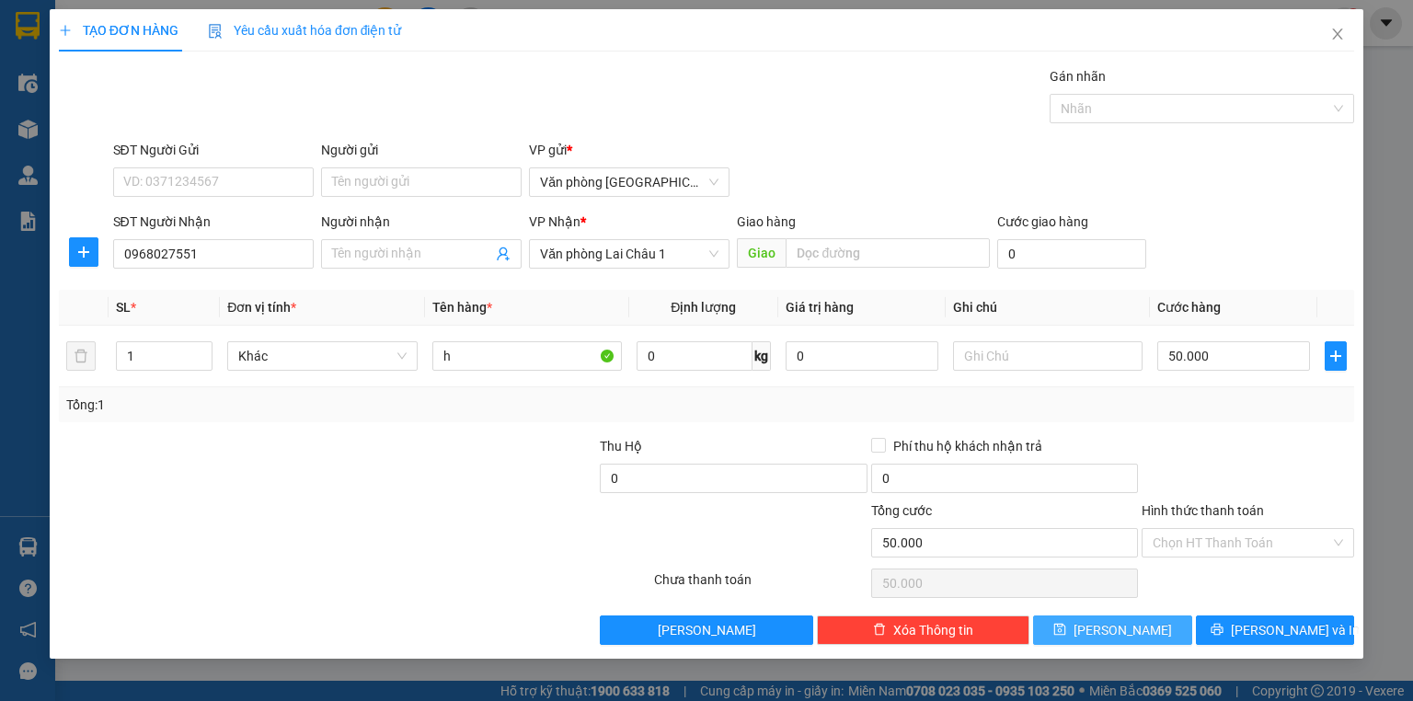
click at [1145, 632] on button "[PERSON_NAME]" at bounding box center [1112, 630] width 159 height 29
type input "0"
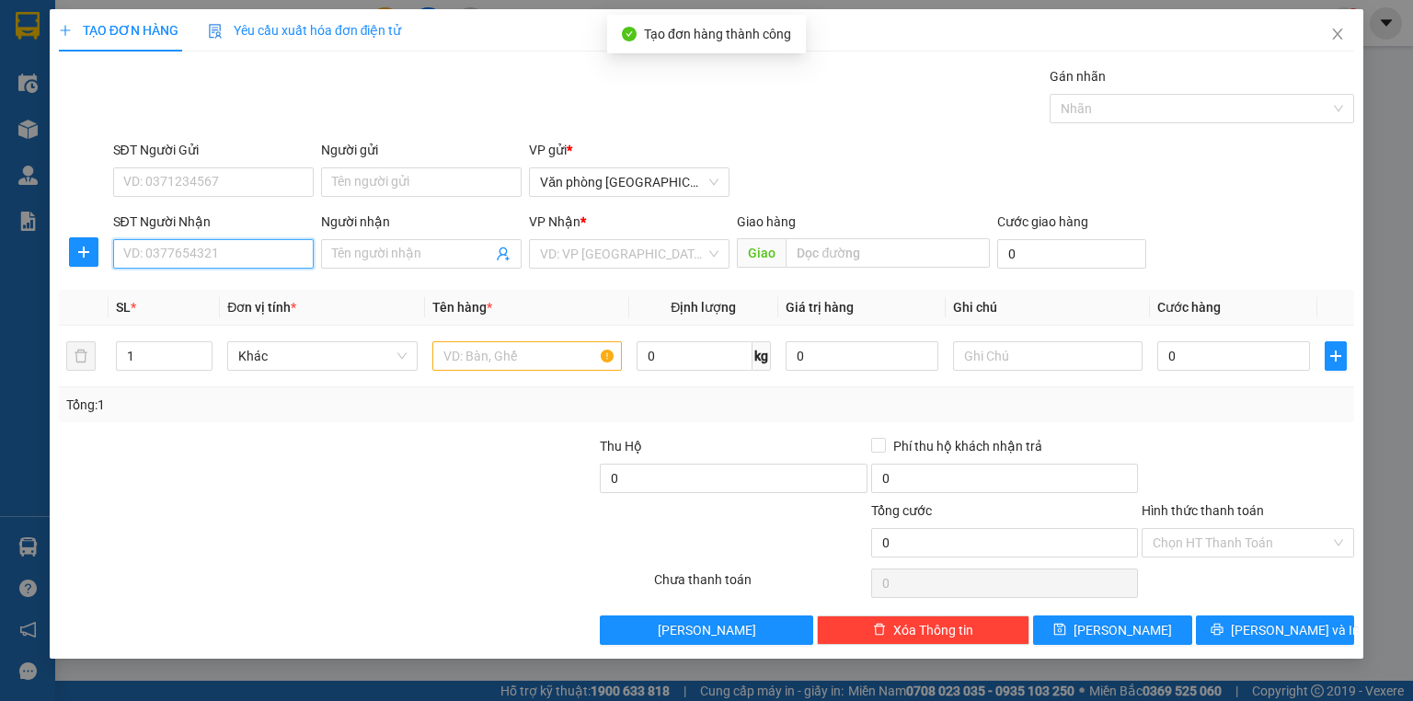
click at [201, 248] on input "SĐT Người Nhận" at bounding box center [213, 253] width 201 height 29
type input "0329610125"
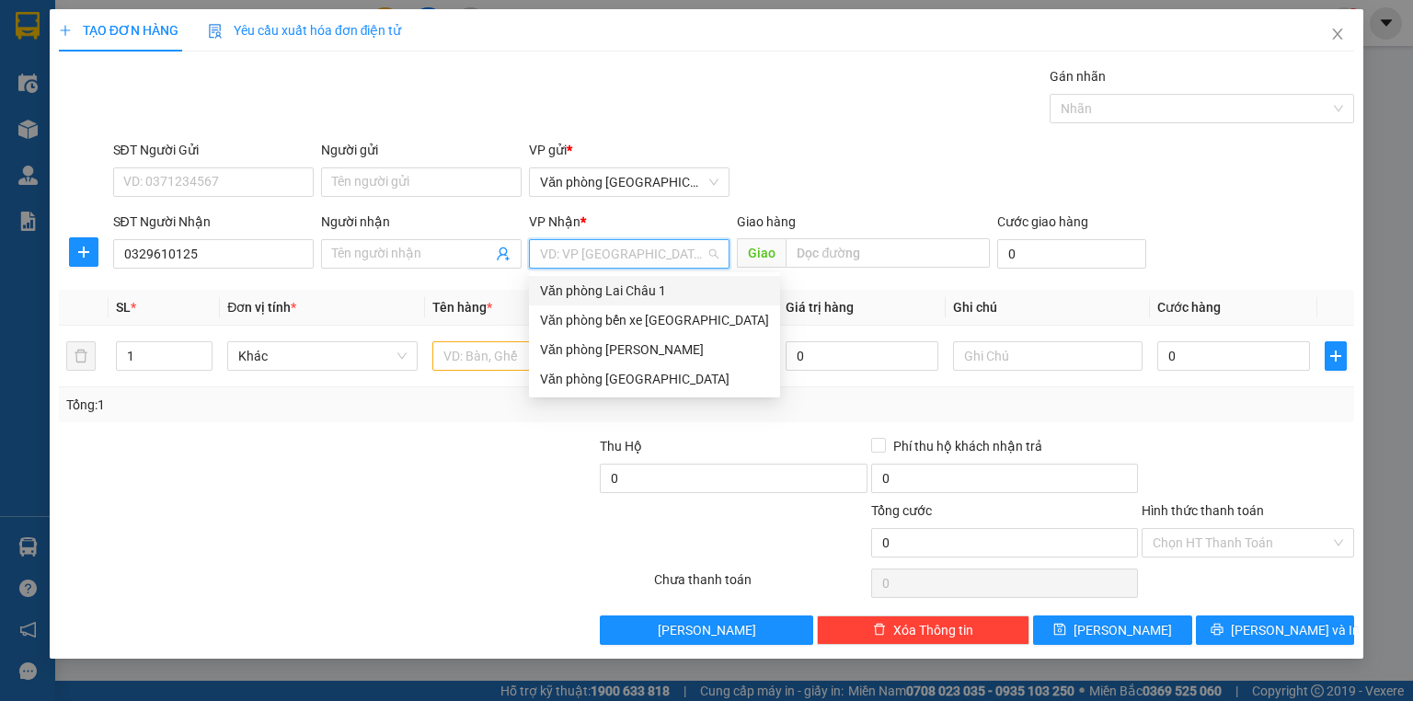
click at [700, 240] on input "search" at bounding box center [623, 254] width 166 height 28
click at [656, 294] on div "Văn phòng Lai Châu 1" at bounding box center [654, 291] width 229 height 20
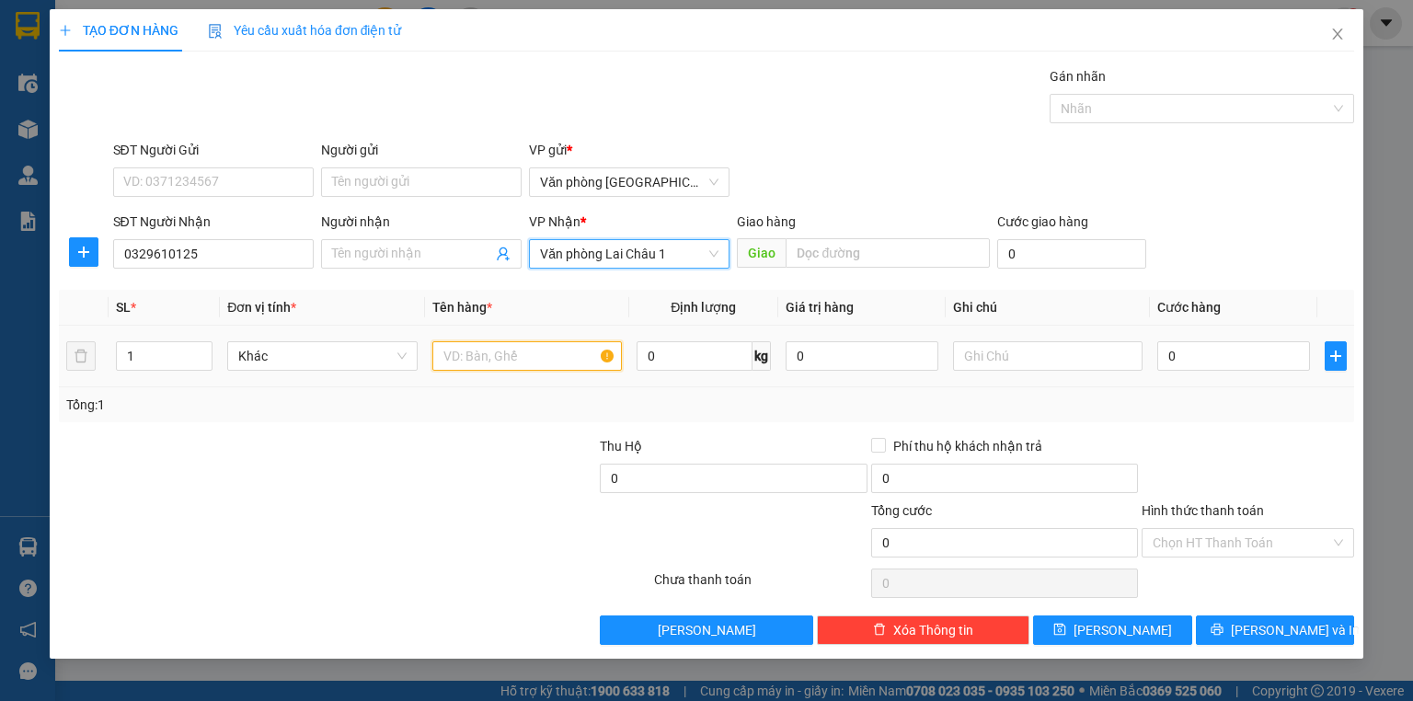
click at [501, 346] on input "text" at bounding box center [527, 355] width 190 height 29
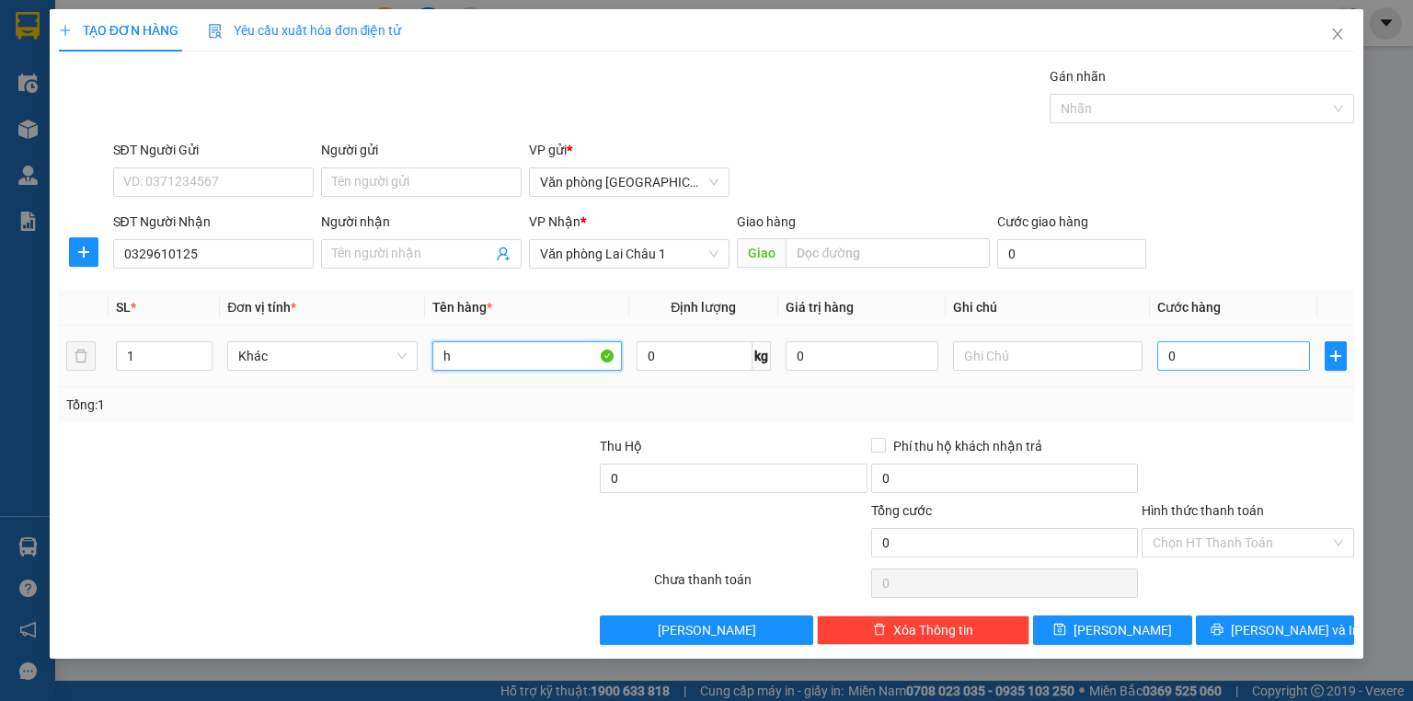
type input "h"
click at [1179, 353] on input "0" at bounding box center [1233, 355] width 153 height 29
type input "5"
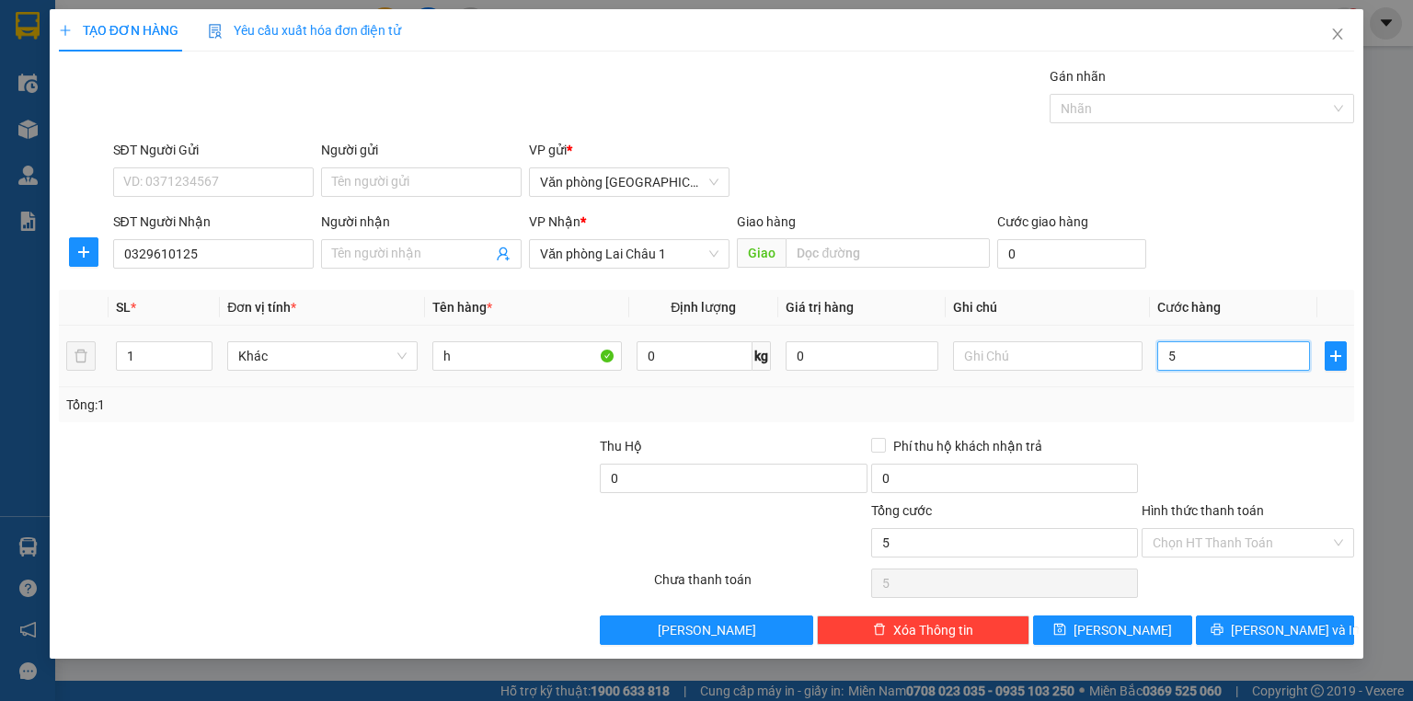
type input "50"
type input "500"
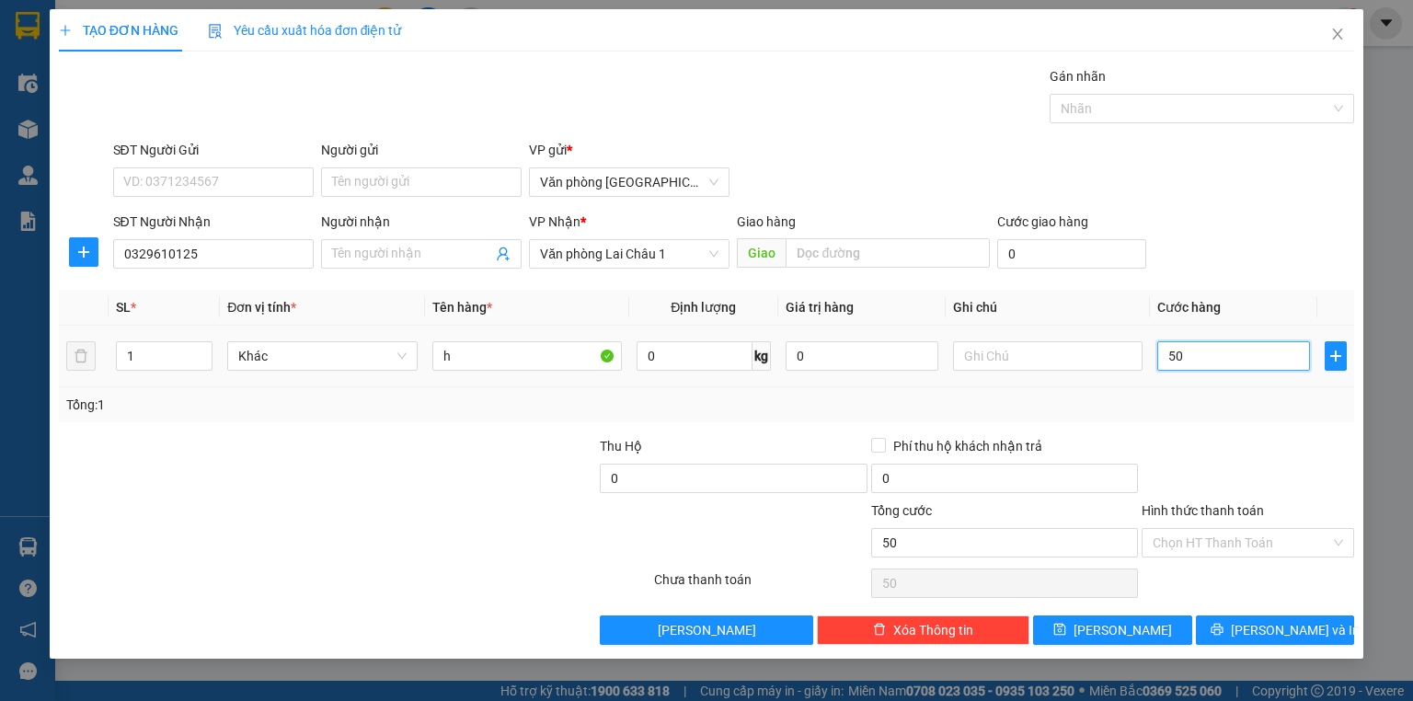
type input "500"
type input "5.000"
type input "50.000"
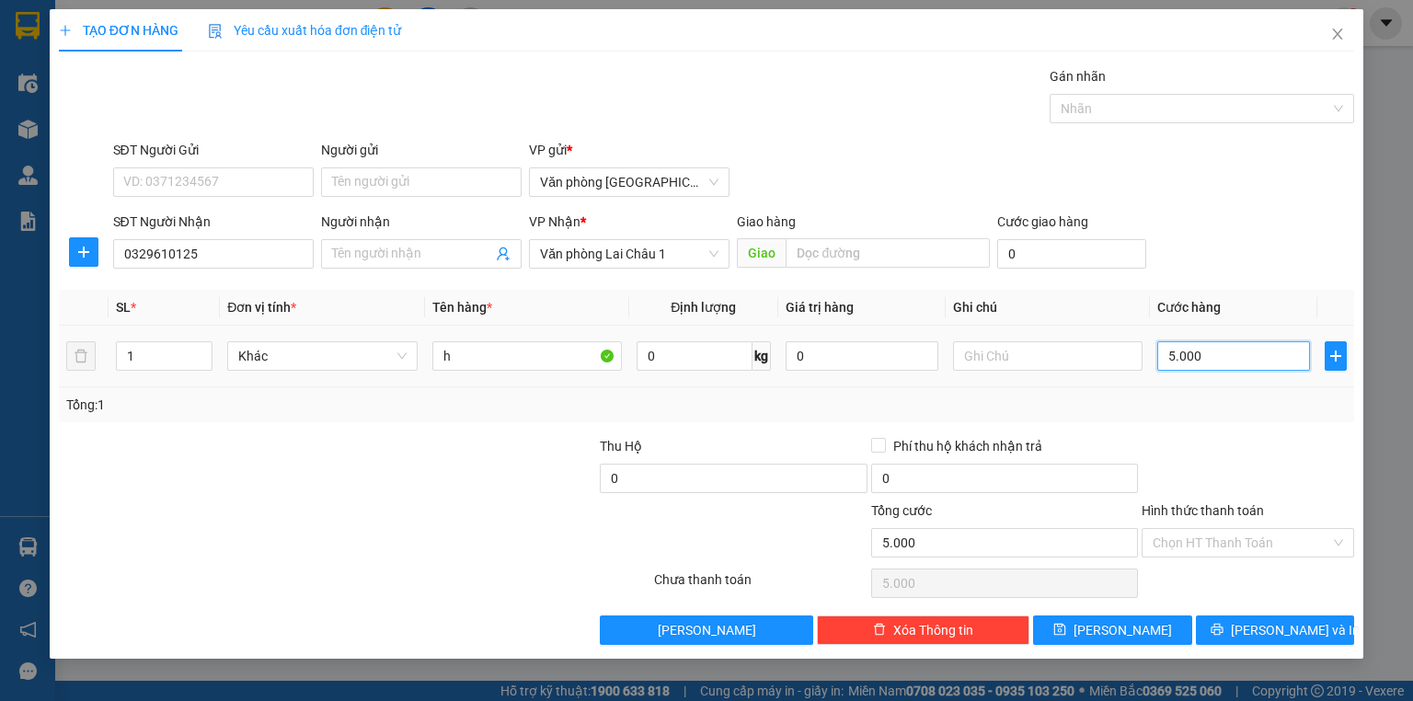
type input "50.000"
click at [1007, 353] on input "text" at bounding box center [1048, 355] width 190 height 29
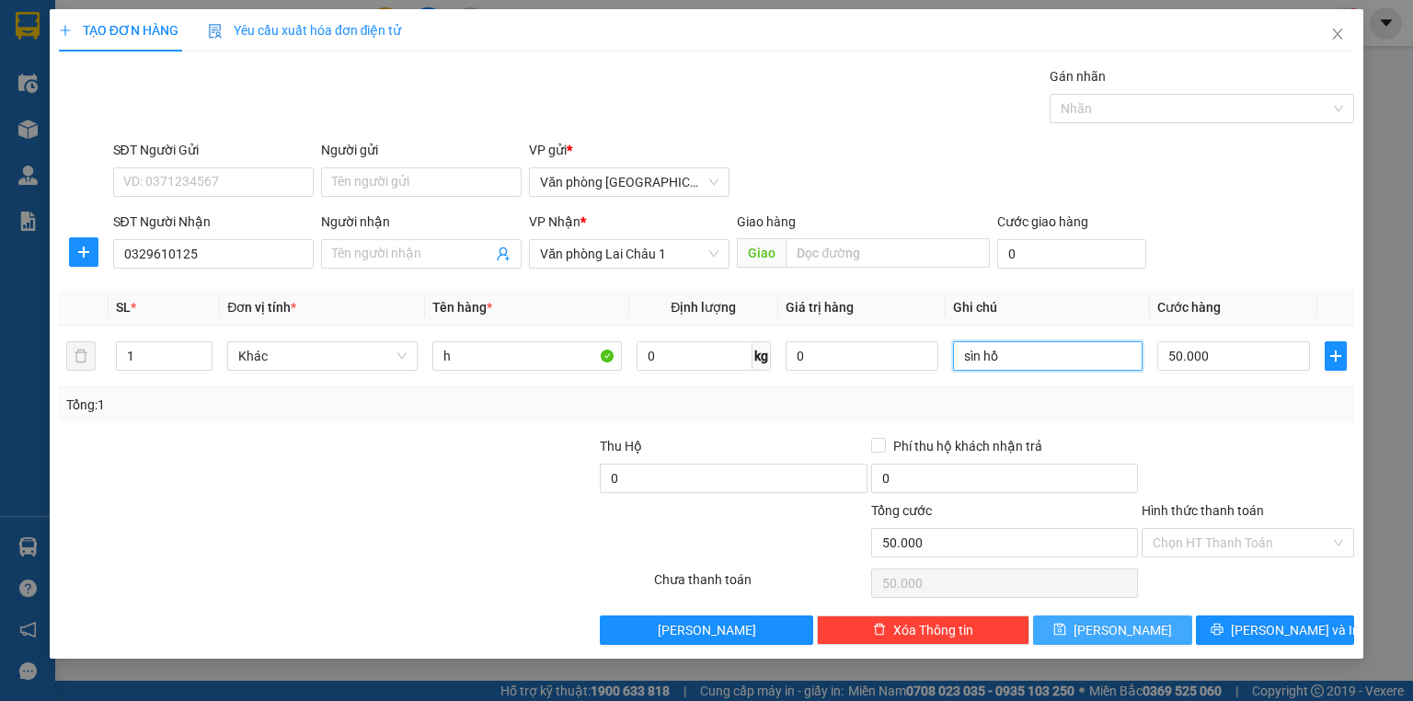
type input "sìn hồ"
click at [1066, 633] on icon "save" at bounding box center [1059, 629] width 13 height 13
type input "0"
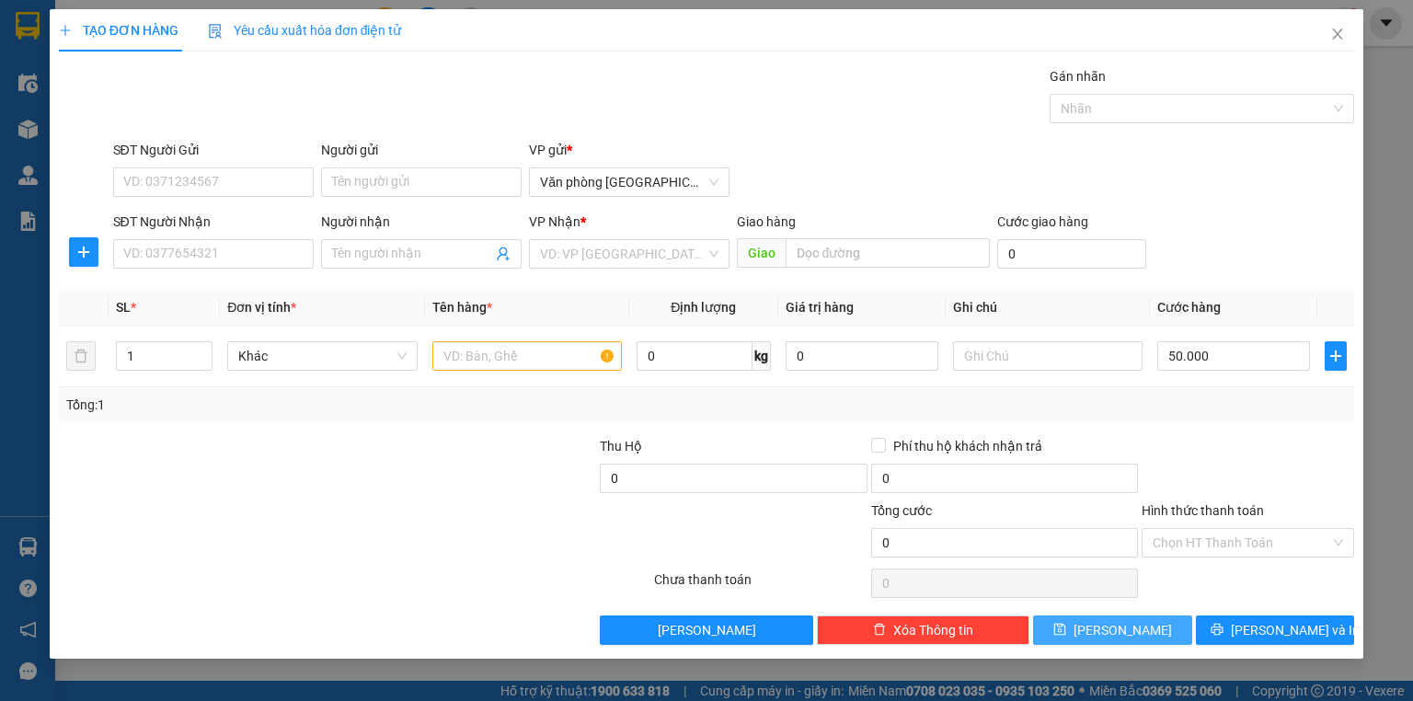
type input "0"
click at [273, 258] on input "SĐT Người Nhận" at bounding box center [213, 253] width 201 height 29
type input "0978254257"
click at [565, 247] on input "search" at bounding box center [623, 254] width 166 height 28
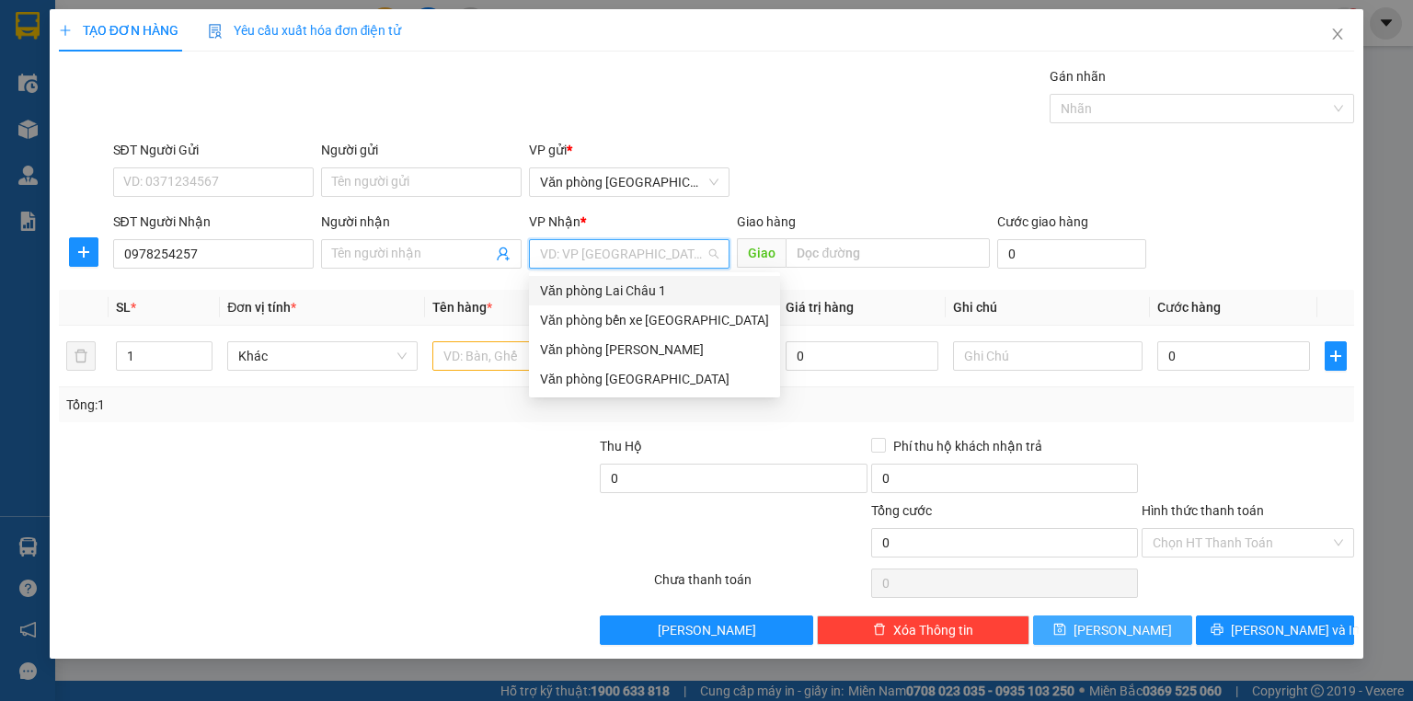
click at [585, 289] on div "Văn phòng Lai Châu 1" at bounding box center [654, 291] width 229 height 20
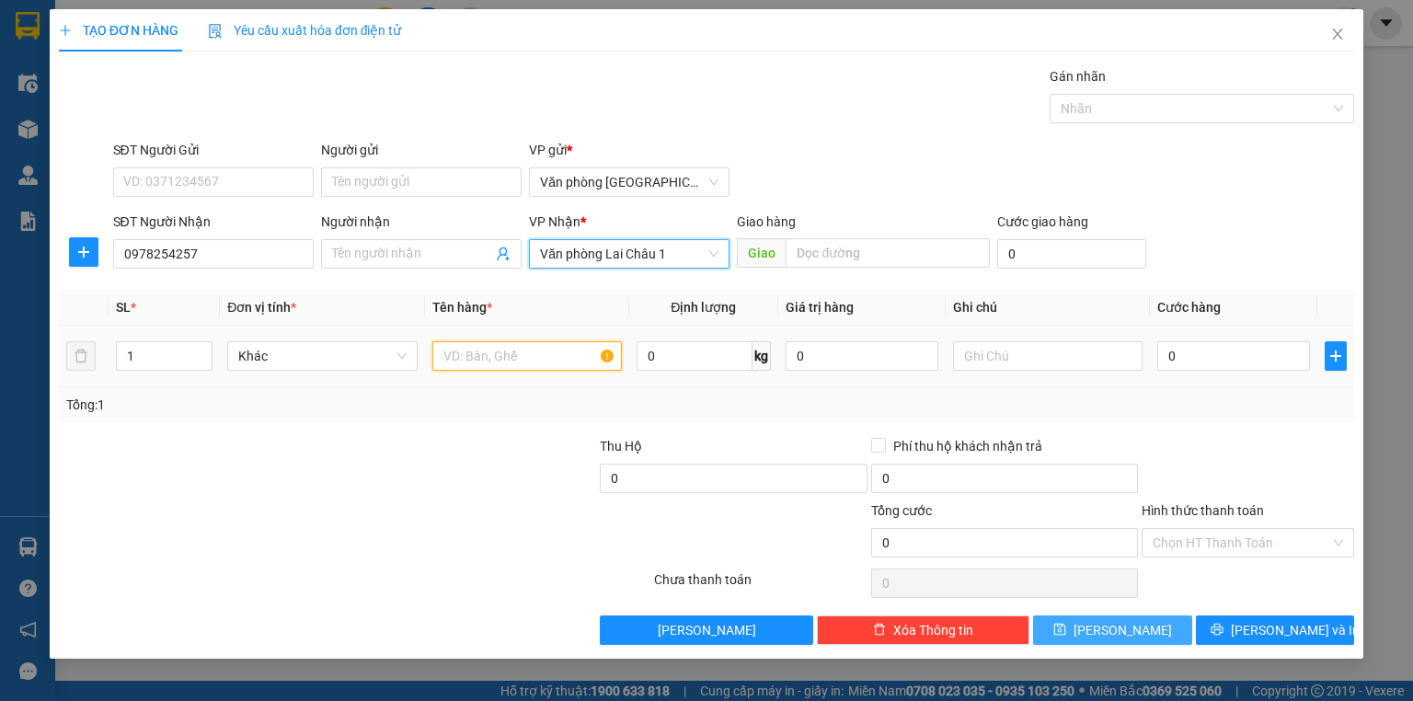
click at [498, 346] on input "text" at bounding box center [527, 355] width 190 height 29
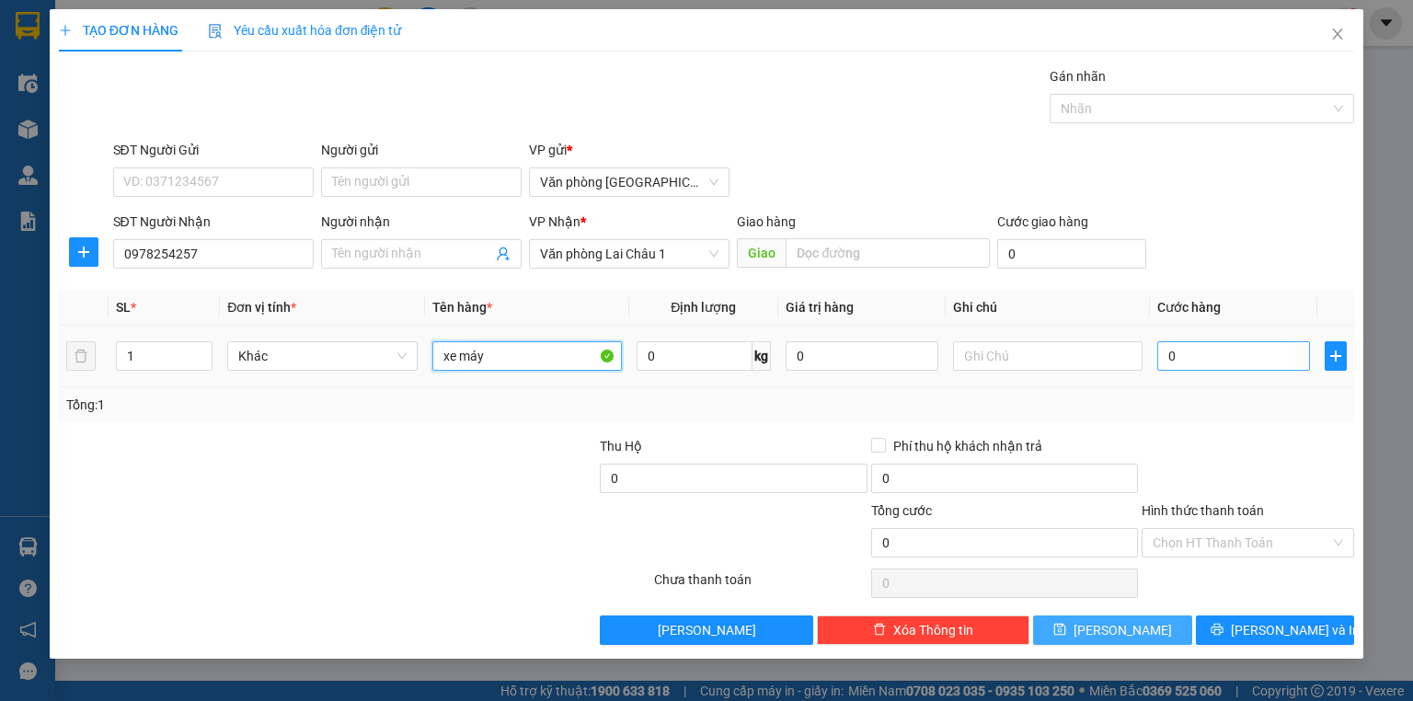
type input "xe máy"
click at [1249, 358] on input "0" at bounding box center [1233, 355] width 153 height 29
type input "4"
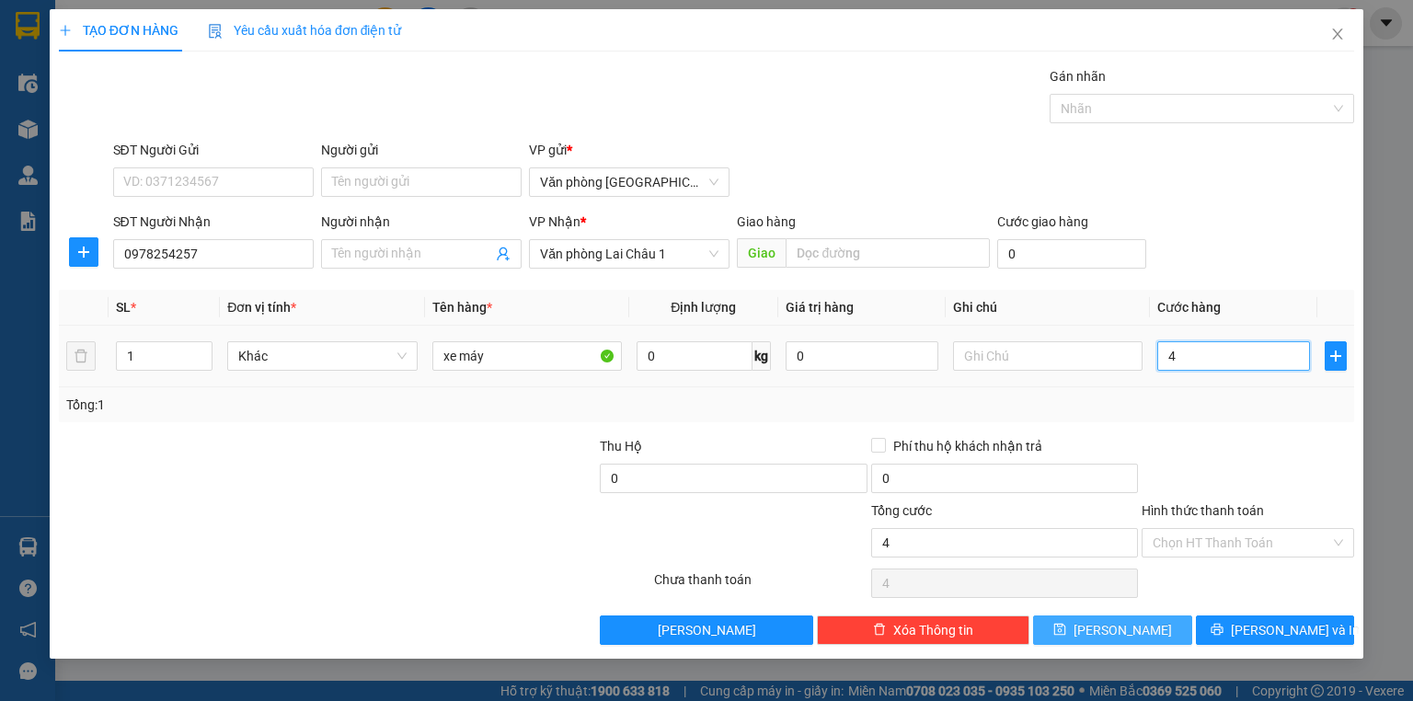
type input "45"
type input "450"
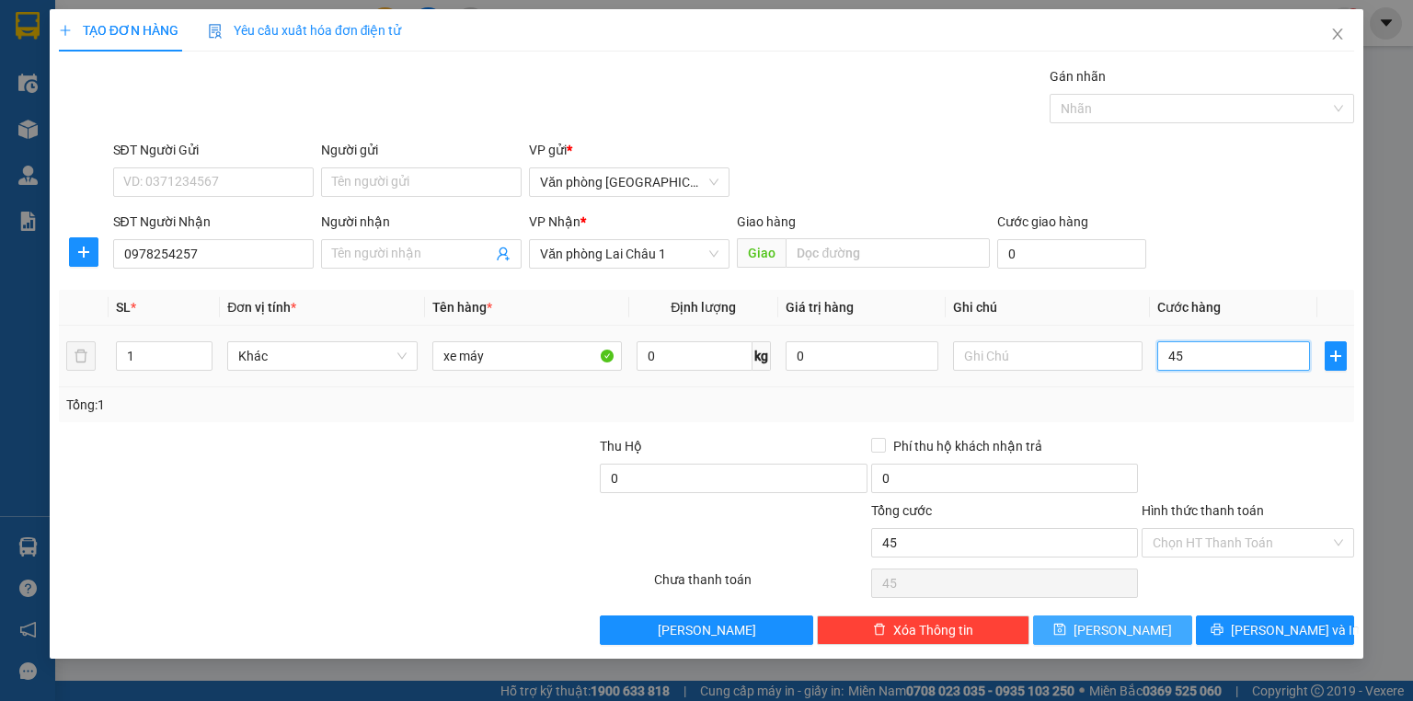
type input "450"
type input "4.500"
type input "45.000"
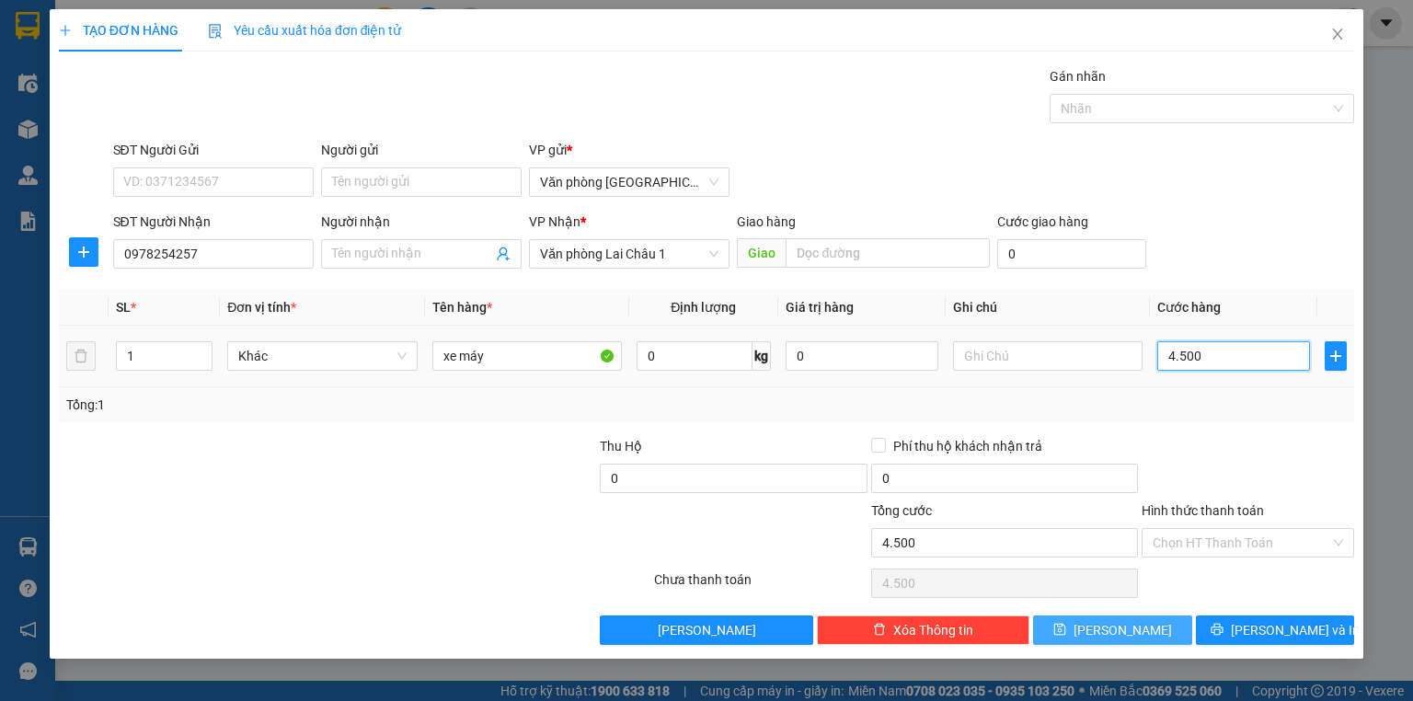
type input "45.000"
type input "450.000"
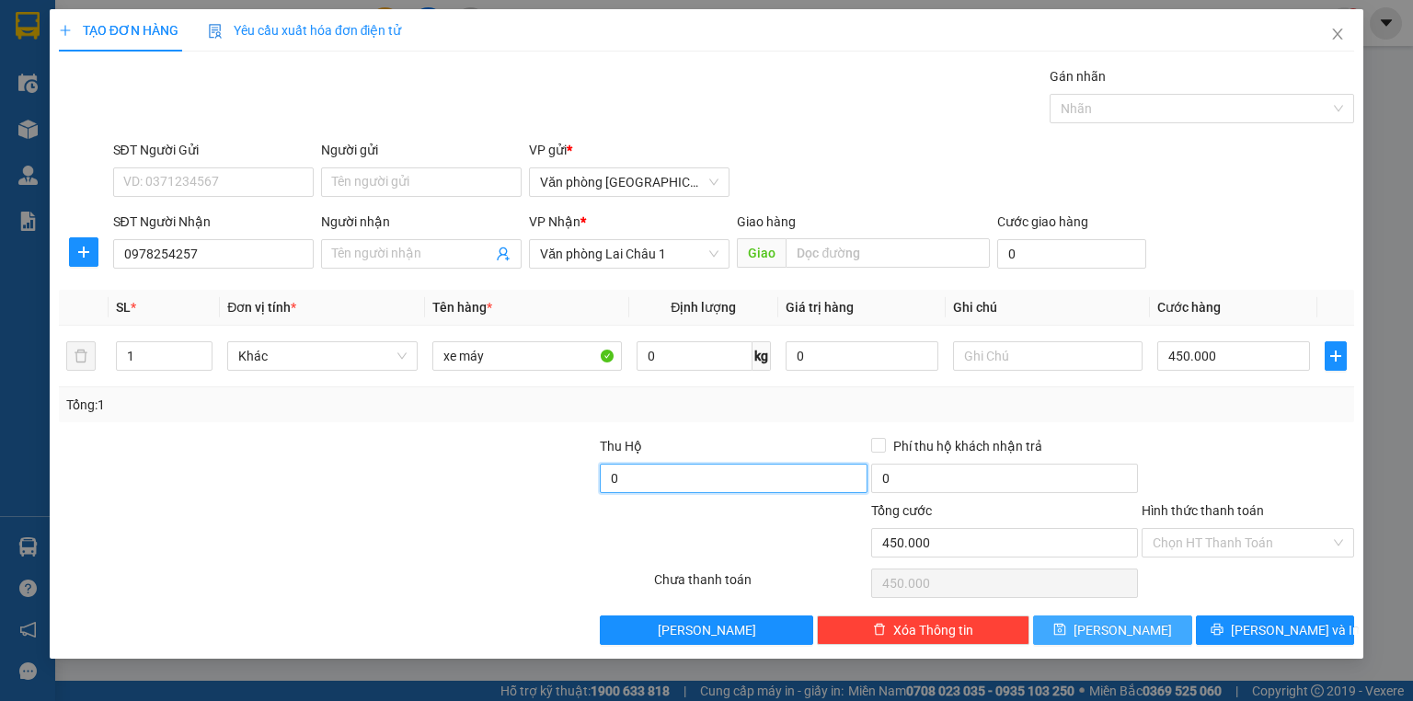
click at [767, 483] on input "0" at bounding box center [733, 478] width 267 height 29
type input "25.000.000"
click at [872, 450] on input "Phí thu hộ khách nhận trả" at bounding box center [877, 444] width 13 height 13
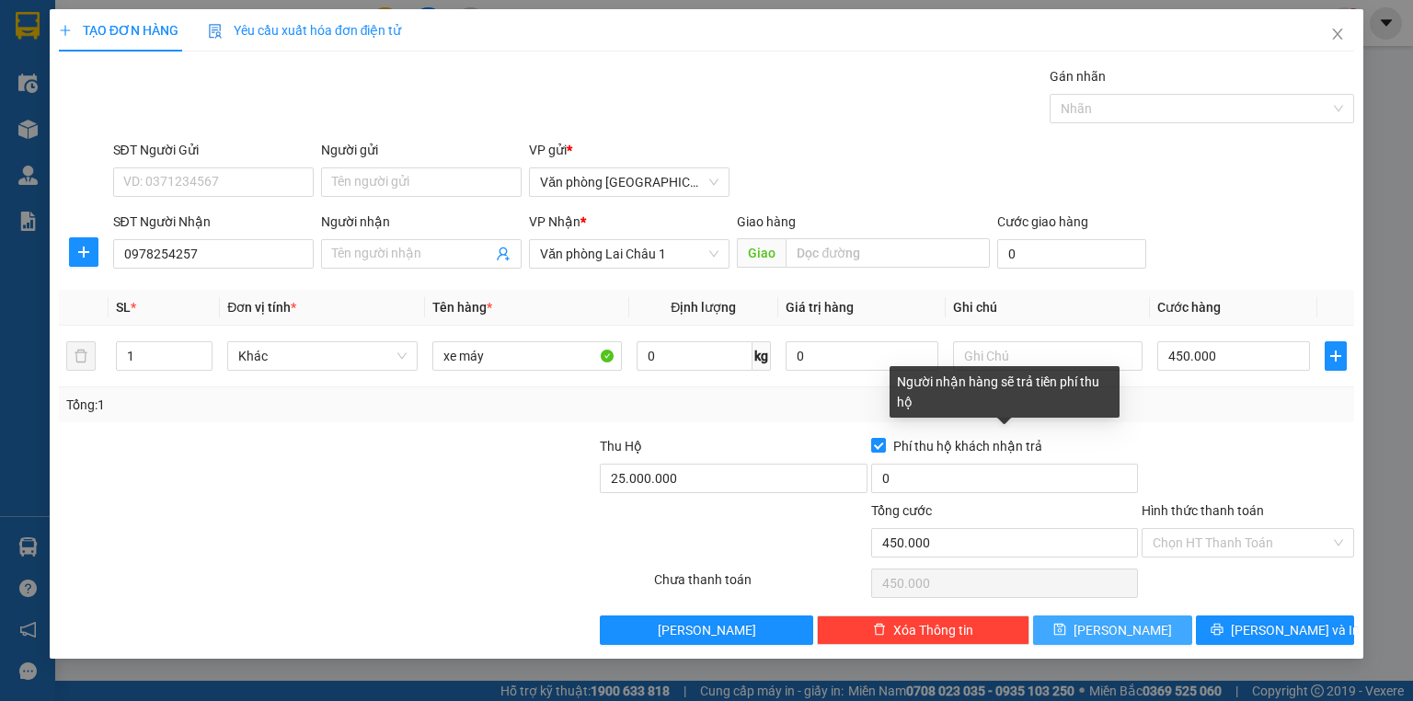
click at [1134, 436] on div "Phí thu hộ khách nhận trả" at bounding box center [1004, 446] width 267 height 20
click at [876, 444] on input "Phí thu hộ khách nhận trả" at bounding box center [877, 444] width 13 height 13
checkbox input "false"
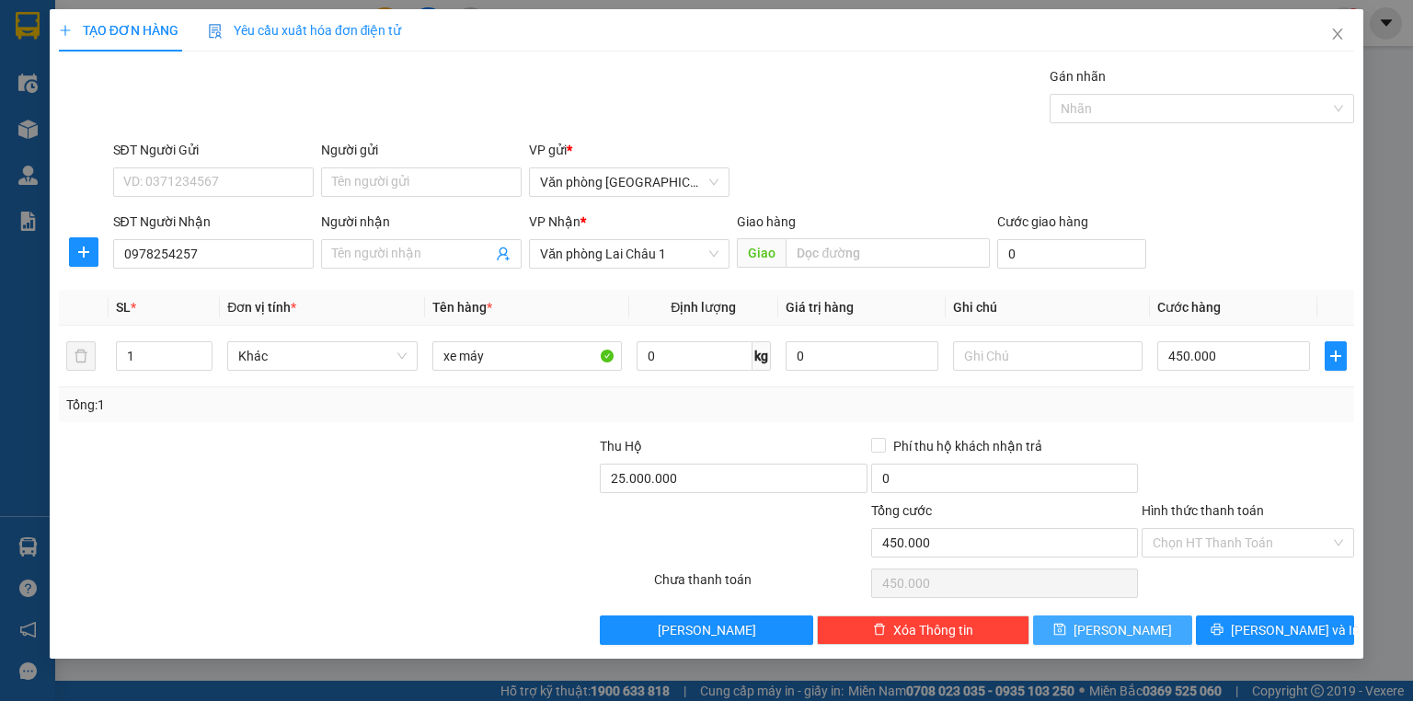
click at [1174, 622] on button "[PERSON_NAME]" at bounding box center [1112, 630] width 159 height 29
type input "0"
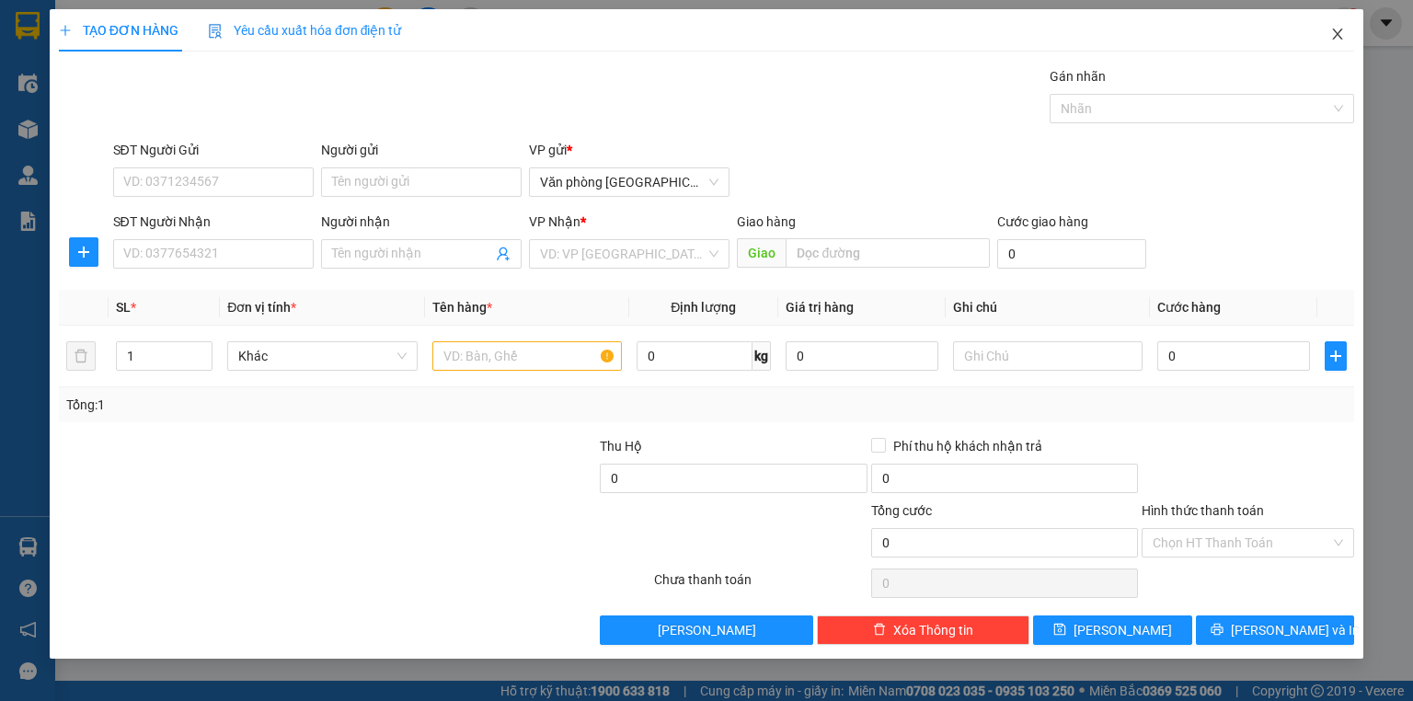
click at [1344, 36] on icon "close" at bounding box center [1337, 34] width 15 height 15
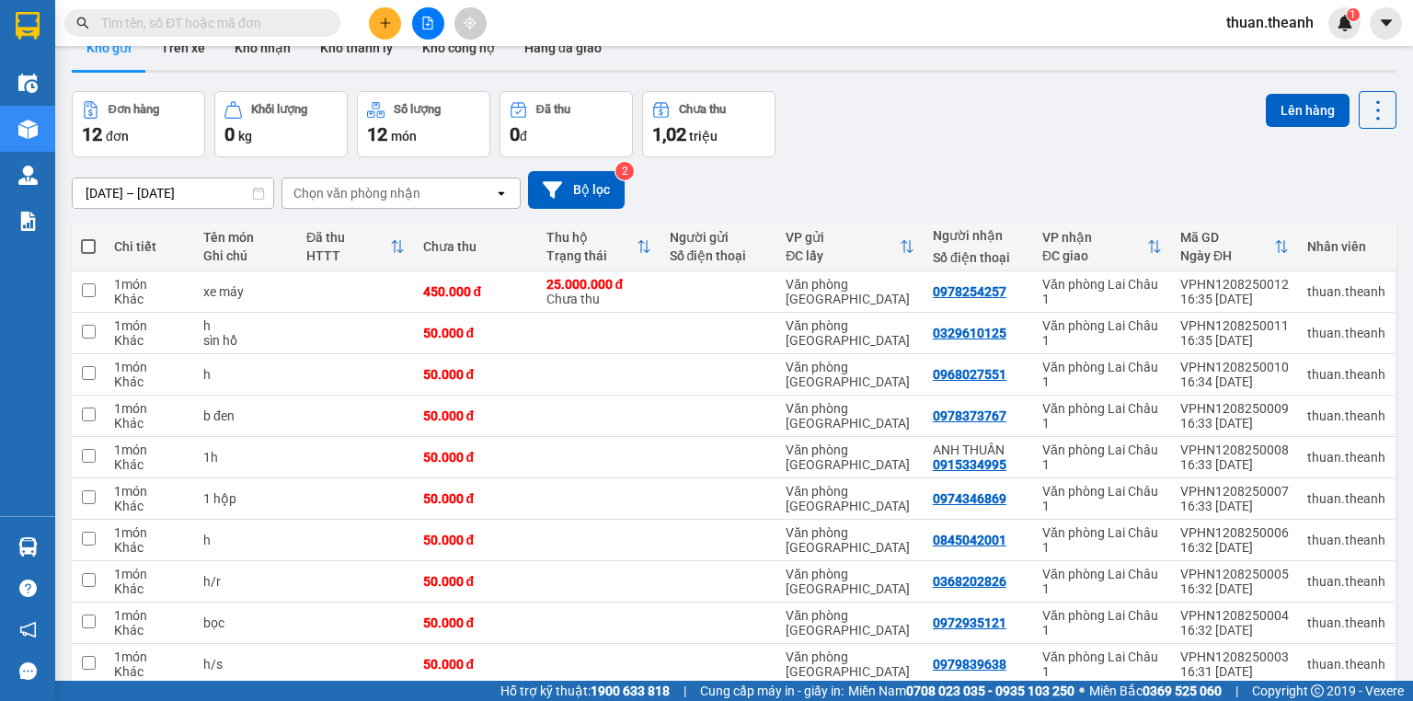
scroll to position [74, 0]
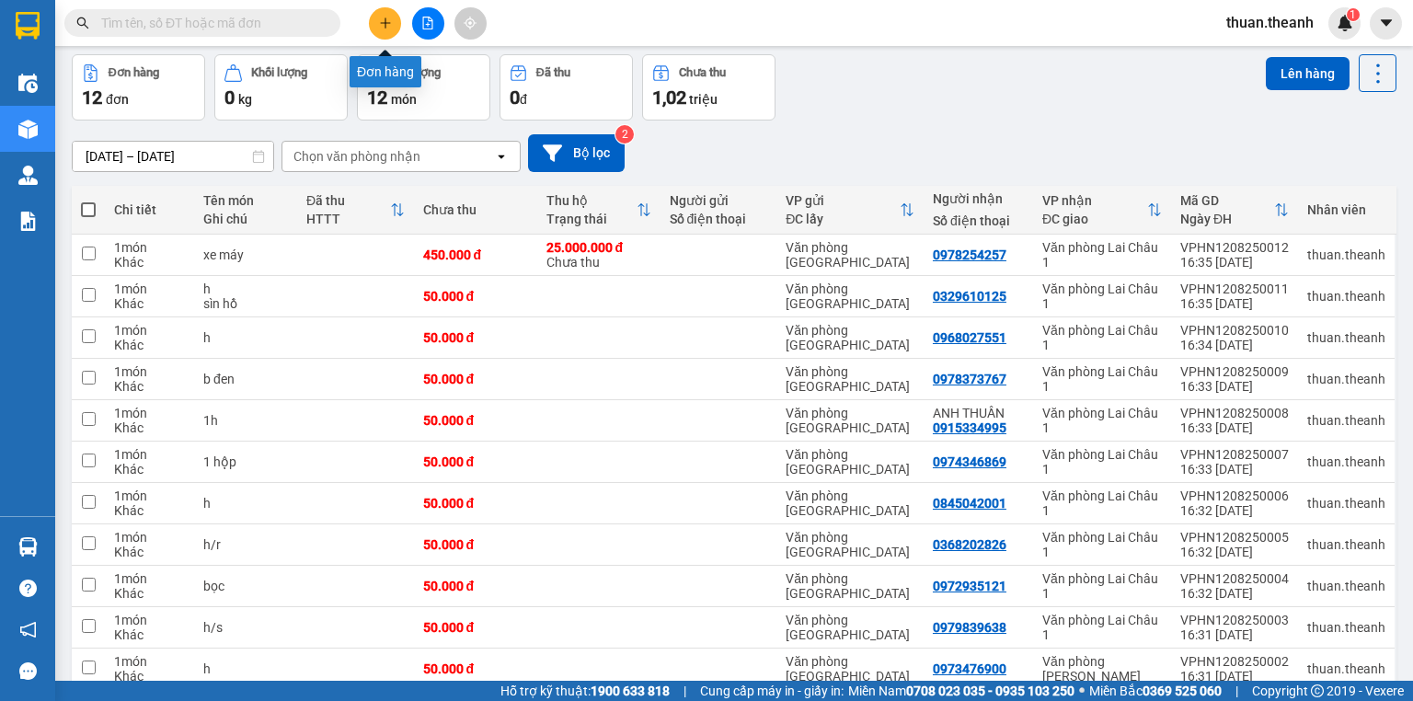
click at [388, 22] on icon "plus" at bounding box center [385, 23] width 13 height 13
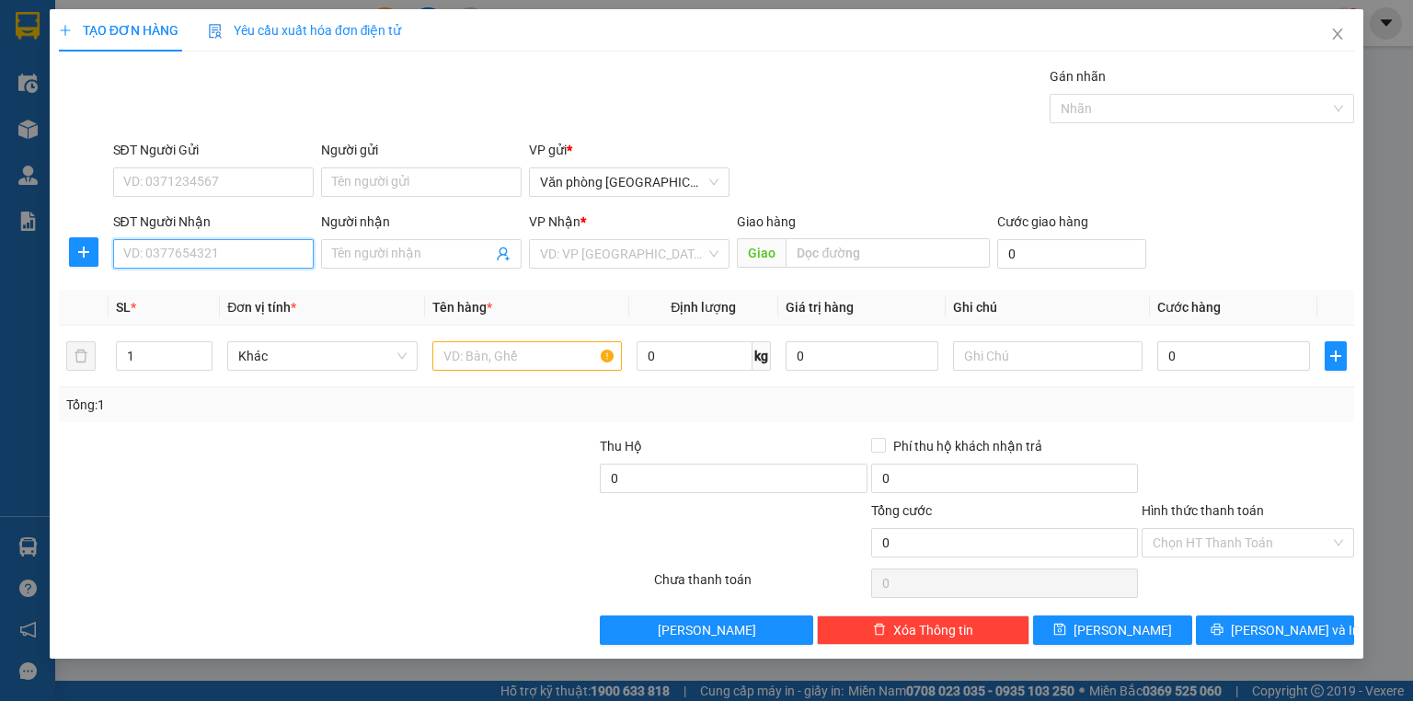
click at [194, 256] on input "SĐT Người Nhận" at bounding box center [213, 253] width 201 height 29
click at [228, 283] on div "0888680590" at bounding box center [213, 290] width 178 height 20
type input "0888680590"
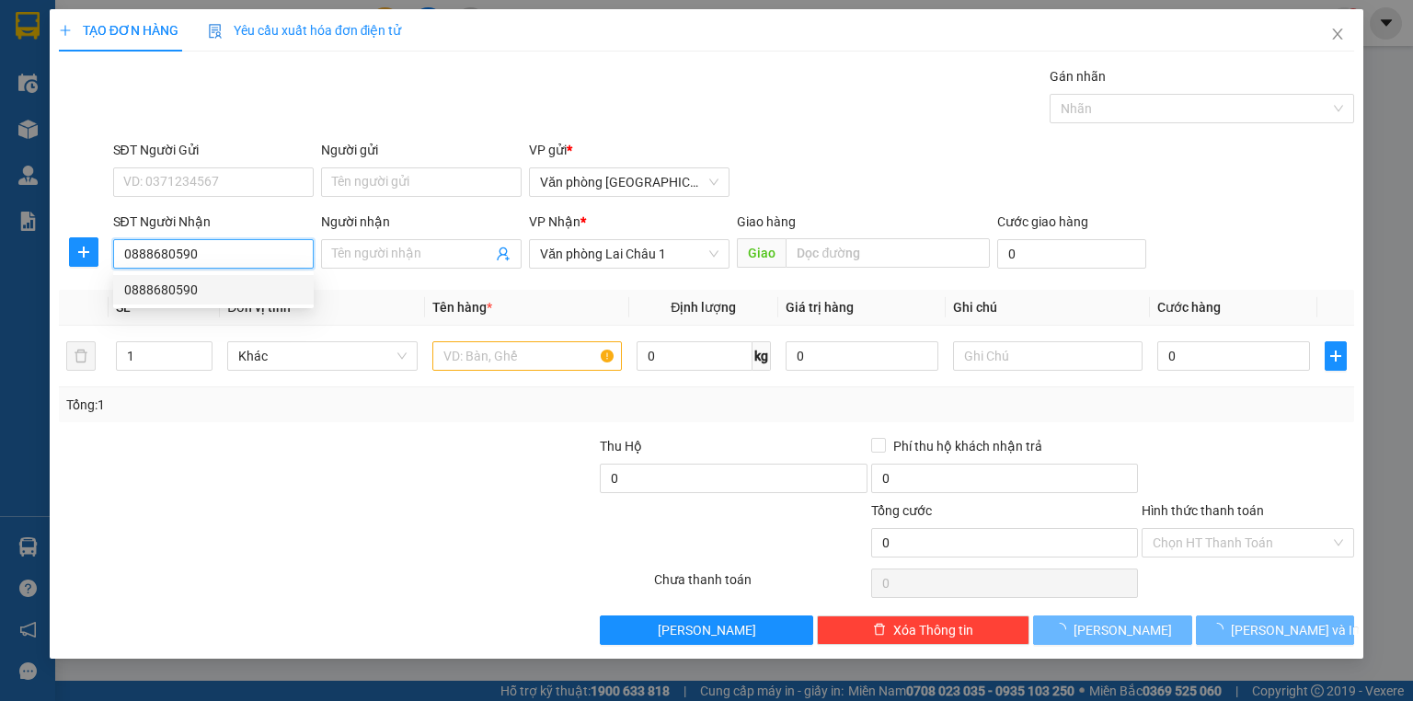
type input "50.000"
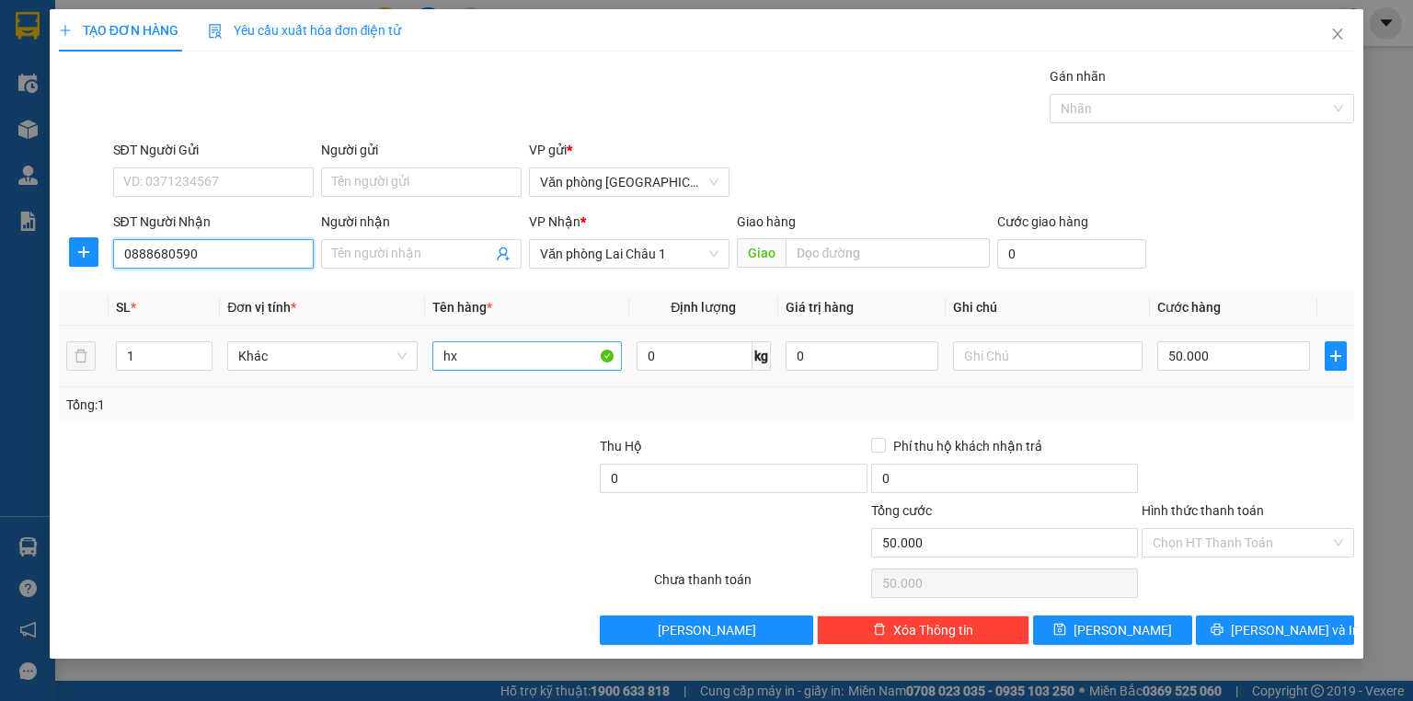
type input "0888680590"
drag, startPoint x: 472, startPoint y: 352, endPoint x: 372, endPoint y: 379, distance: 103.8
click at [372, 379] on tr "1 Khác hx 0 kg 0 50.000" at bounding box center [706, 357] width 1295 height 62
type input "x"
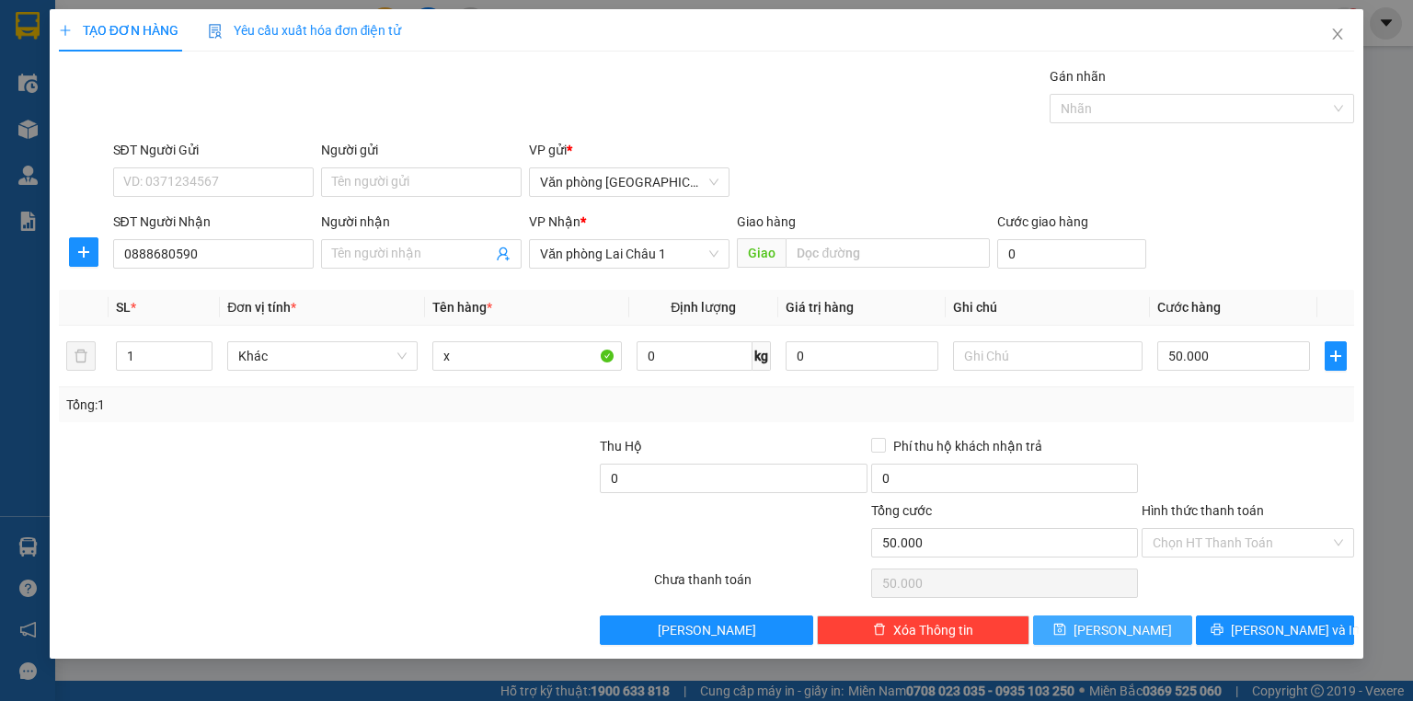
click at [1122, 626] on span "[PERSON_NAME]" at bounding box center [1123, 630] width 98 height 20
type input "0"
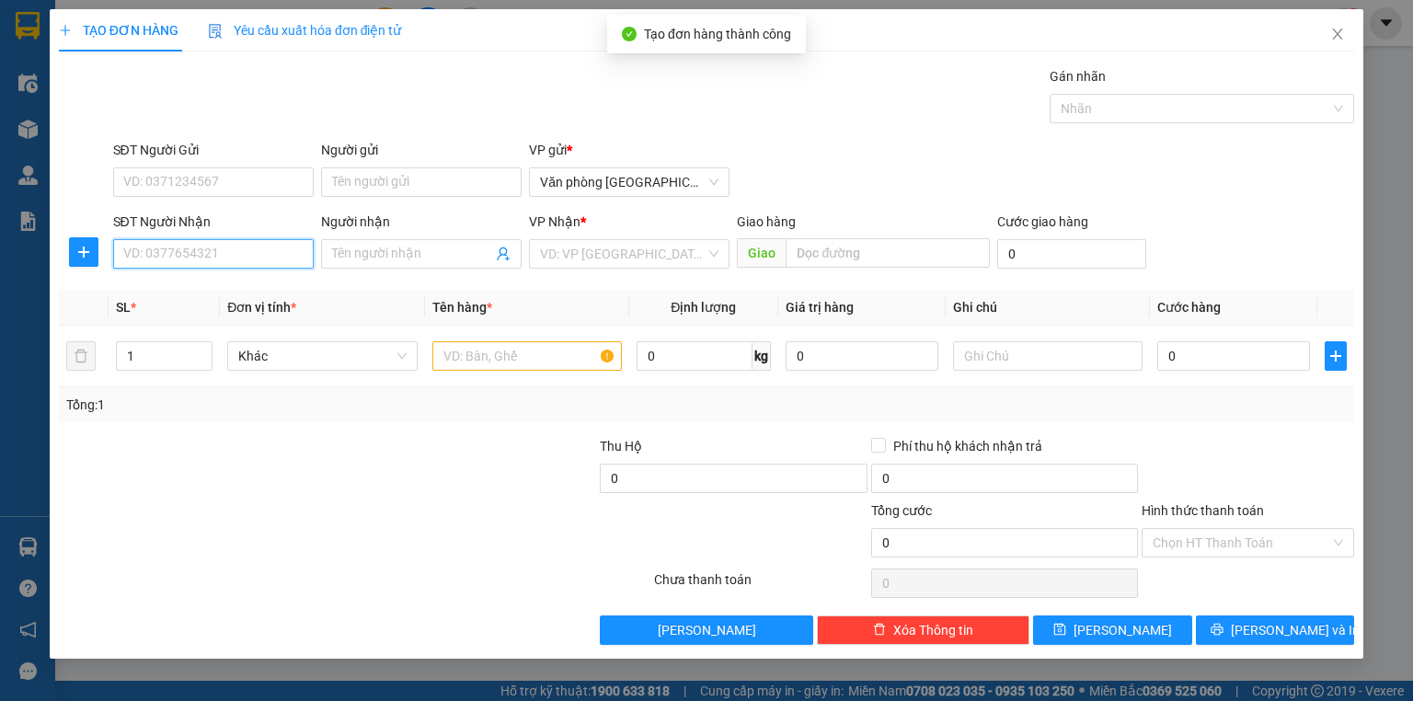
click at [241, 247] on input "SĐT Người Nhận" at bounding box center [213, 253] width 201 height 29
type input "0328866384"
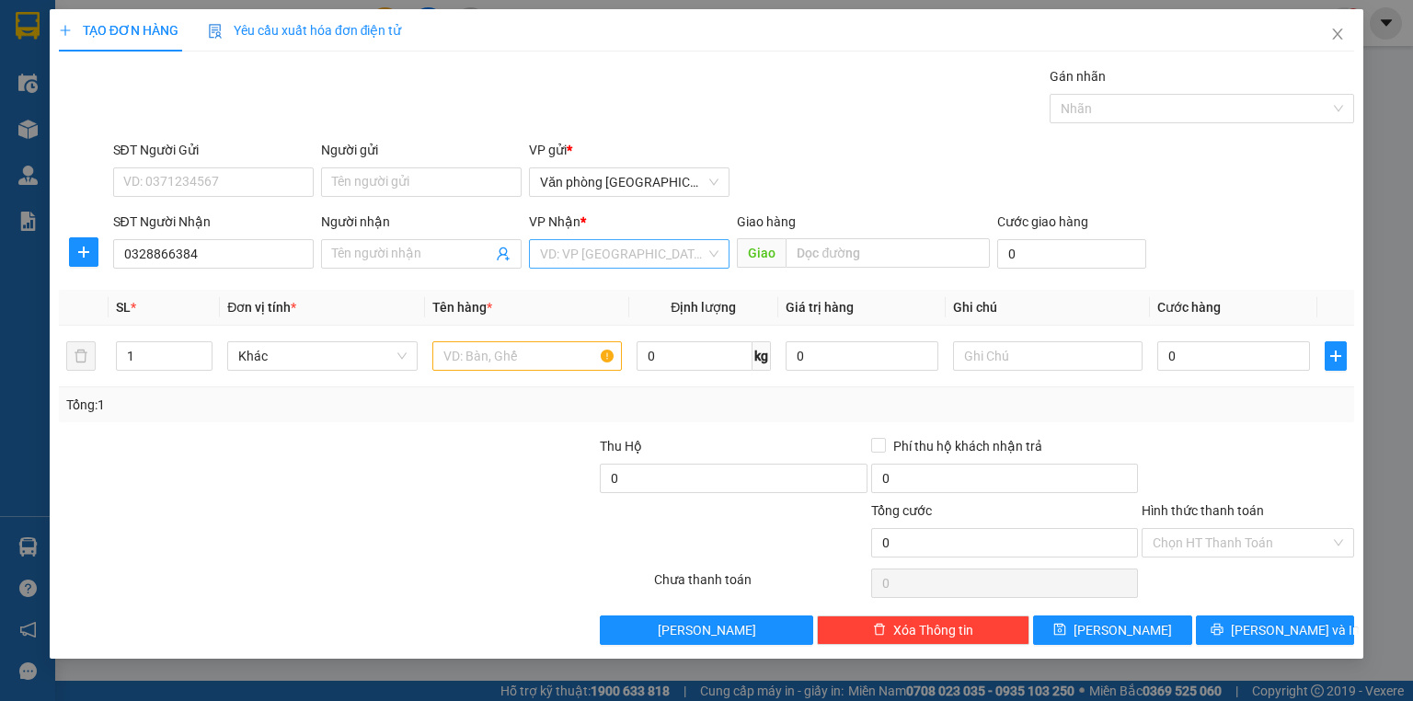
click at [647, 265] on input "search" at bounding box center [623, 254] width 166 height 28
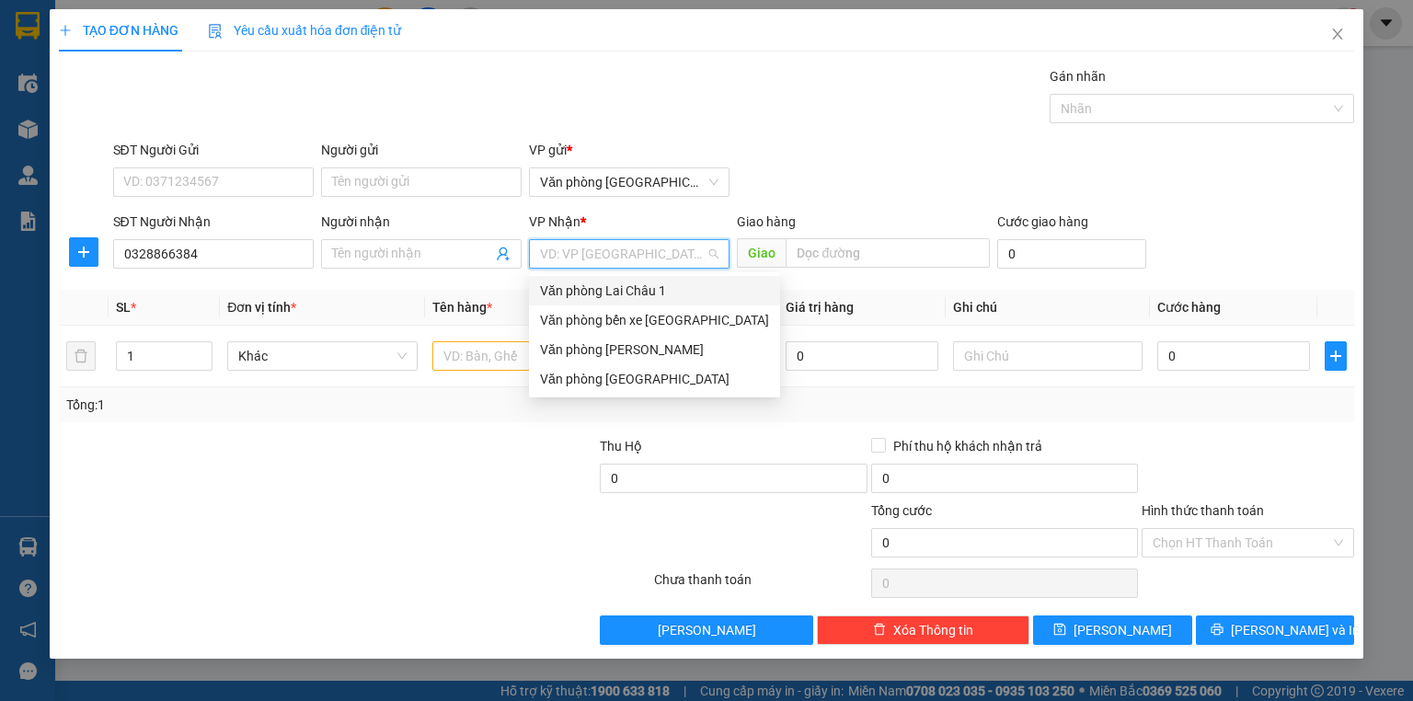
click at [651, 292] on div "Văn phòng Lai Châu 1" at bounding box center [654, 291] width 229 height 20
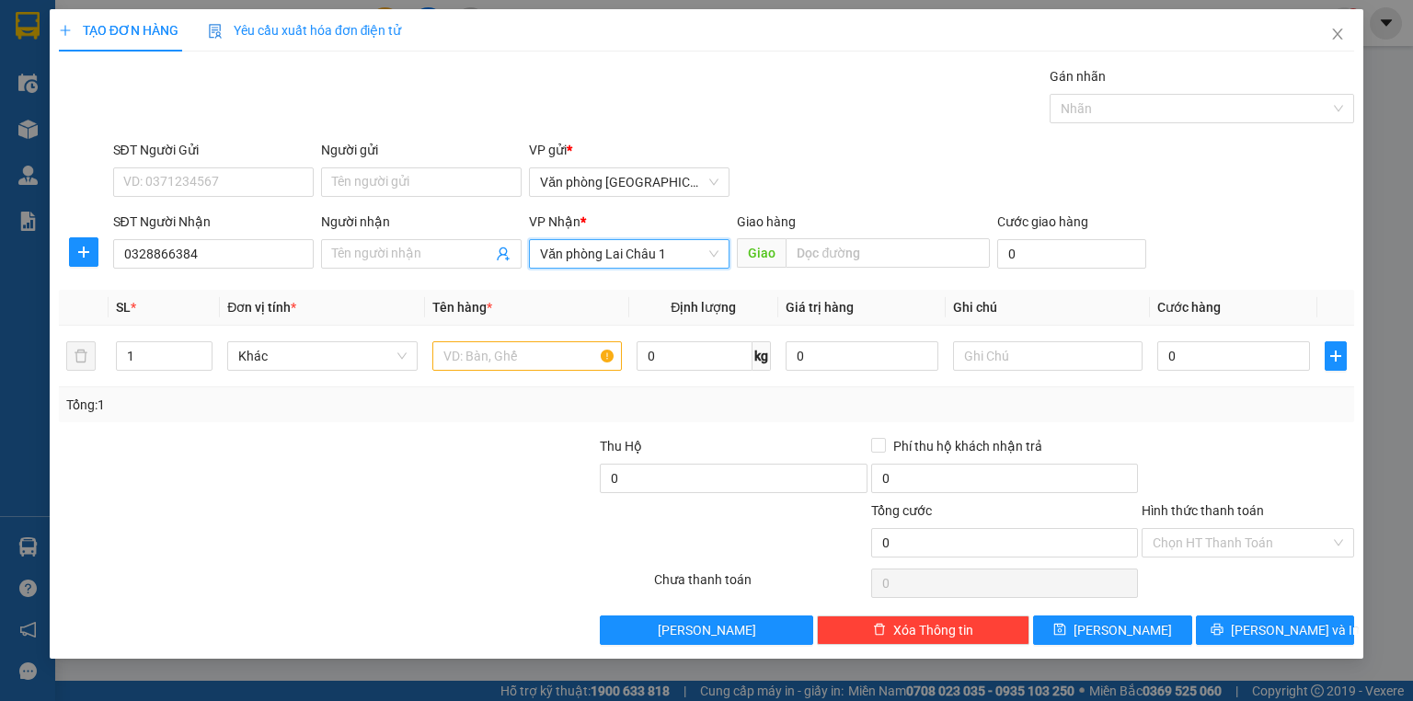
click at [667, 258] on span "Văn phòng Lai Châu 1" at bounding box center [629, 254] width 178 height 28
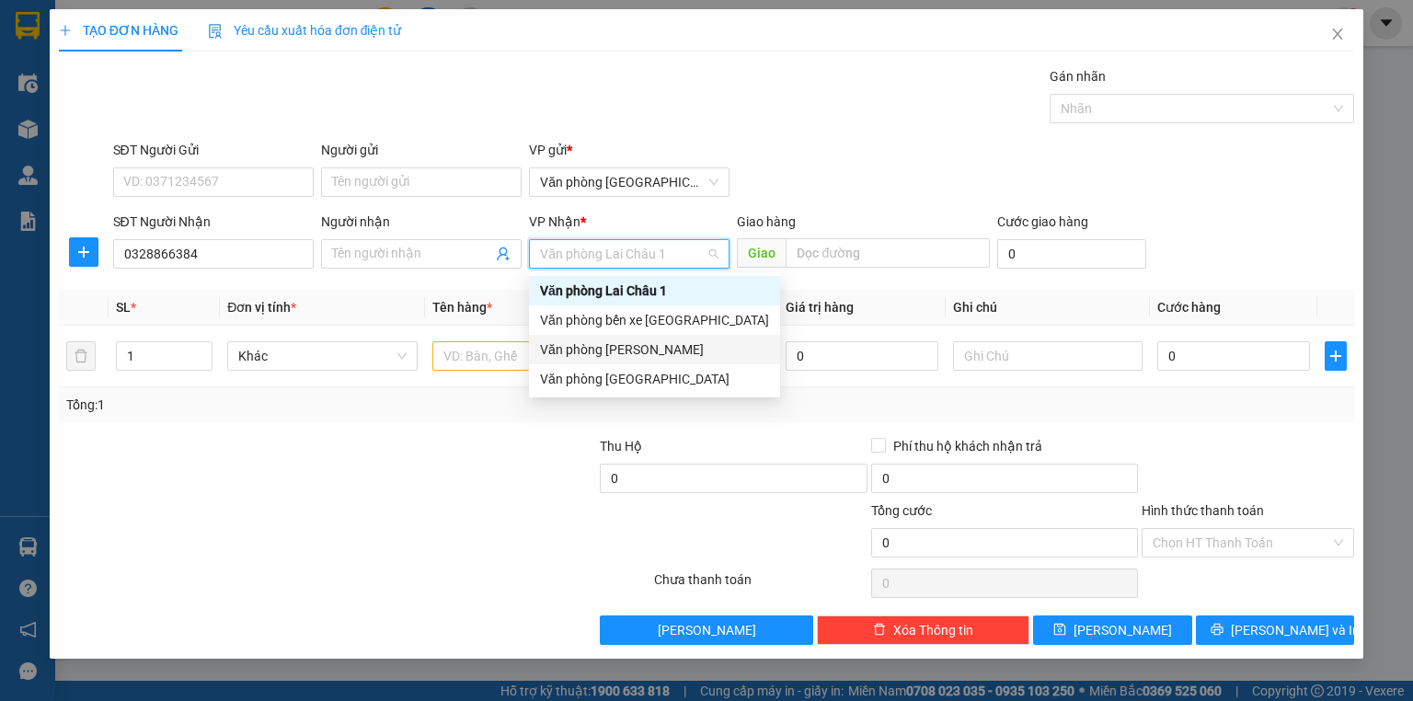
click at [651, 342] on div "Văn phòng [PERSON_NAME]" at bounding box center [654, 350] width 229 height 20
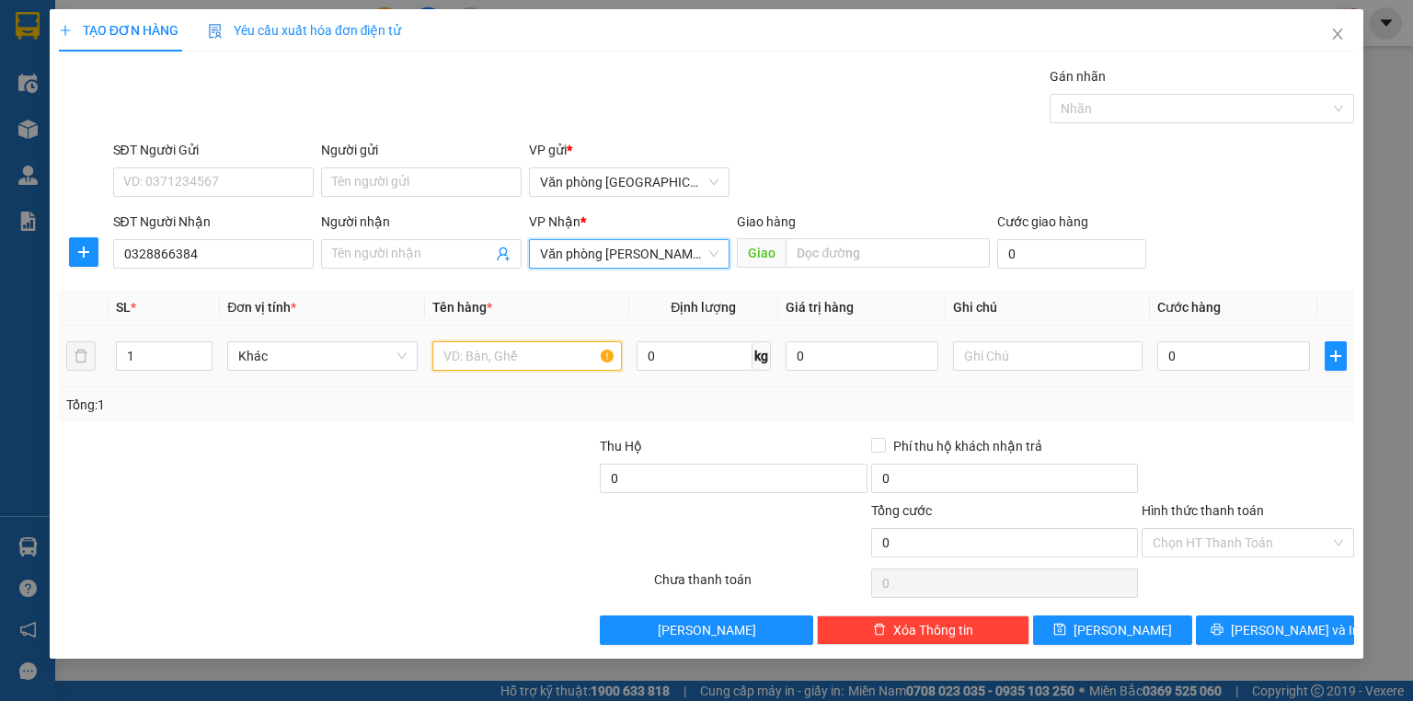
click at [447, 362] on input "text" at bounding box center [527, 355] width 190 height 29
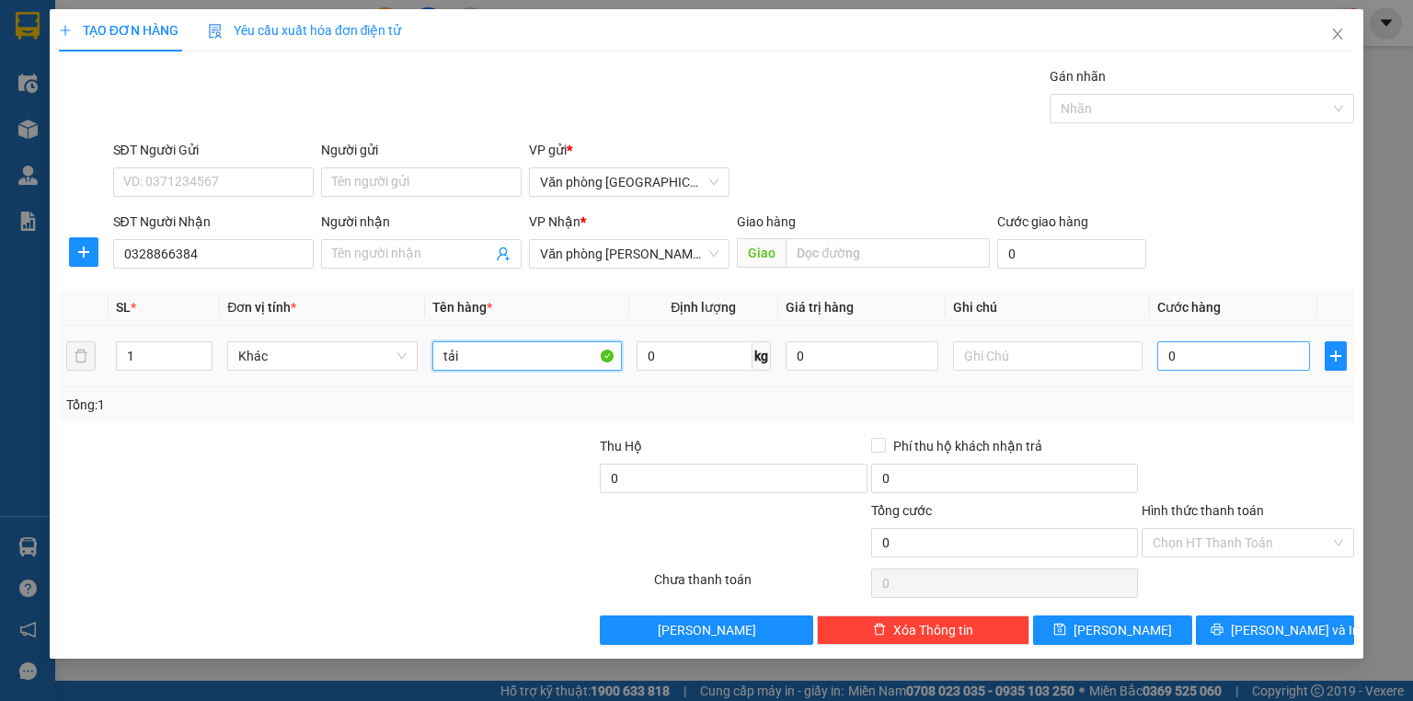
type input "tải"
click at [1197, 345] on input "0" at bounding box center [1233, 355] width 153 height 29
type input "5"
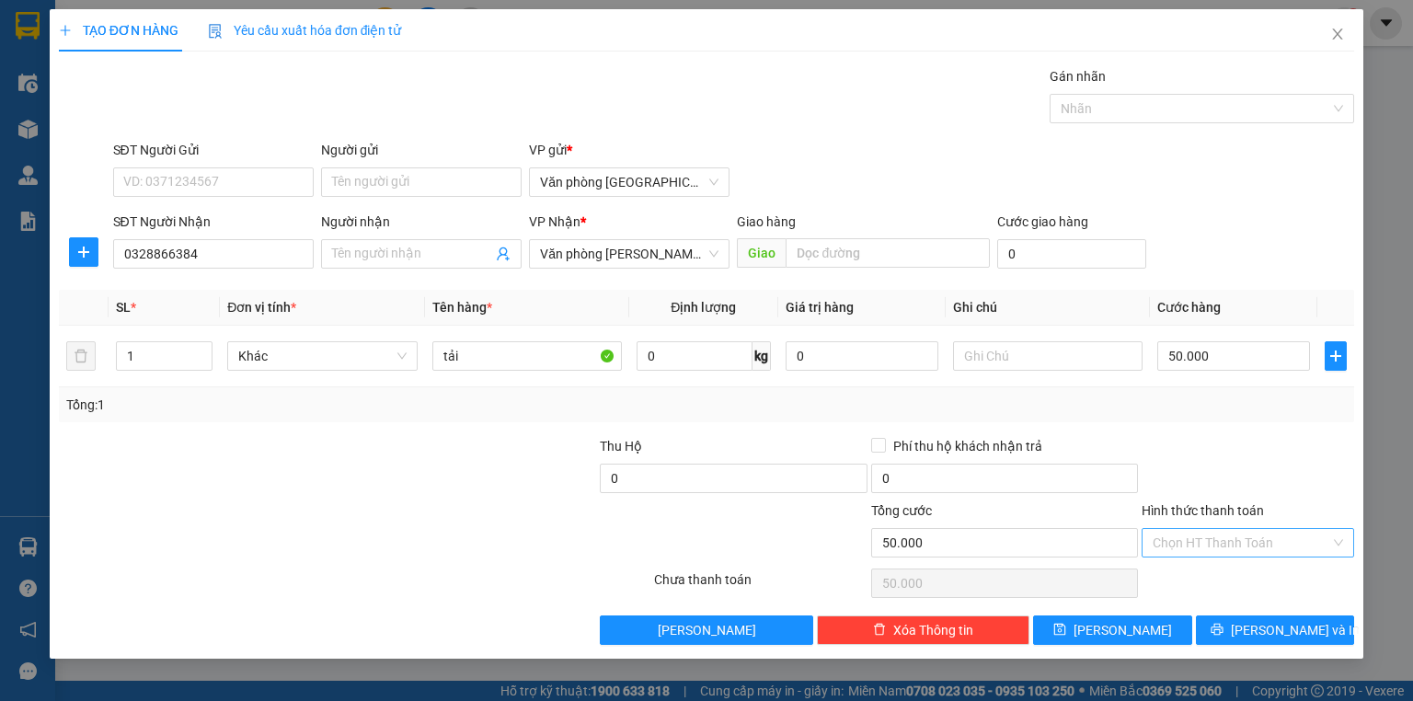
click at [1216, 545] on input "Hình thức thanh toán" at bounding box center [1242, 543] width 178 height 28
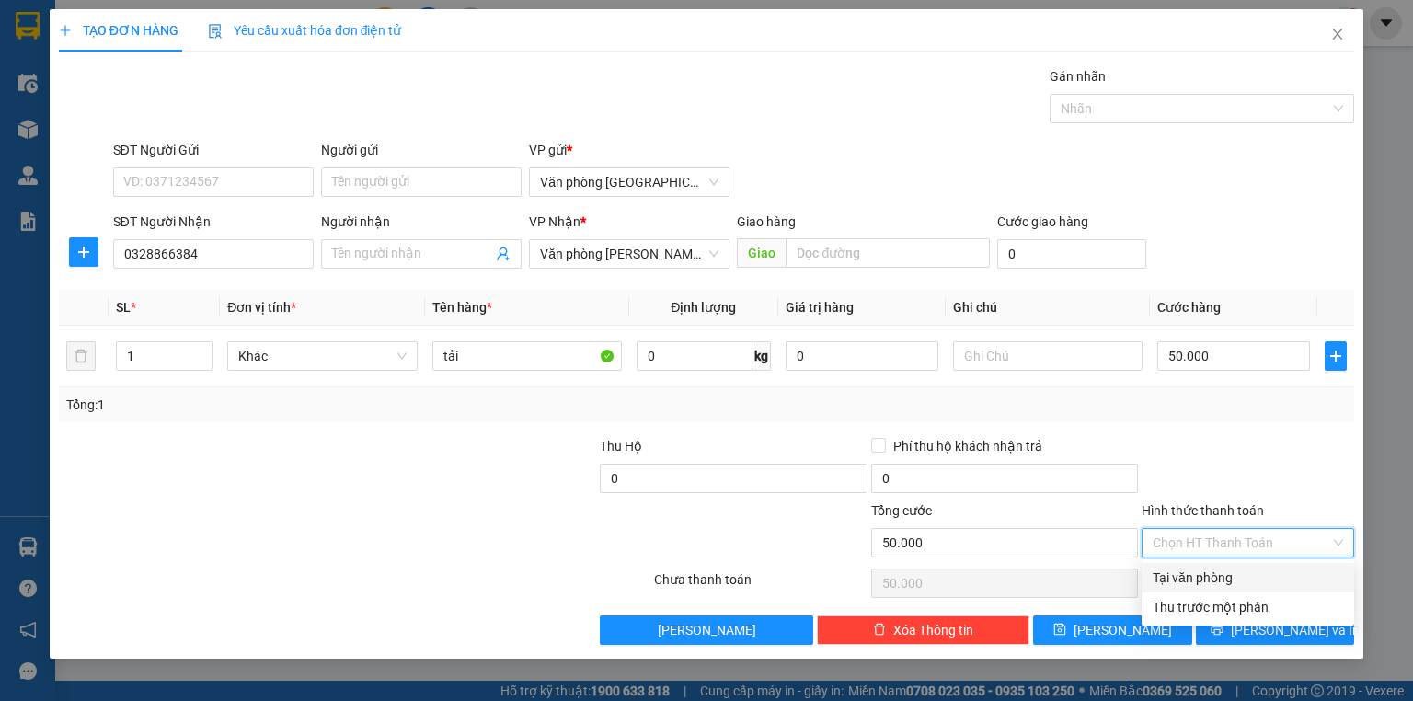
click at [1215, 574] on div "Tại văn phòng" at bounding box center [1248, 578] width 190 height 20
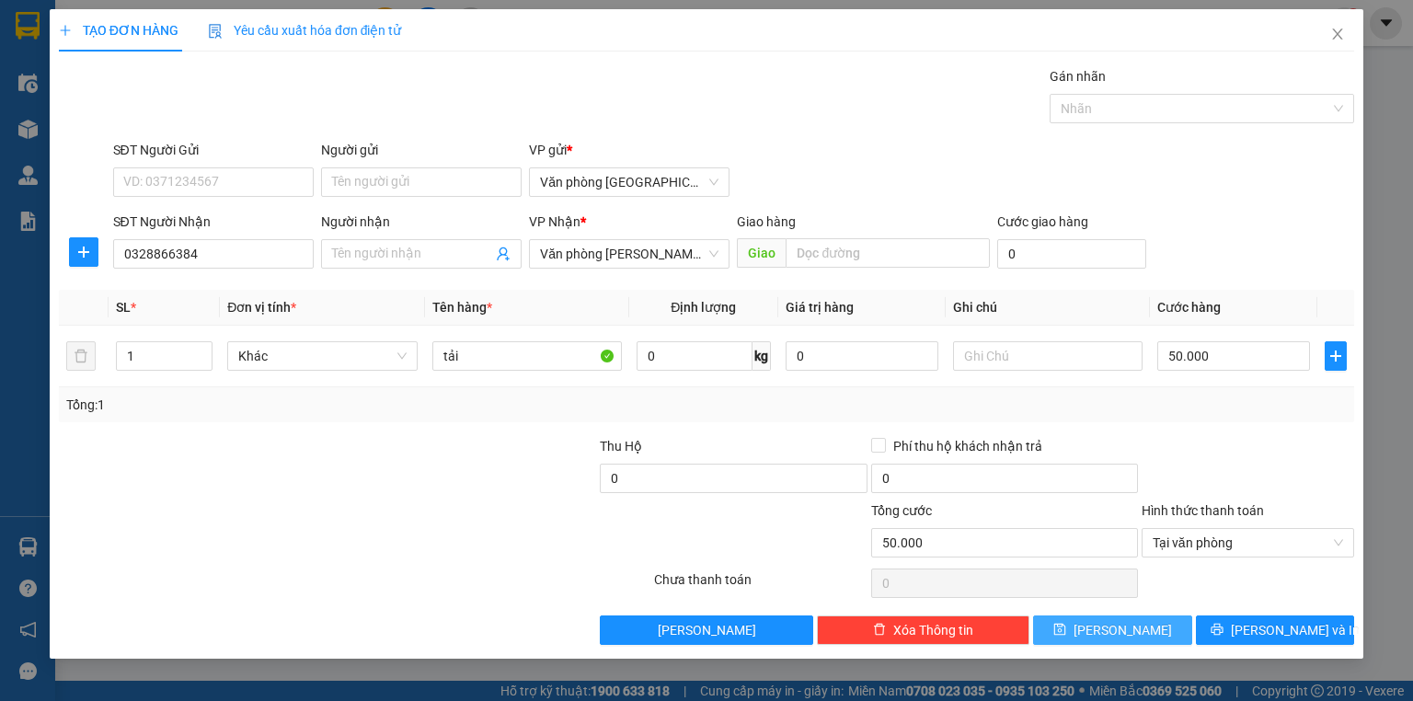
click at [1148, 627] on button "[PERSON_NAME]" at bounding box center [1112, 630] width 159 height 29
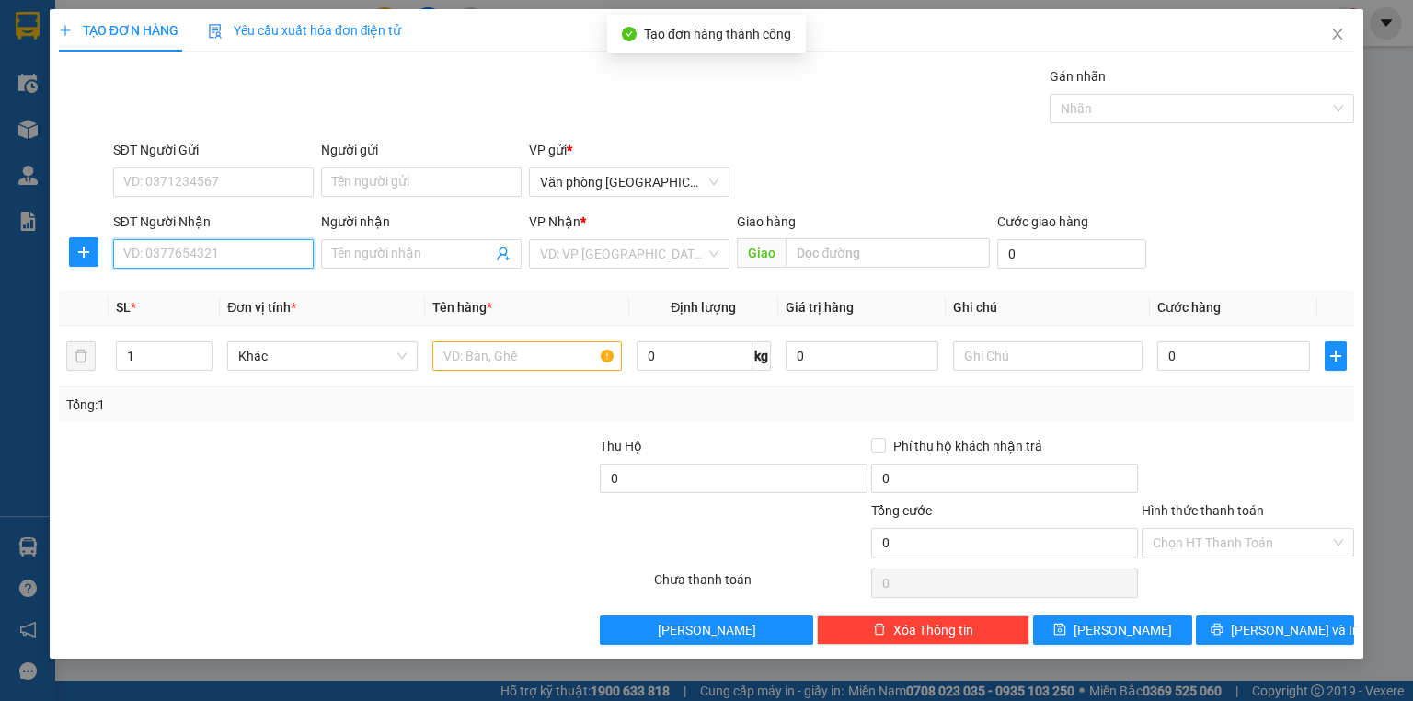
click at [247, 262] on input "SĐT Người Nhận" at bounding box center [213, 253] width 201 height 29
click at [224, 278] on div "0975717996" at bounding box center [213, 289] width 201 height 29
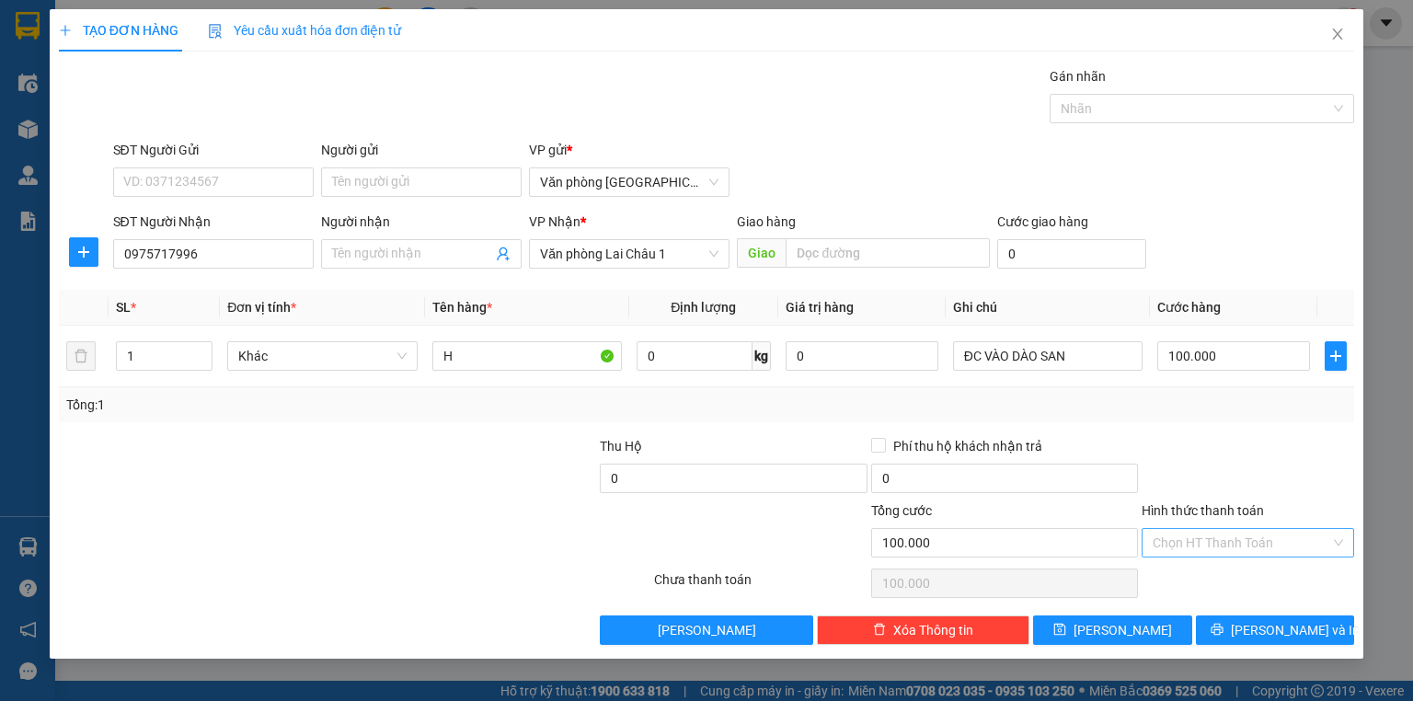
click at [1211, 541] on input "Hình thức thanh toán" at bounding box center [1242, 543] width 178 height 28
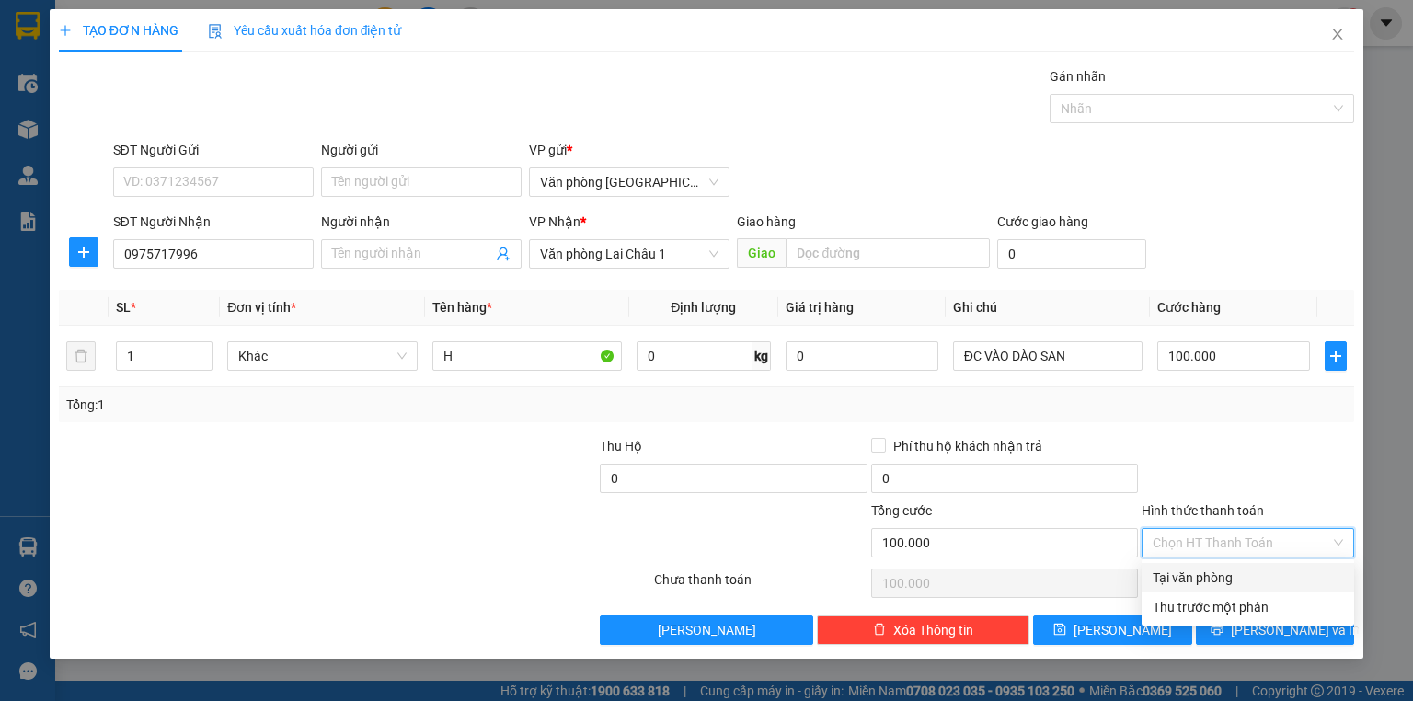
click at [1217, 581] on div "Tại văn phòng" at bounding box center [1248, 578] width 190 height 20
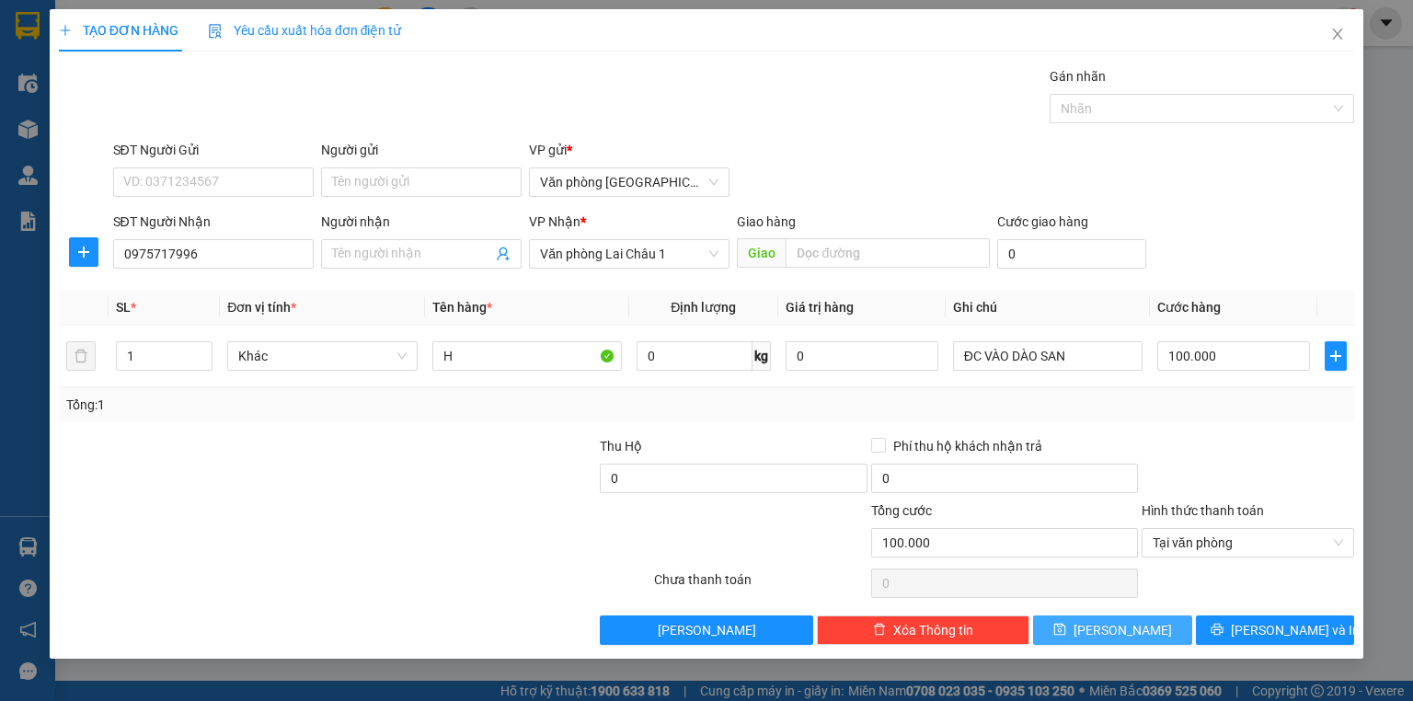
click at [1111, 632] on button "[PERSON_NAME]" at bounding box center [1112, 630] width 159 height 29
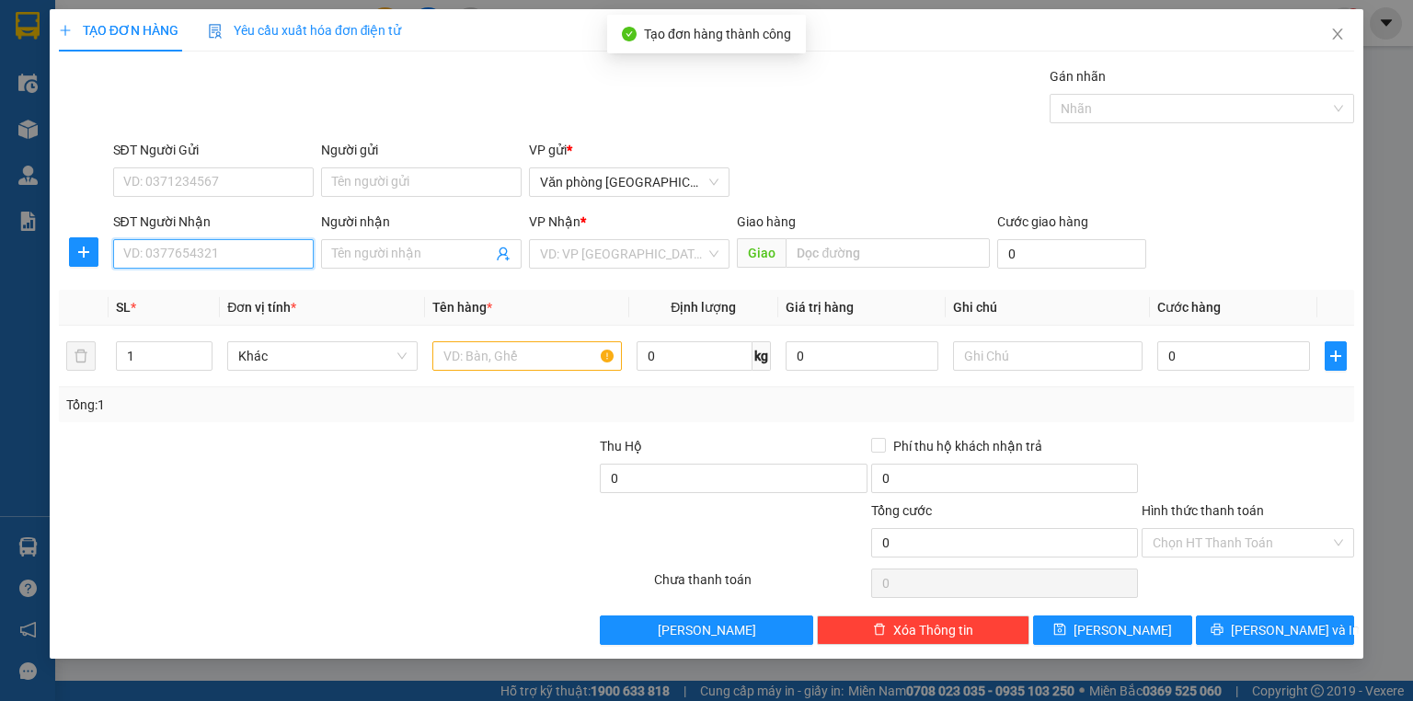
click at [271, 249] on input "SĐT Người Nhận" at bounding box center [213, 253] width 201 height 29
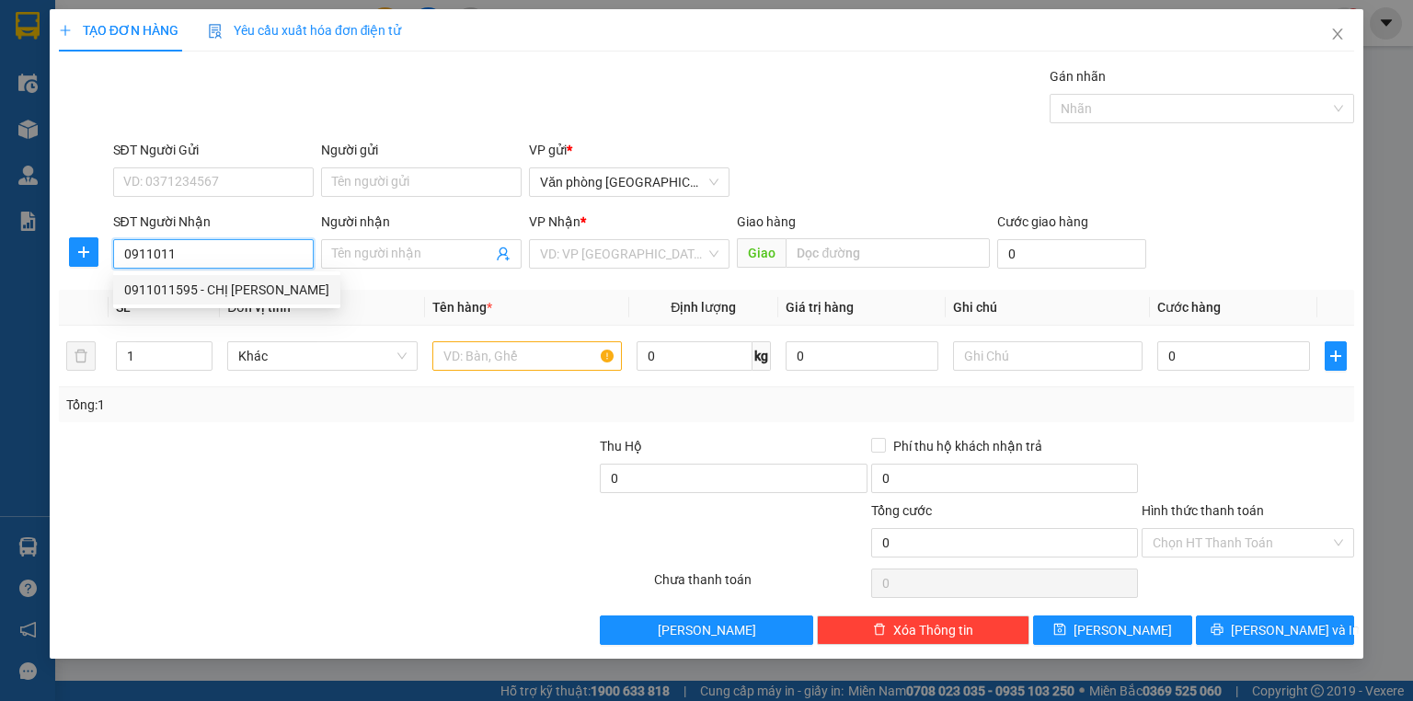
click at [271, 285] on div "0911011595 - CHỊ [PERSON_NAME]" at bounding box center [226, 290] width 205 height 20
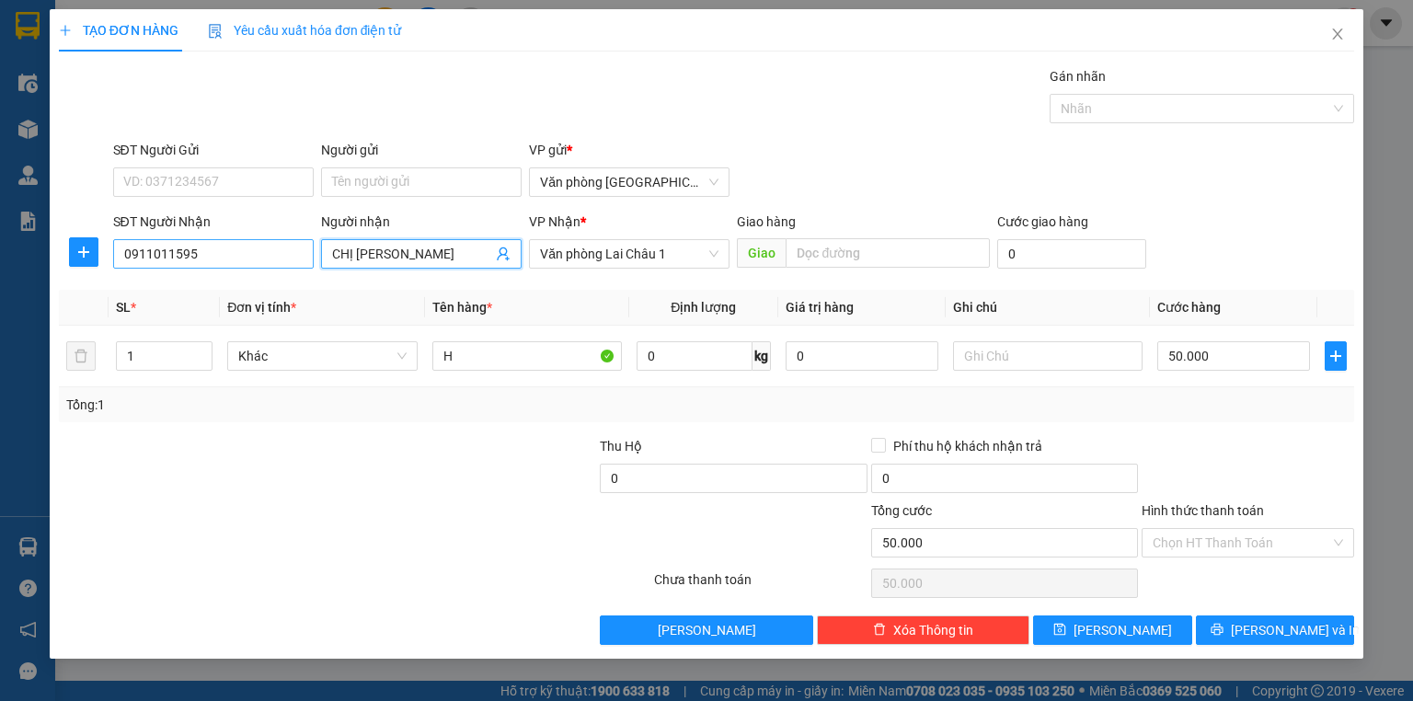
drag, startPoint x: 401, startPoint y: 254, endPoint x: 253, endPoint y: 261, distance: 148.3
click at [253, 261] on div "SĐT Người Nhận 0911011595 Người nhận CHỊ TRANG CHỊ TRANG VP Nhận * Văn phòng [P…" at bounding box center [733, 244] width 1249 height 64
click at [519, 354] on input "H" at bounding box center [527, 355] width 190 height 29
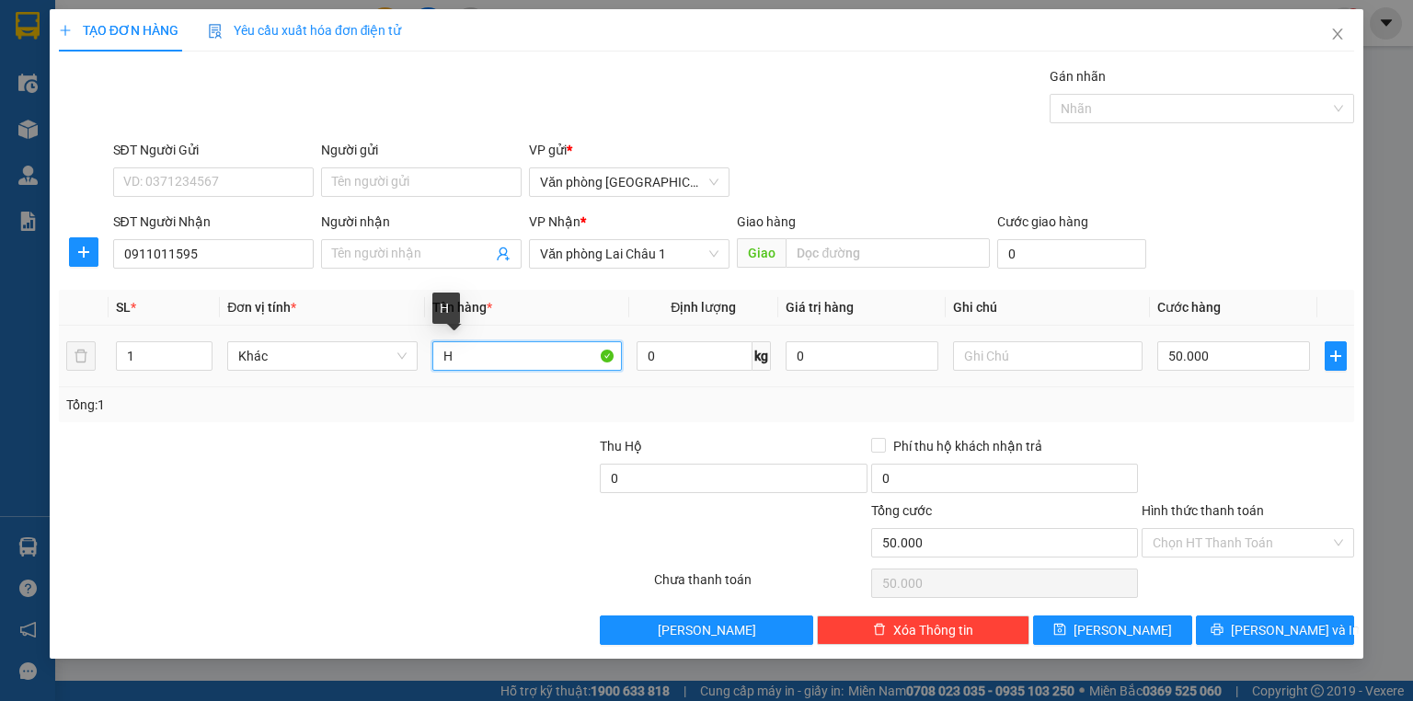
click at [519, 354] on input "H" at bounding box center [527, 355] width 190 height 29
click at [1251, 353] on input "50.000" at bounding box center [1233, 355] width 153 height 29
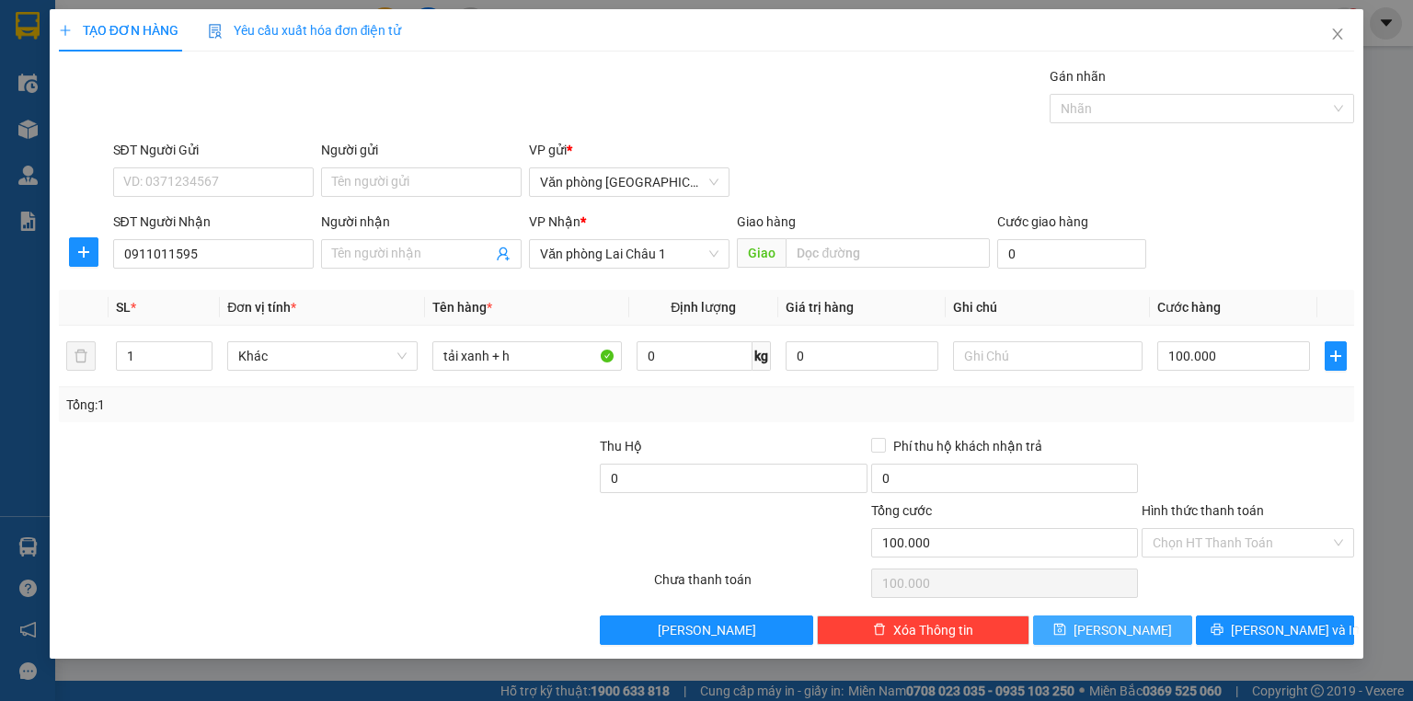
click at [1143, 630] on button "[PERSON_NAME]" at bounding box center [1112, 630] width 159 height 29
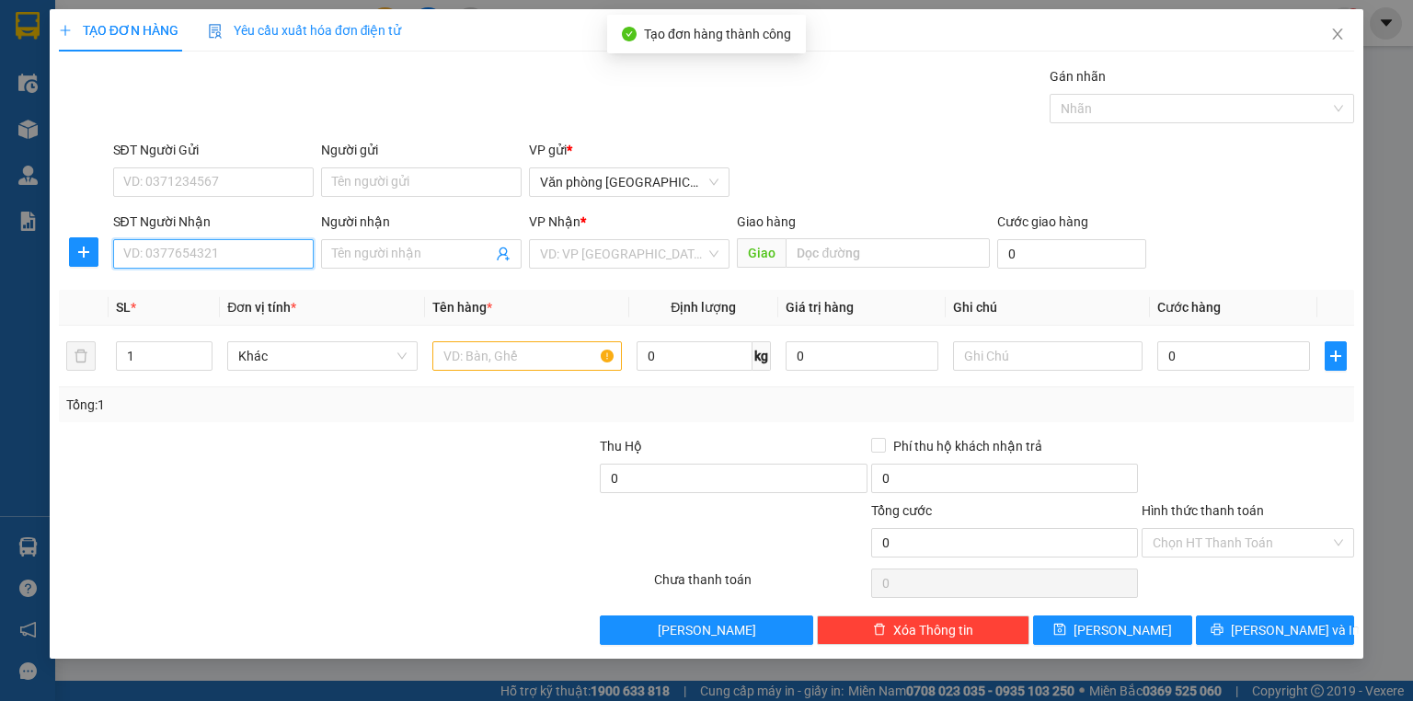
click at [139, 246] on input "SĐT Người Nhận" at bounding box center [213, 253] width 201 height 29
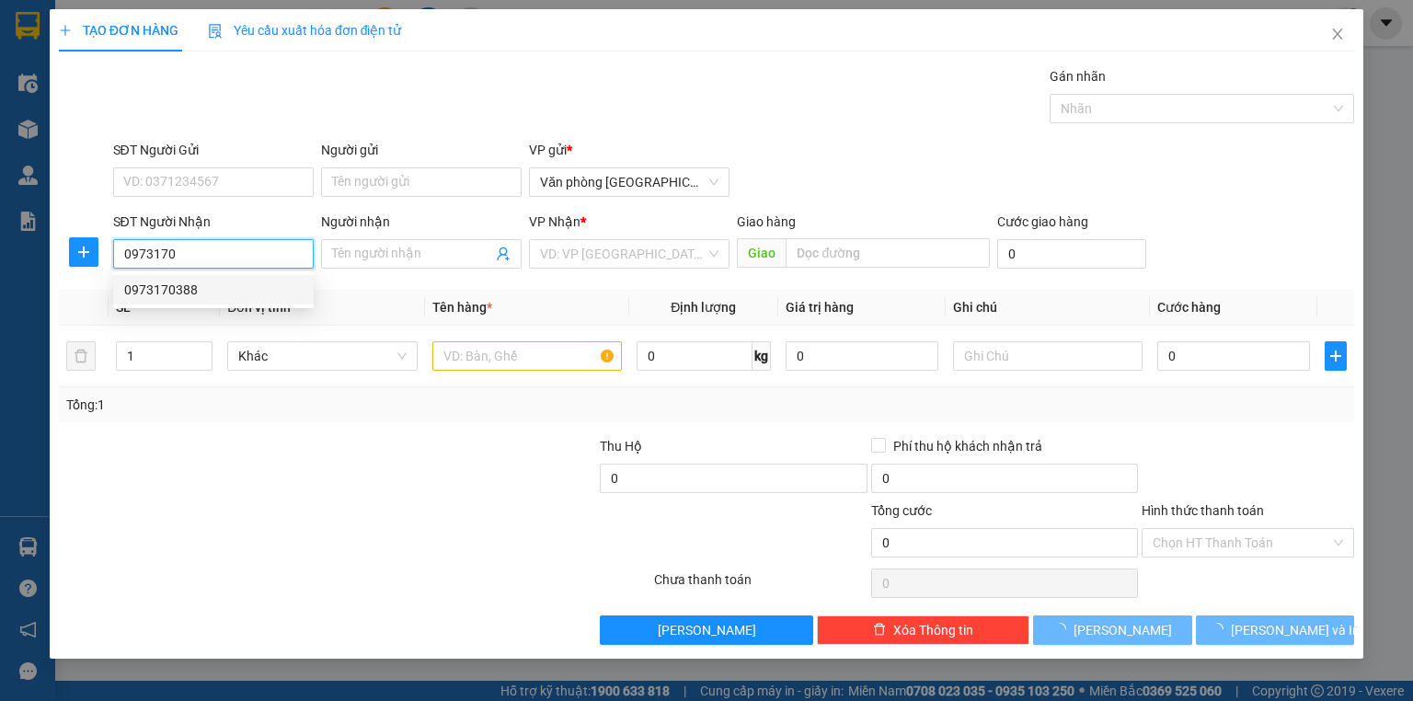
click at [168, 286] on div "0973170388" at bounding box center [213, 290] width 178 height 20
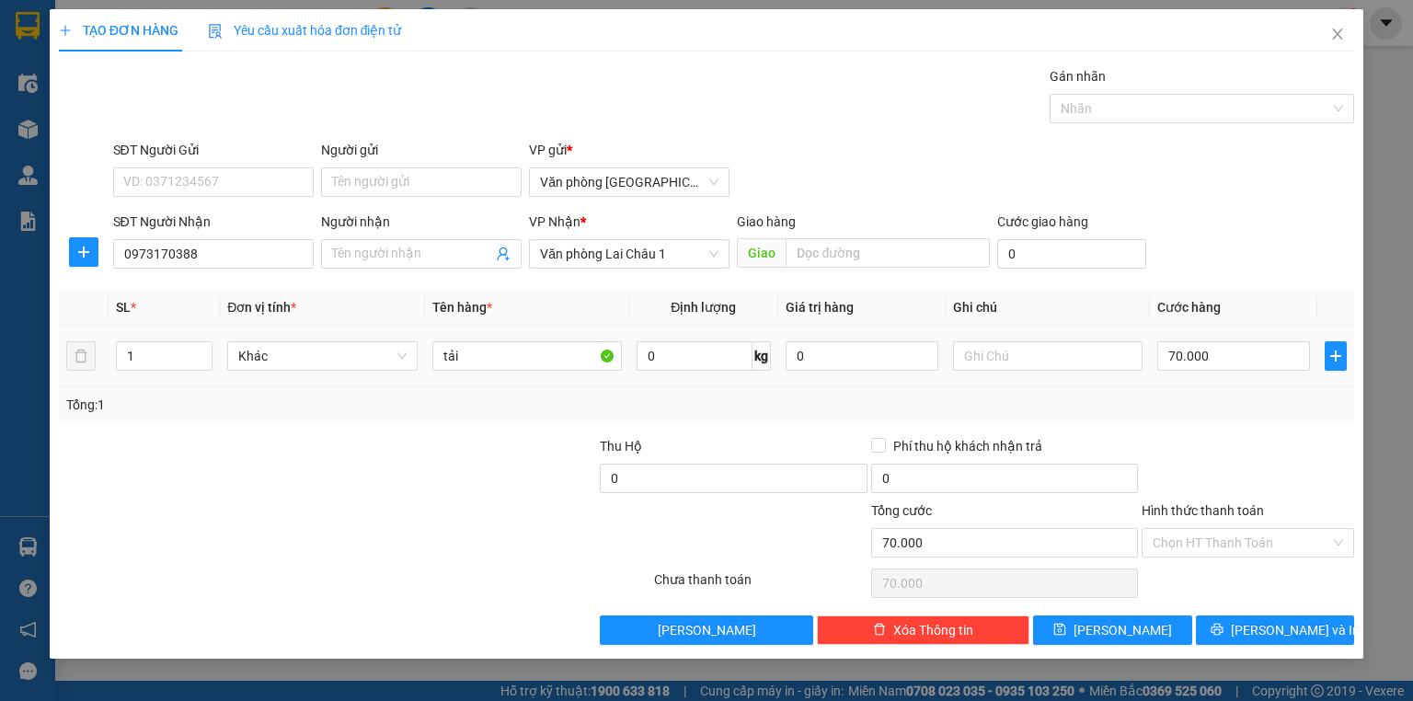
click at [482, 370] on div "tải" at bounding box center [527, 356] width 190 height 37
click at [491, 360] on input "tải" at bounding box center [527, 355] width 190 height 29
click at [1237, 356] on input "70.000" at bounding box center [1233, 355] width 153 height 29
click at [1127, 625] on span "[PERSON_NAME]" at bounding box center [1123, 630] width 98 height 20
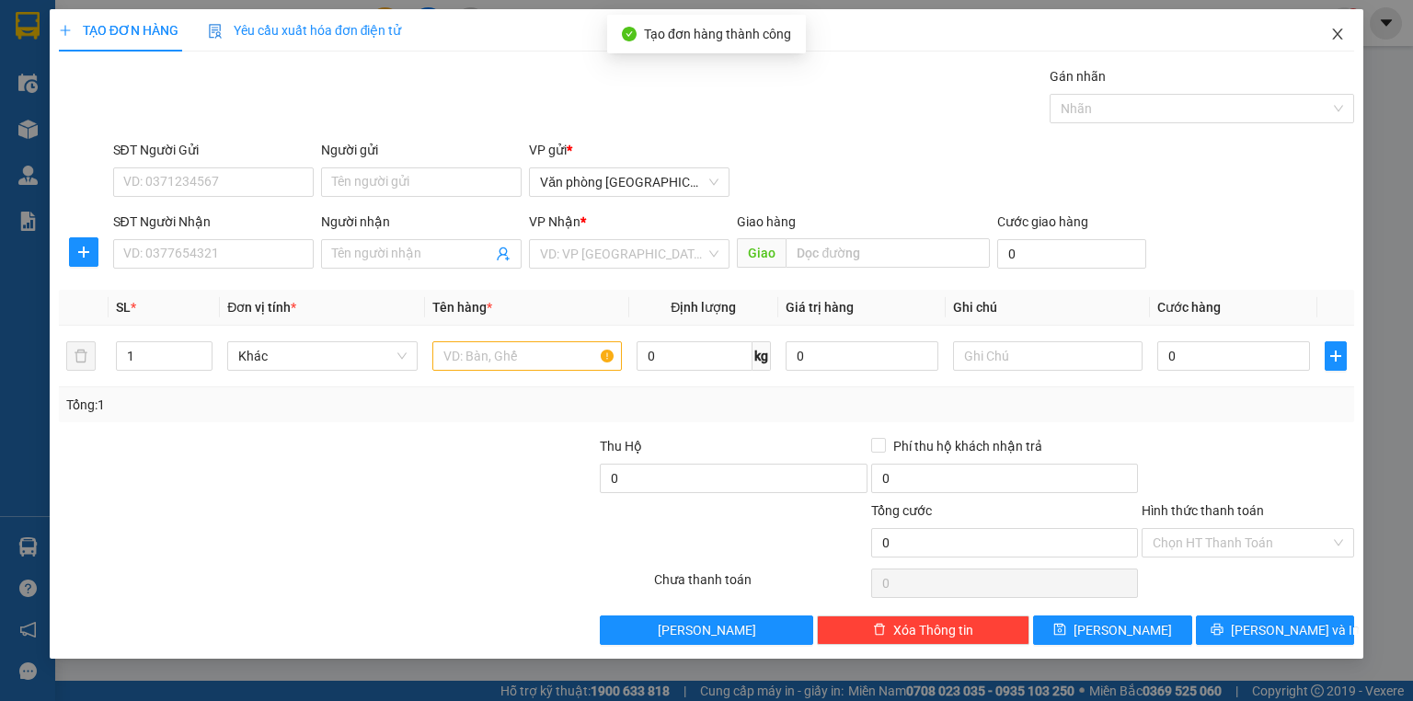
click at [1341, 37] on icon "close" at bounding box center [1337, 34] width 15 height 15
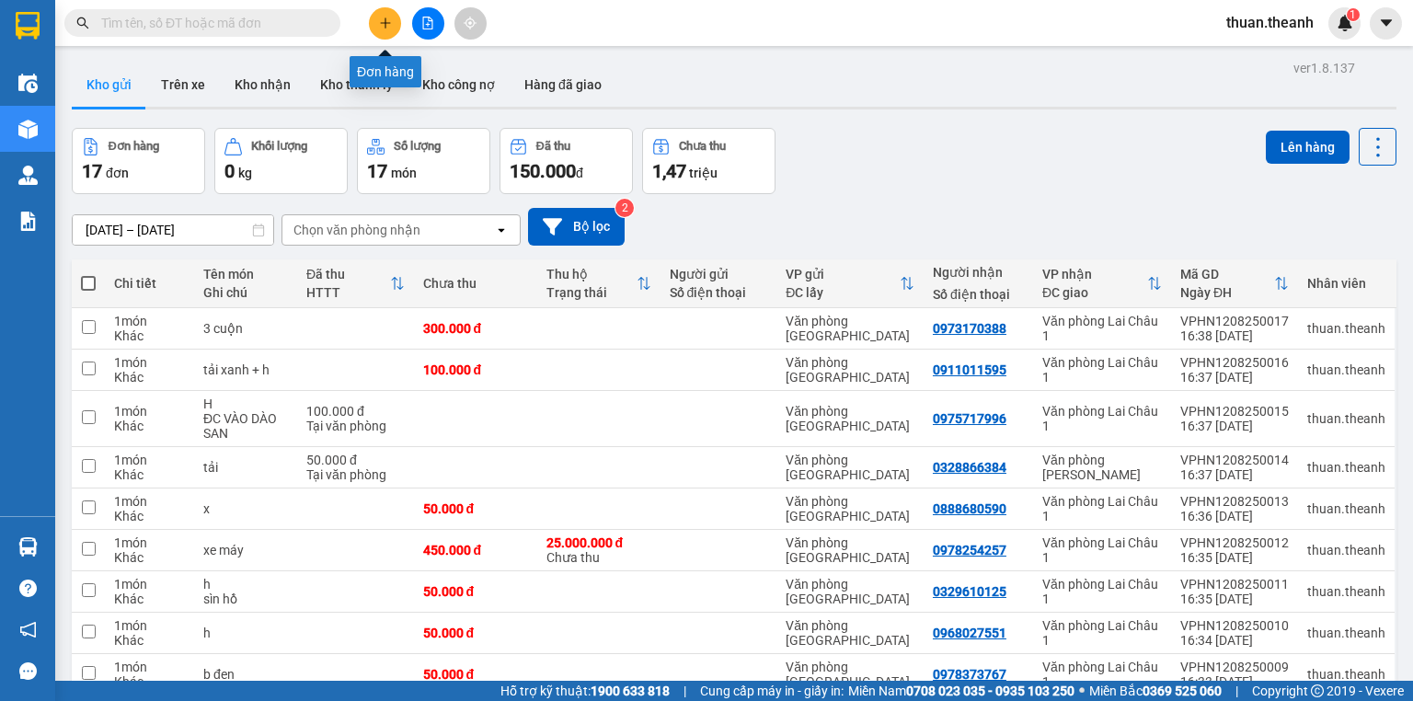
click at [393, 19] on button at bounding box center [385, 23] width 32 height 32
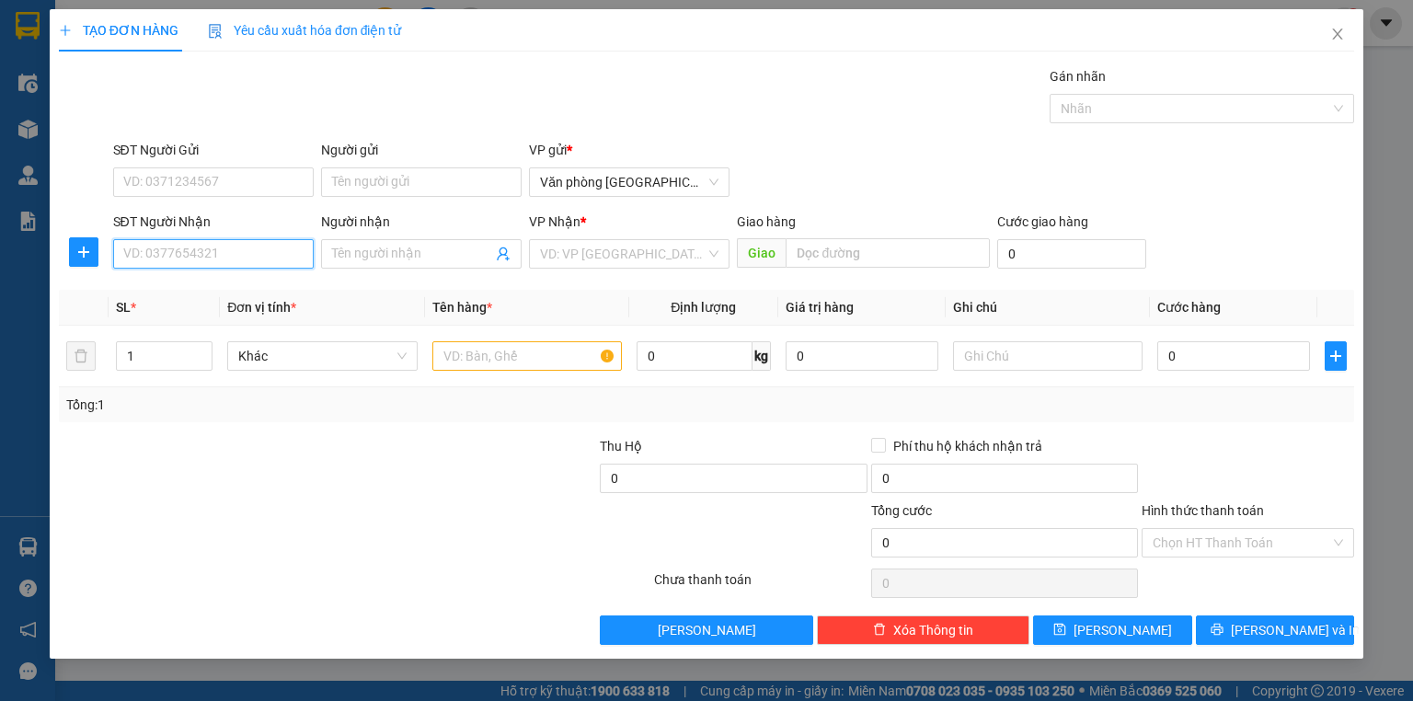
click at [212, 243] on input "SĐT Người Nhận" at bounding box center [213, 253] width 201 height 29
click at [265, 280] on div "0385779701 - [PERSON_NAME]" at bounding box center [214, 290] width 181 height 20
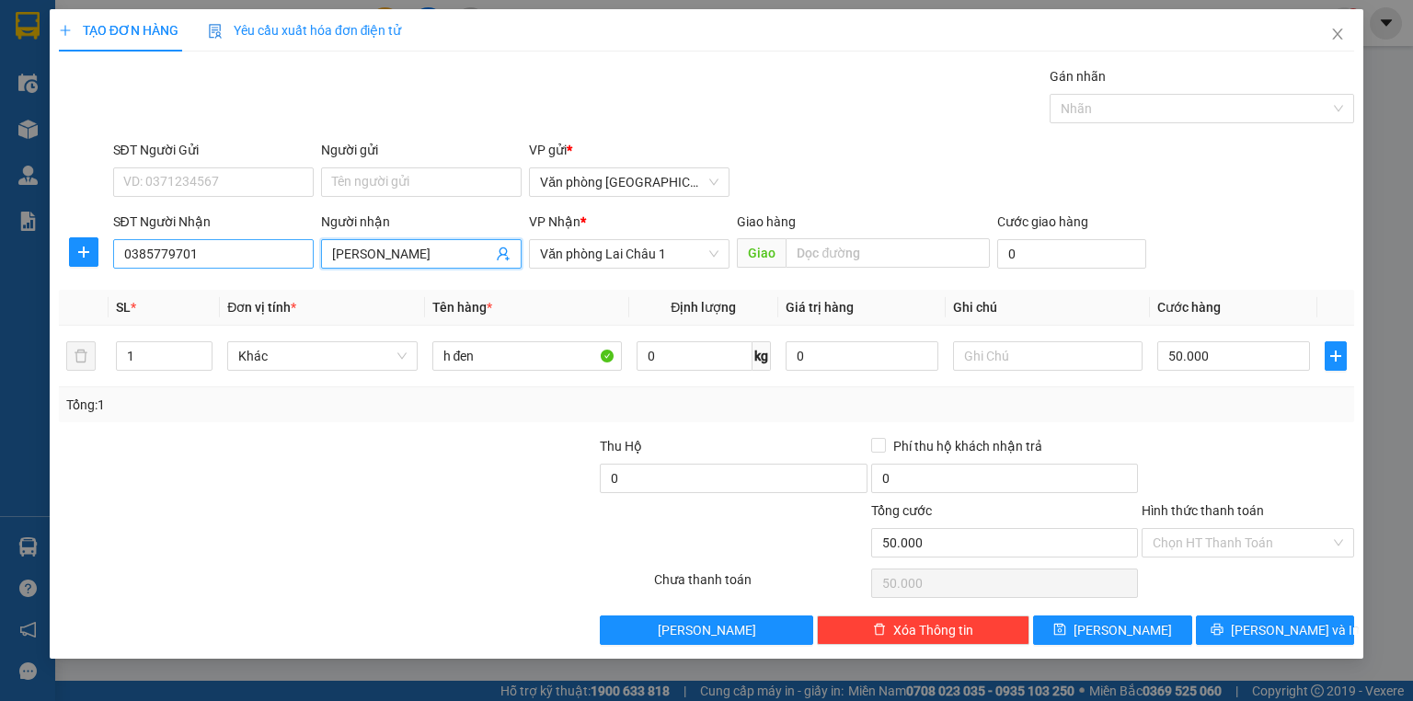
drag, startPoint x: 444, startPoint y: 250, endPoint x: 186, endPoint y: 259, distance: 258.7
click at [186, 259] on div "SĐT Người Nhận 0385779701 Người nhận [PERSON_NAME] VP Nhận * Văn phòng Lai Châu…" at bounding box center [733, 244] width 1249 height 64
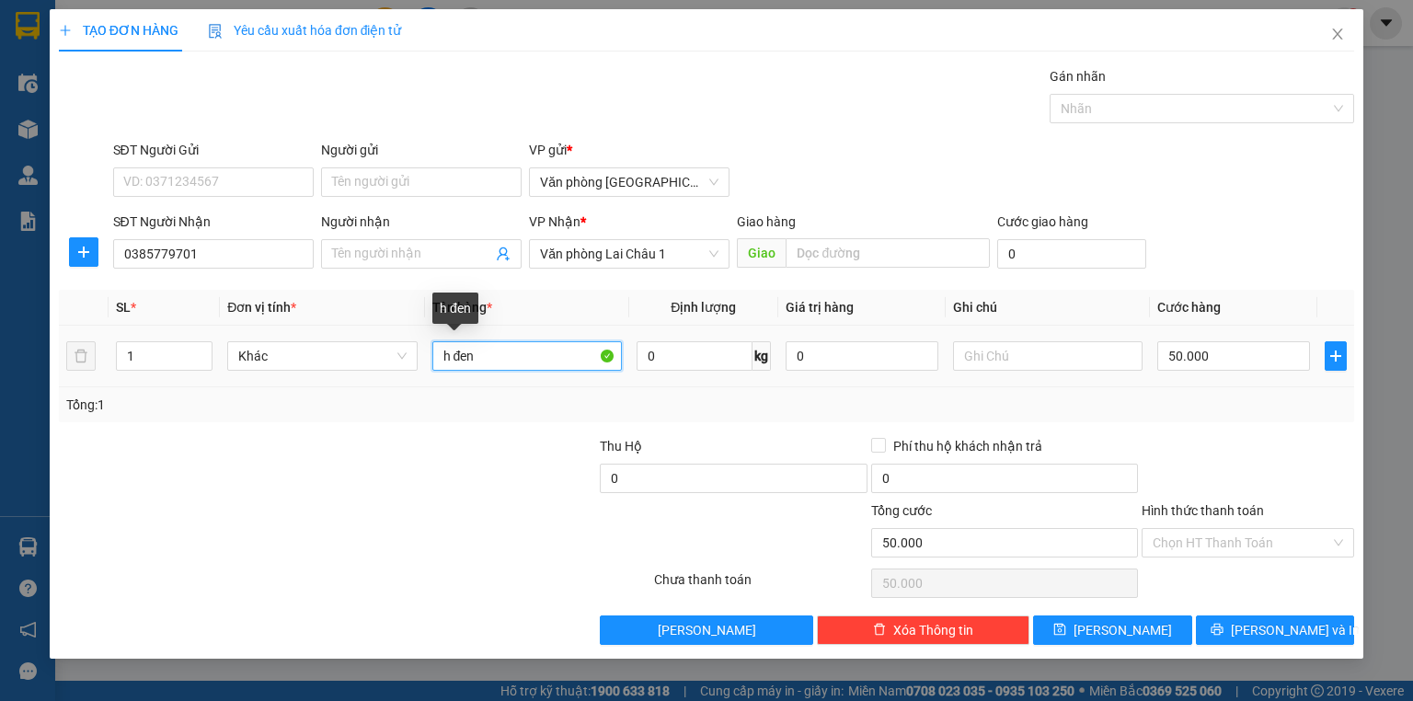
drag, startPoint x: 541, startPoint y: 347, endPoint x: 428, endPoint y: 374, distance: 116.5
click at [428, 374] on td "h đen" at bounding box center [527, 357] width 204 height 62
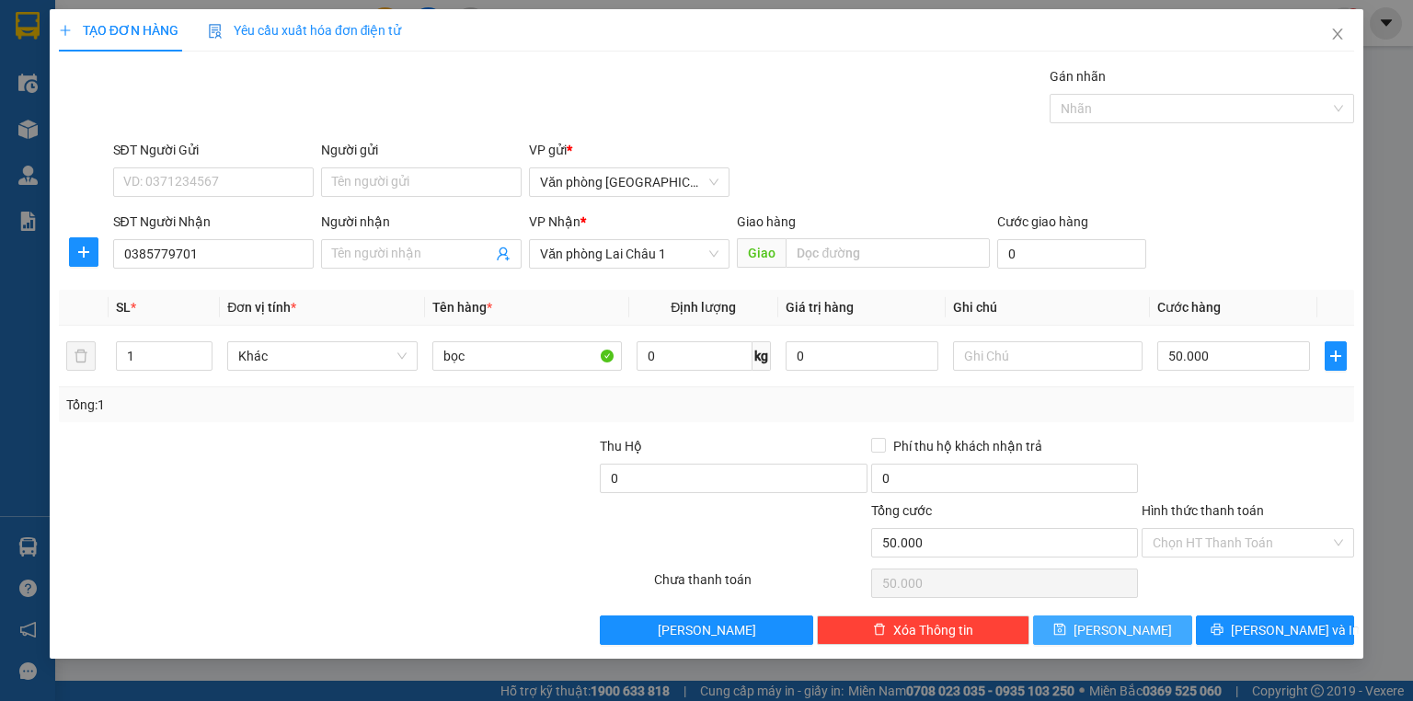
click at [1158, 626] on button "[PERSON_NAME]" at bounding box center [1112, 630] width 159 height 29
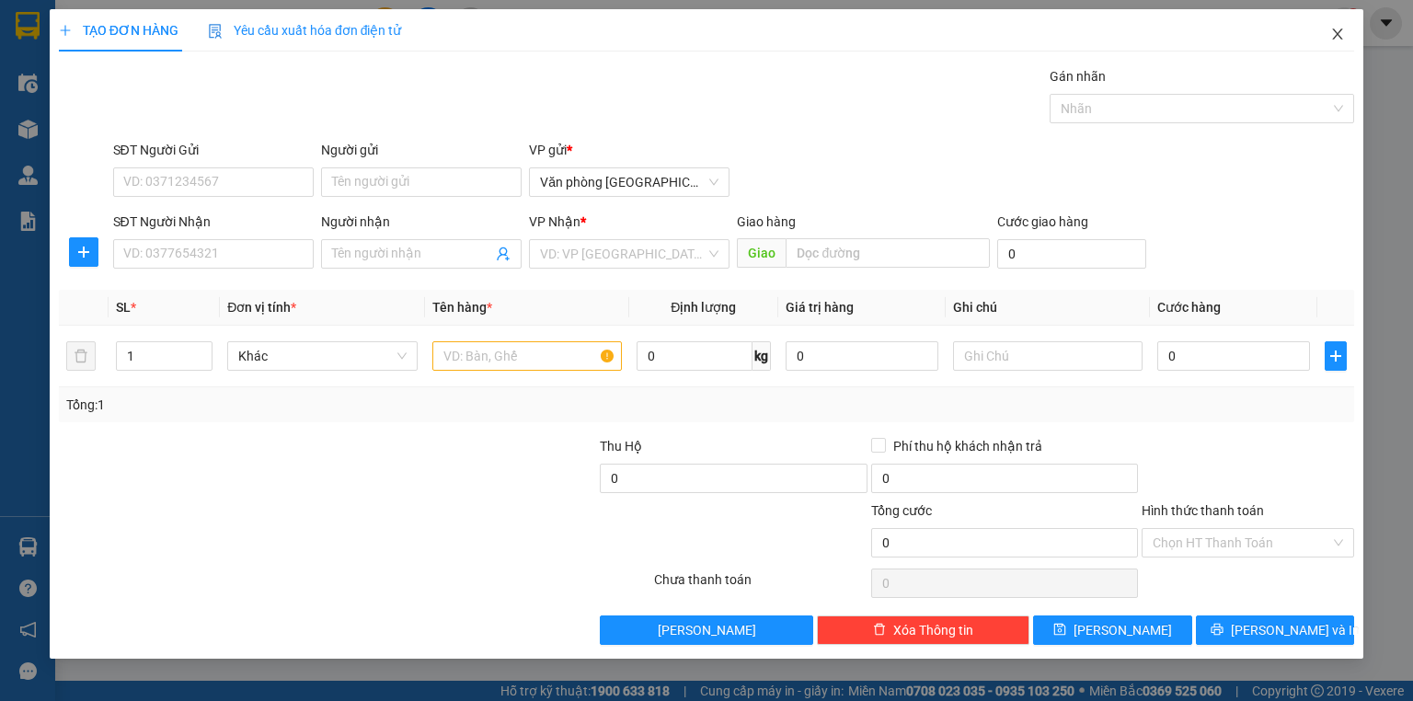
click at [1329, 39] on span "Close" at bounding box center [1338, 35] width 52 height 52
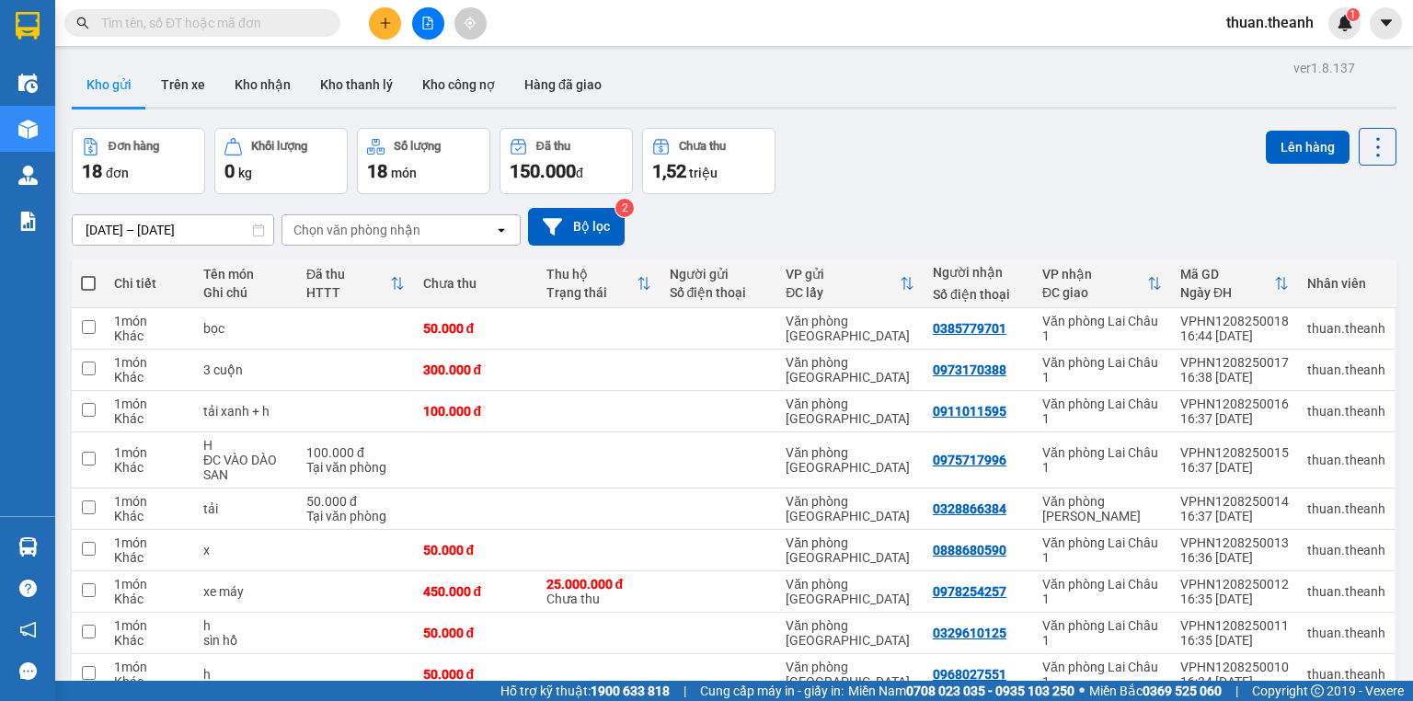
click at [373, 32] on button at bounding box center [385, 23] width 32 height 32
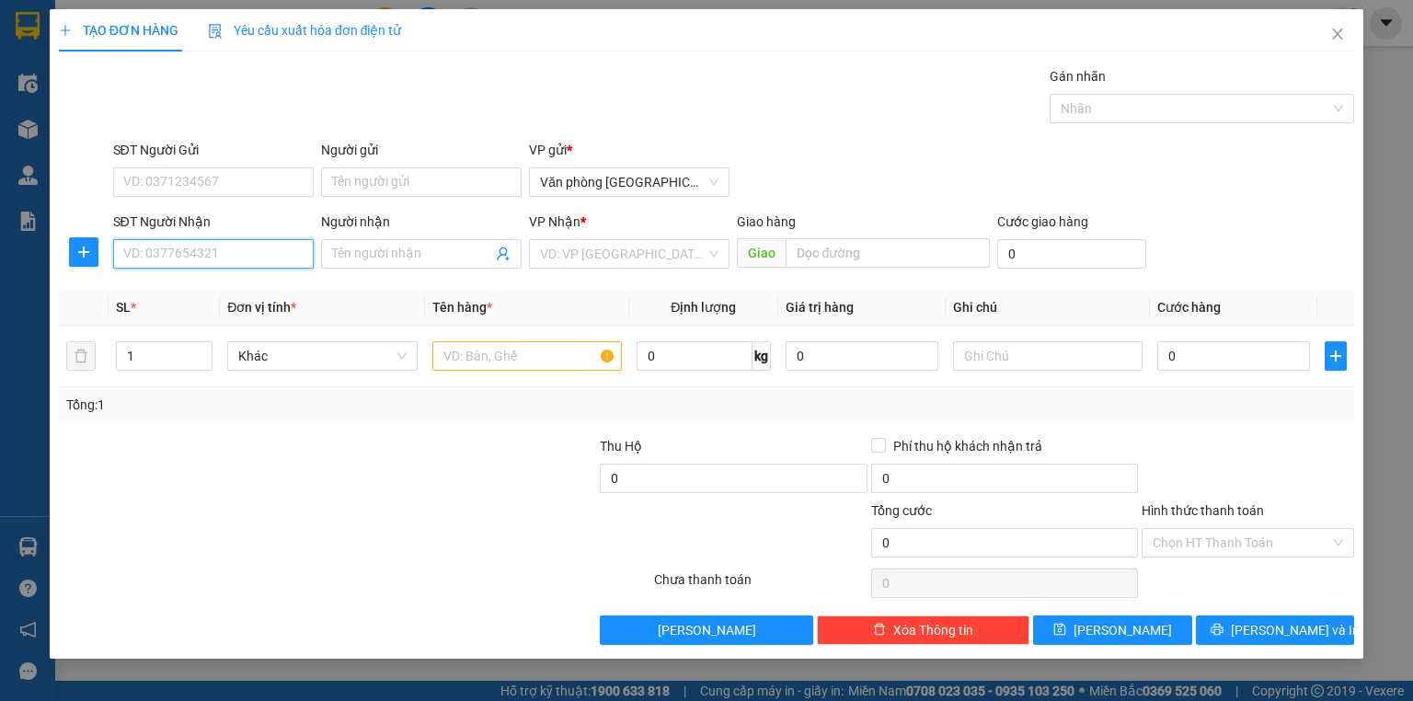
click at [240, 251] on input "SĐT Người Nhận" at bounding box center [213, 253] width 201 height 29
click at [260, 289] on div "0886892999 - A TRÌNH" at bounding box center [213, 290] width 178 height 20
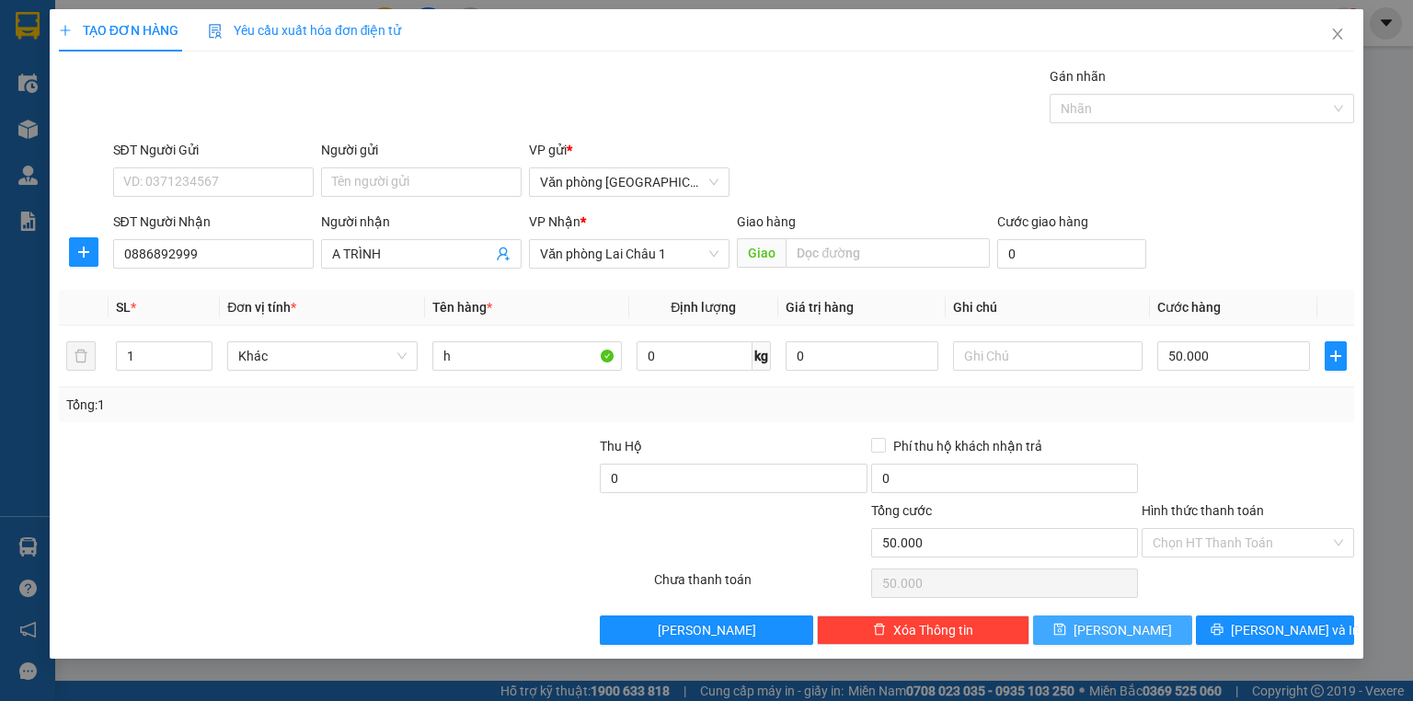
click at [1066, 631] on icon "save" at bounding box center [1059, 629] width 13 height 13
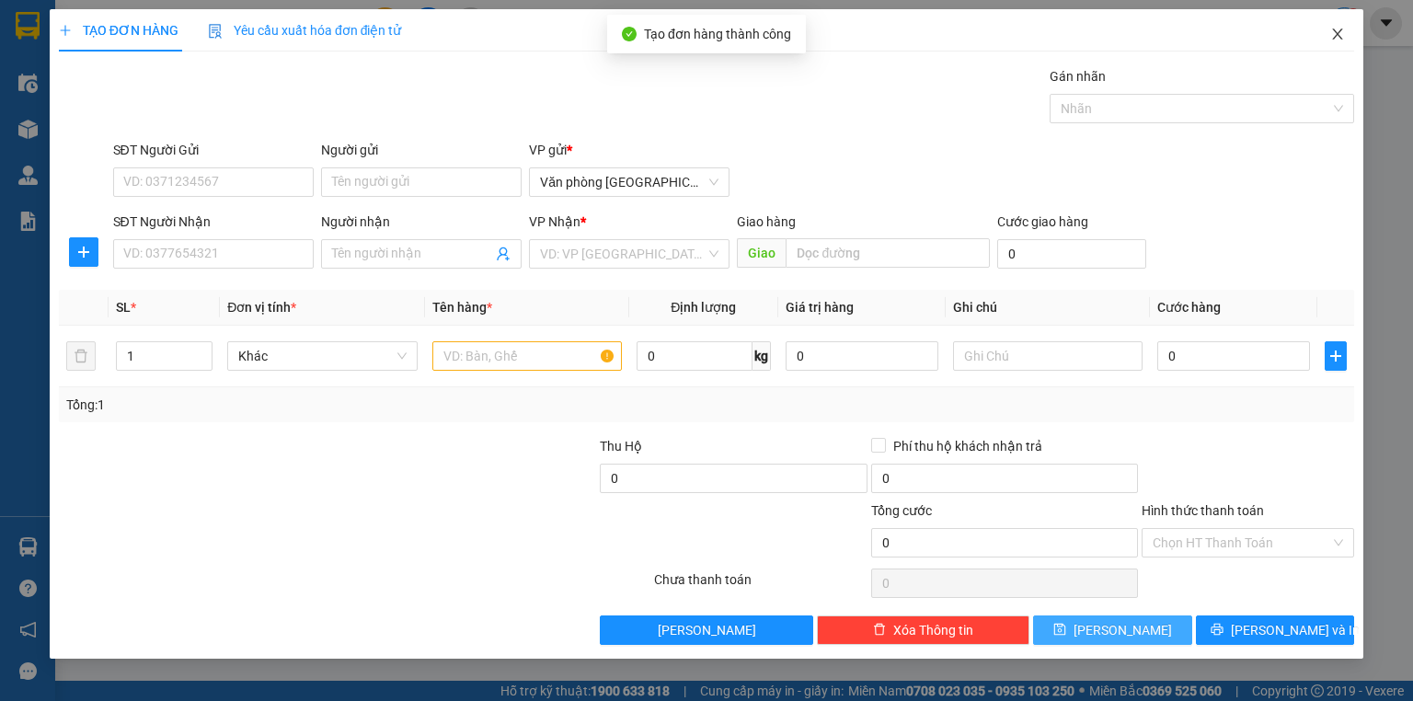
click at [1333, 33] on icon "close" at bounding box center [1337, 34] width 15 height 15
